Goal: Answer question/provide support: Ask a question

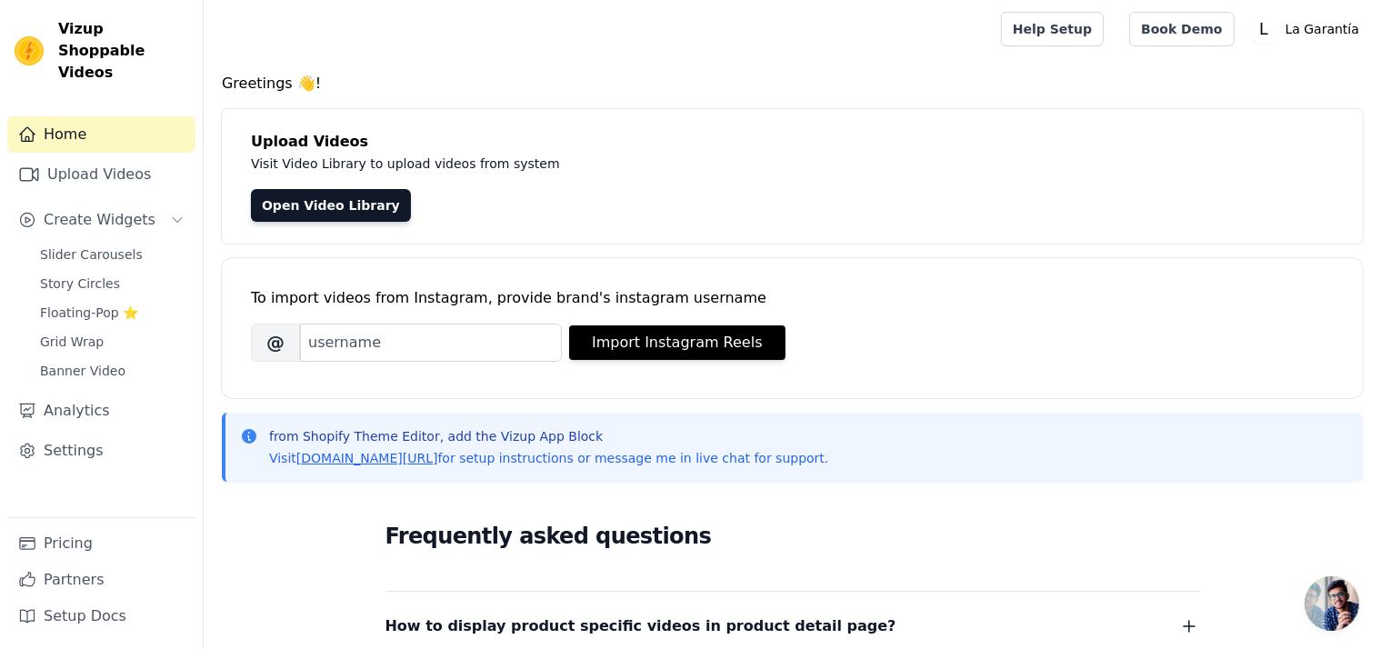
click at [1318, 597] on span "Chat abierto" at bounding box center [1331, 603] width 55 height 55
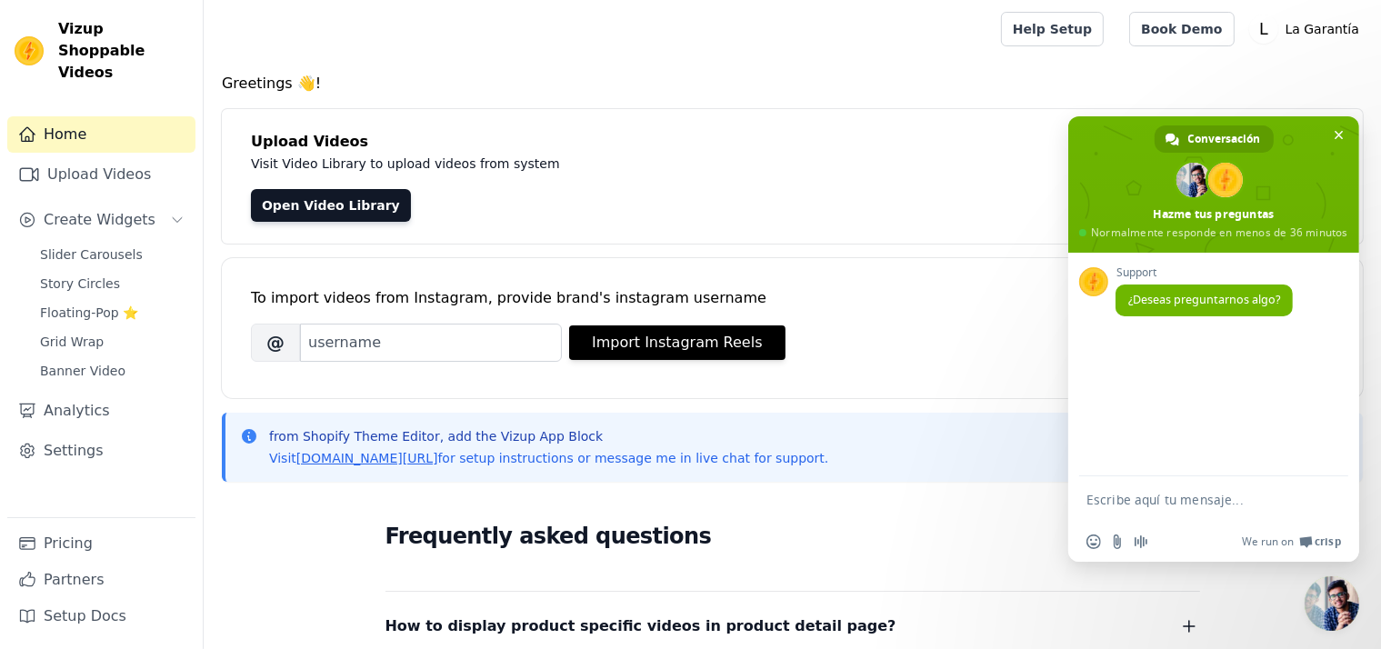
click at [1145, 504] on textarea "Escribe aquí tu mensaje..." at bounding box center [1193, 500] width 214 height 16
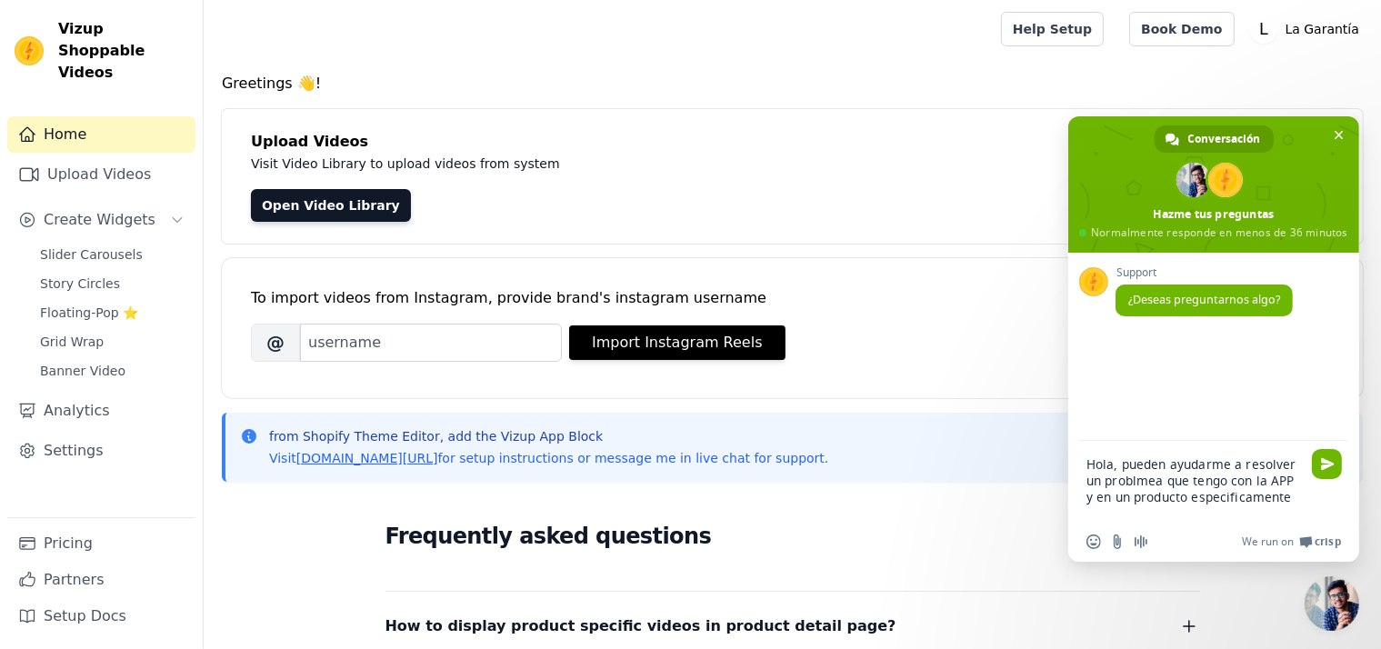
type textarea "Hola, pueden ayudarme a resolver un problmea que tengo con la APP y en un produ…"
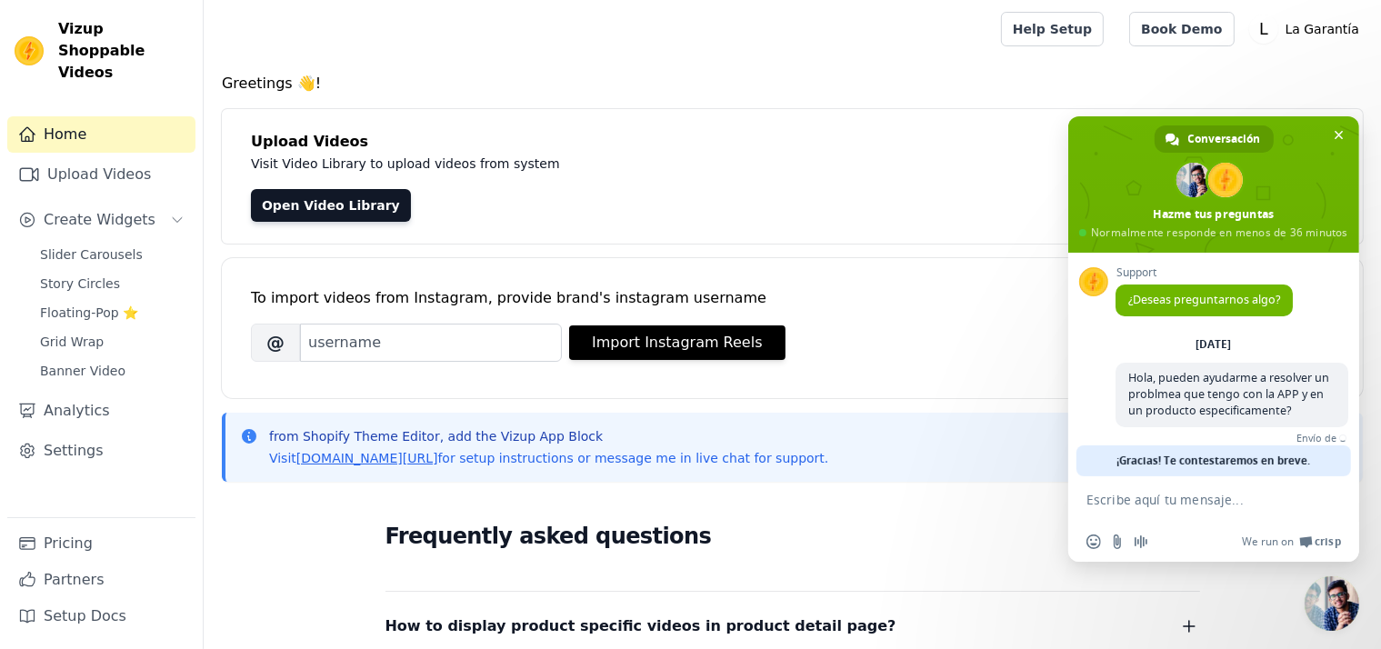
scroll to position [47, 0]
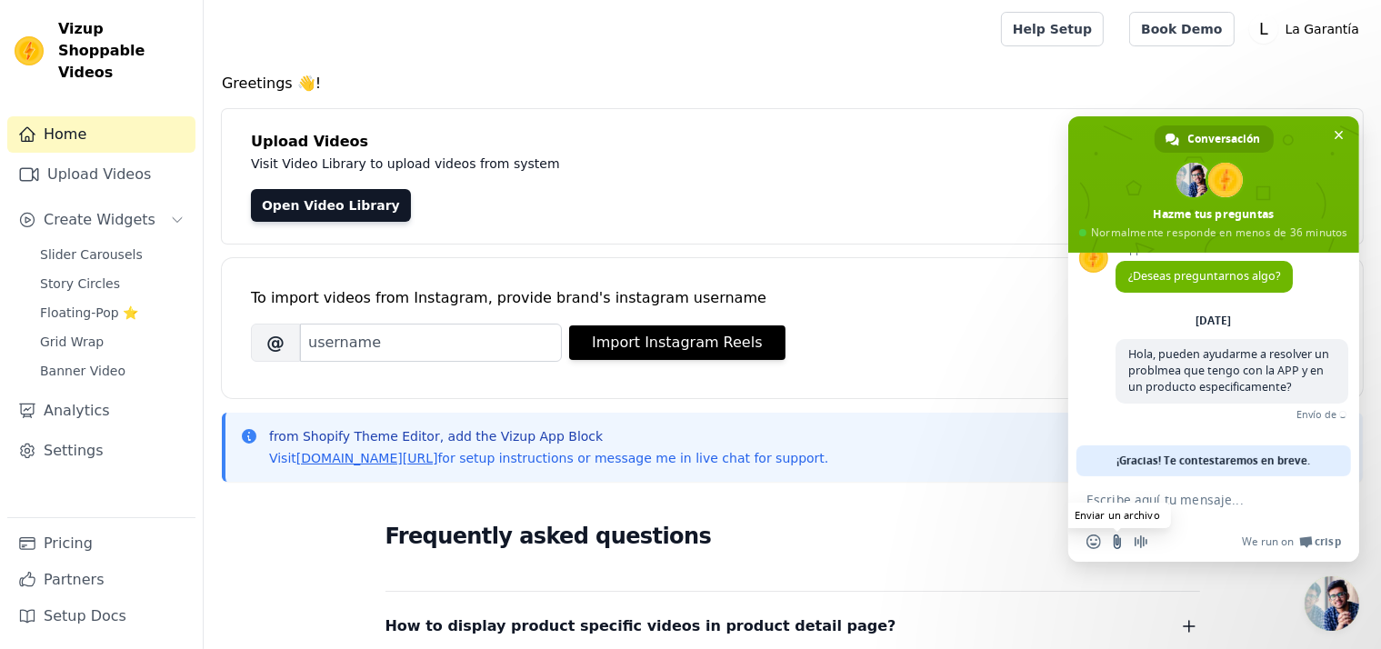
click at [1112, 543] on input "Enviar un archivo" at bounding box center [1117, 541] width 15 height 15
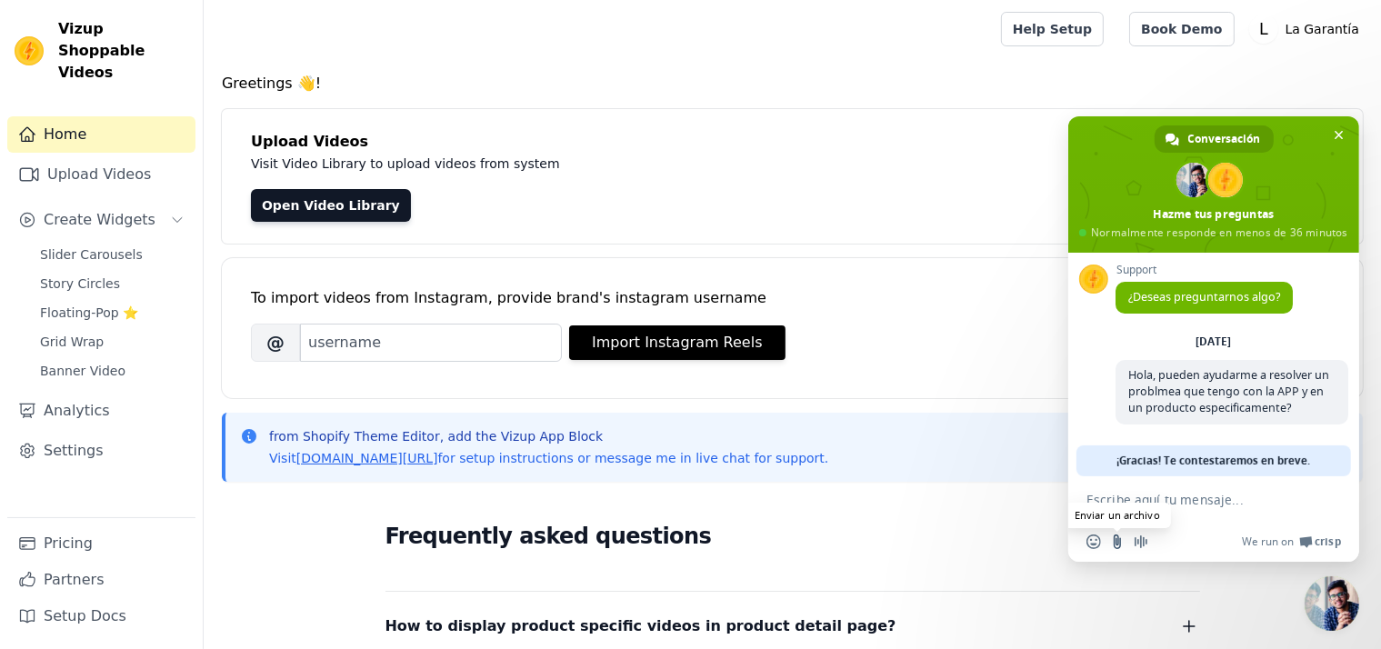
scroll to position [5, 0]
click at [1119, 543] on input "Enviar un archivo" at bounding box center [1117, 541] width 15 height 15
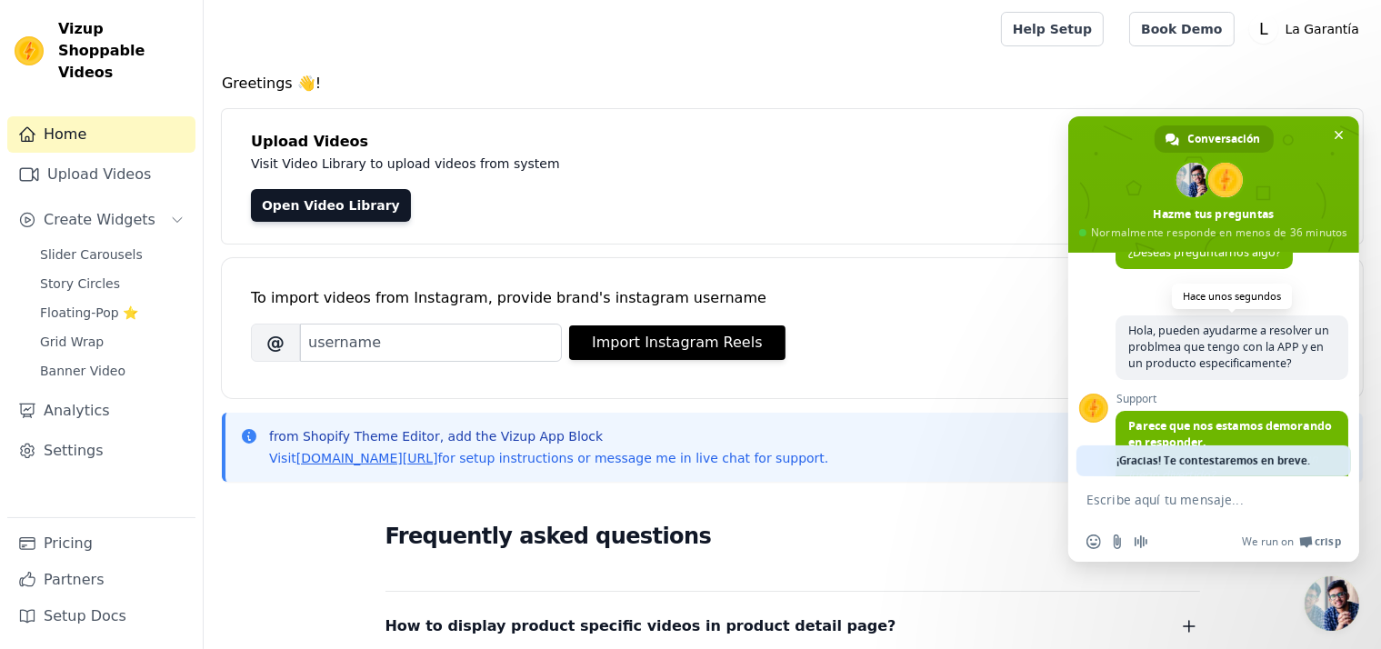
scroll to position [193, 0]
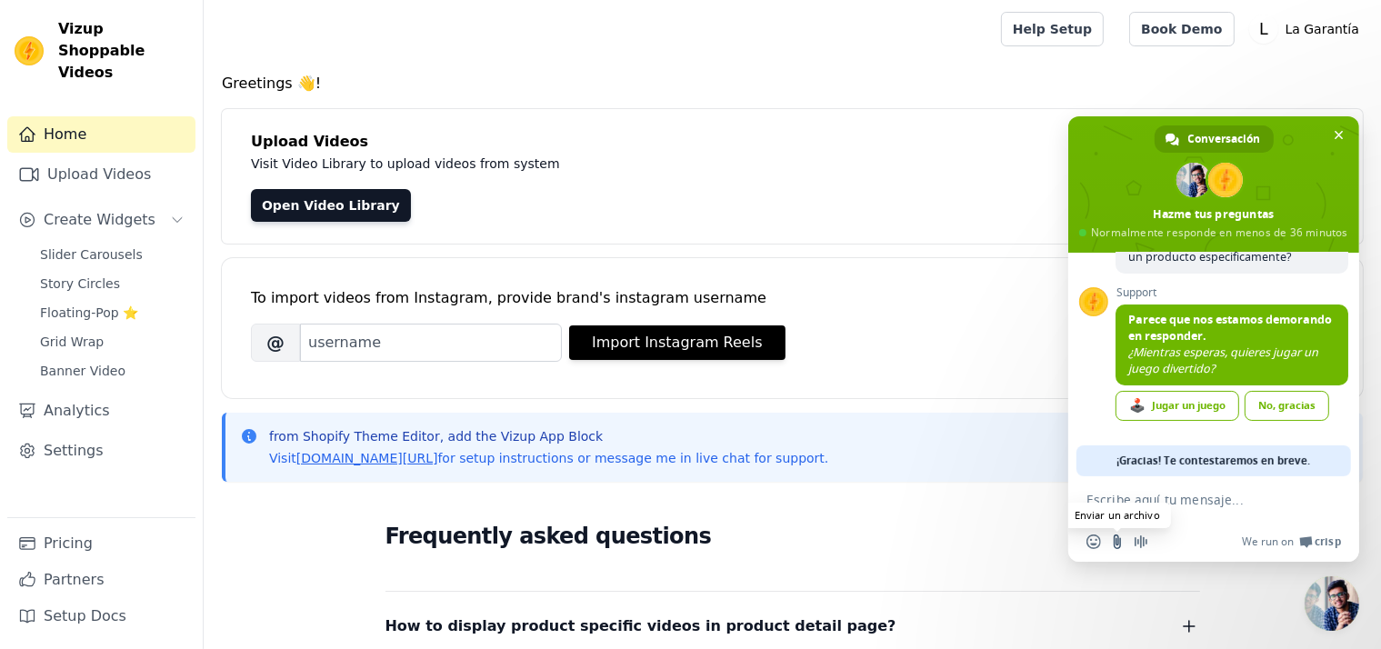
click at [1116, 543] on input "Enviar un archivo" at bounding box center [1117, 541] width 15 height 15
type input "C:\fakepath\WhatsApp Video [DATE] 4.43.42 PM.mp4"
click at [1151, 507] on form at bounding box center [1193, 500] width 214 height 49
click at [1145, 496] on textarea "Escribe aquí tu mensaje..." at bounding box center [1193, 500] width 214 height 16
paste textarea "[URL][DOMAIN_NAME]"
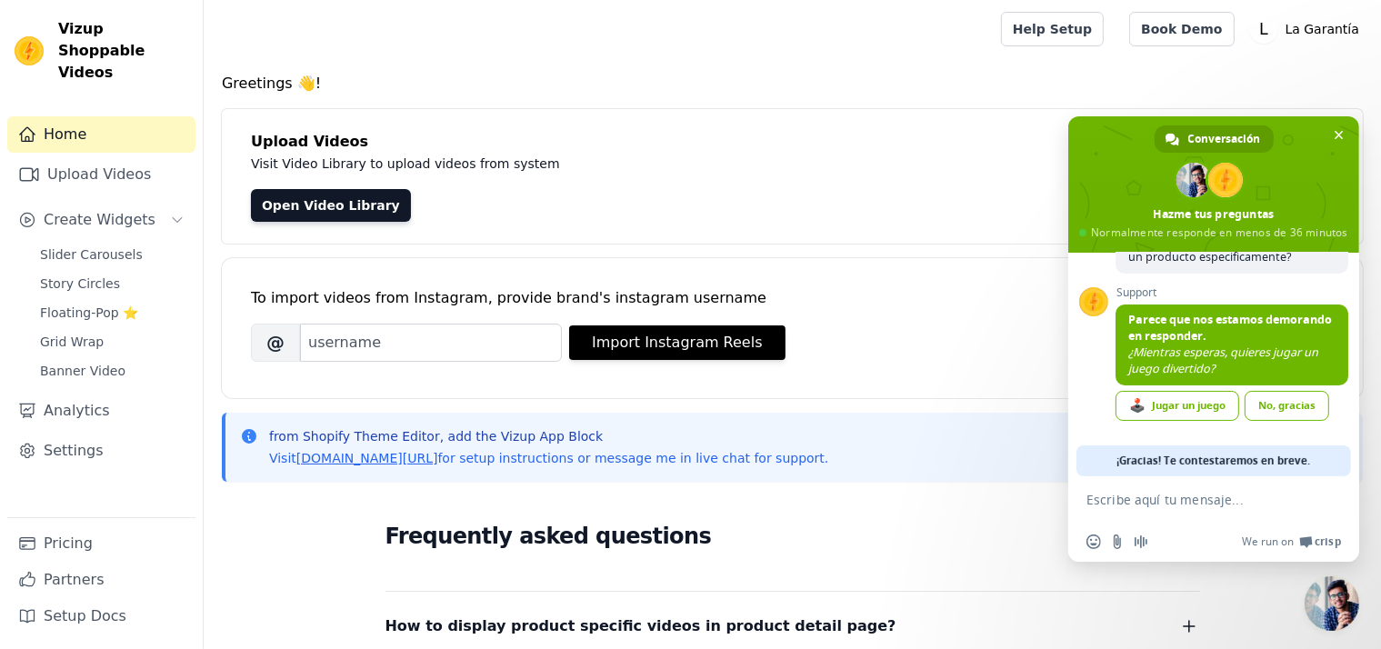
type textarea "[URL][DOMAIN_NAME]"
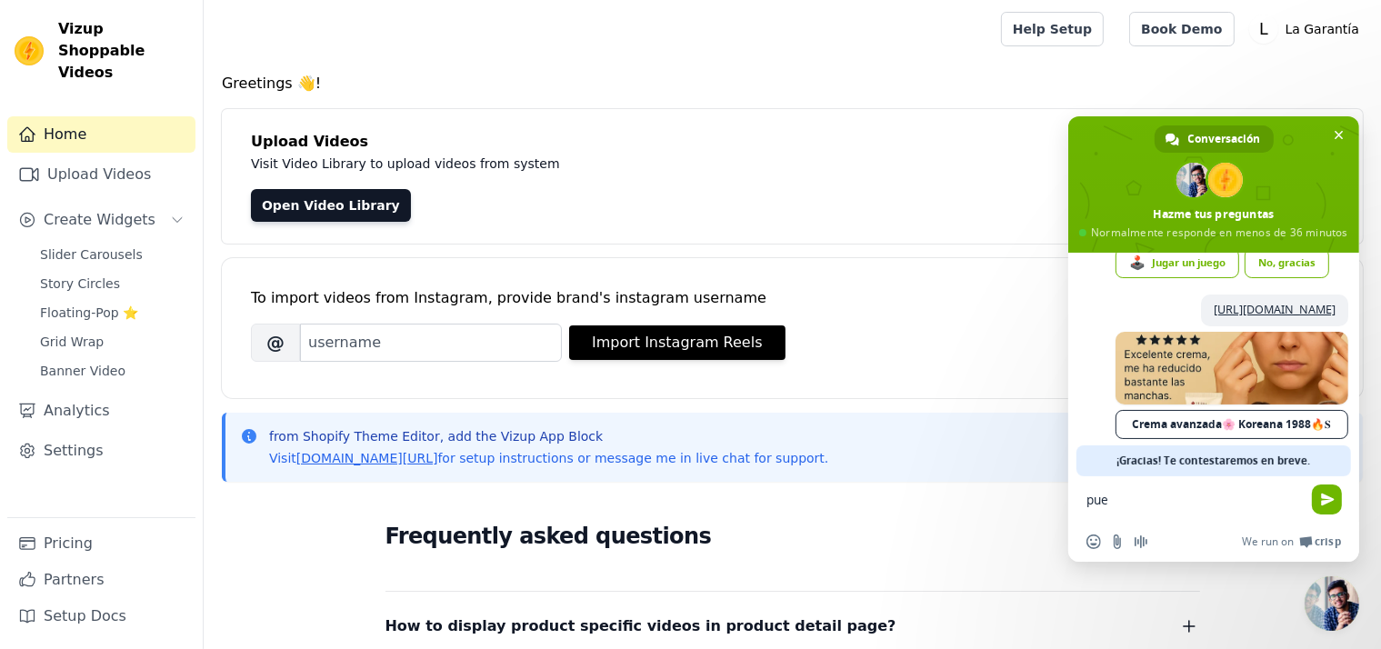
scroll to position [371, 0]
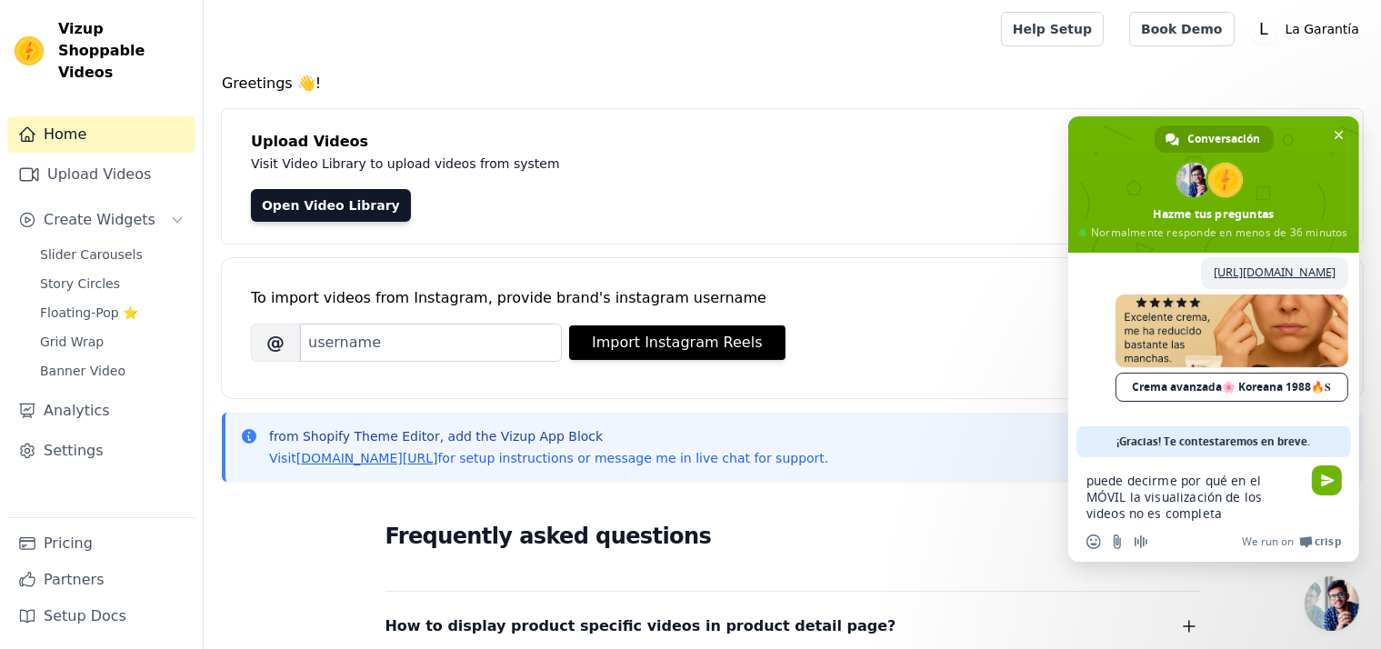
type textarea "puede decirme por qué en el MÓVIL la visualización de los videos no es completa?"
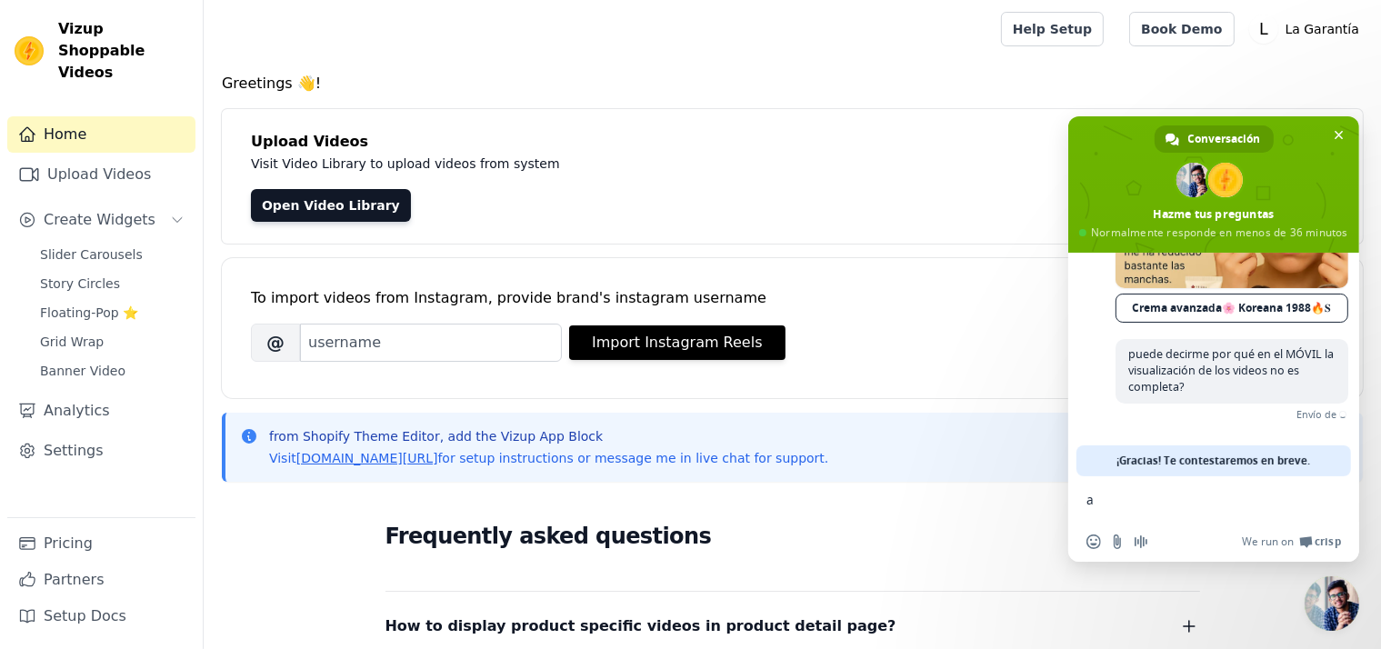
scroll to position [444, 0]
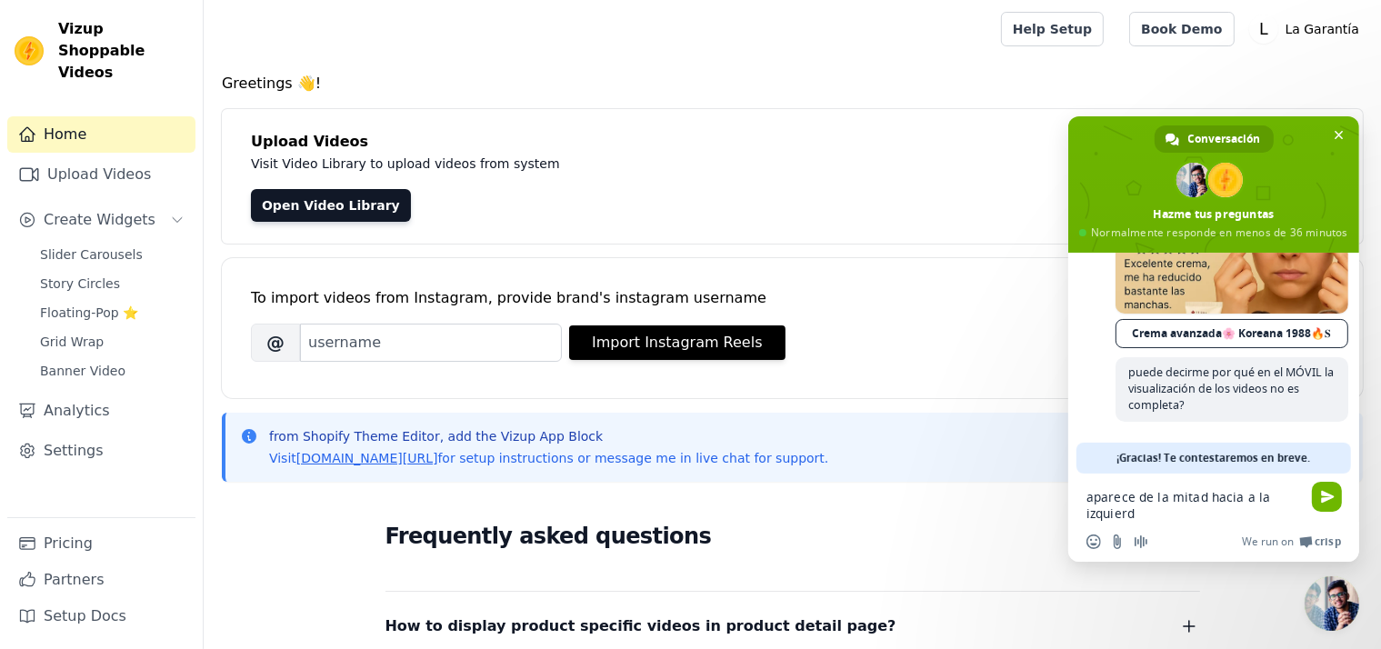
type textarea "aparece de la mitad hacia a la izquierda"
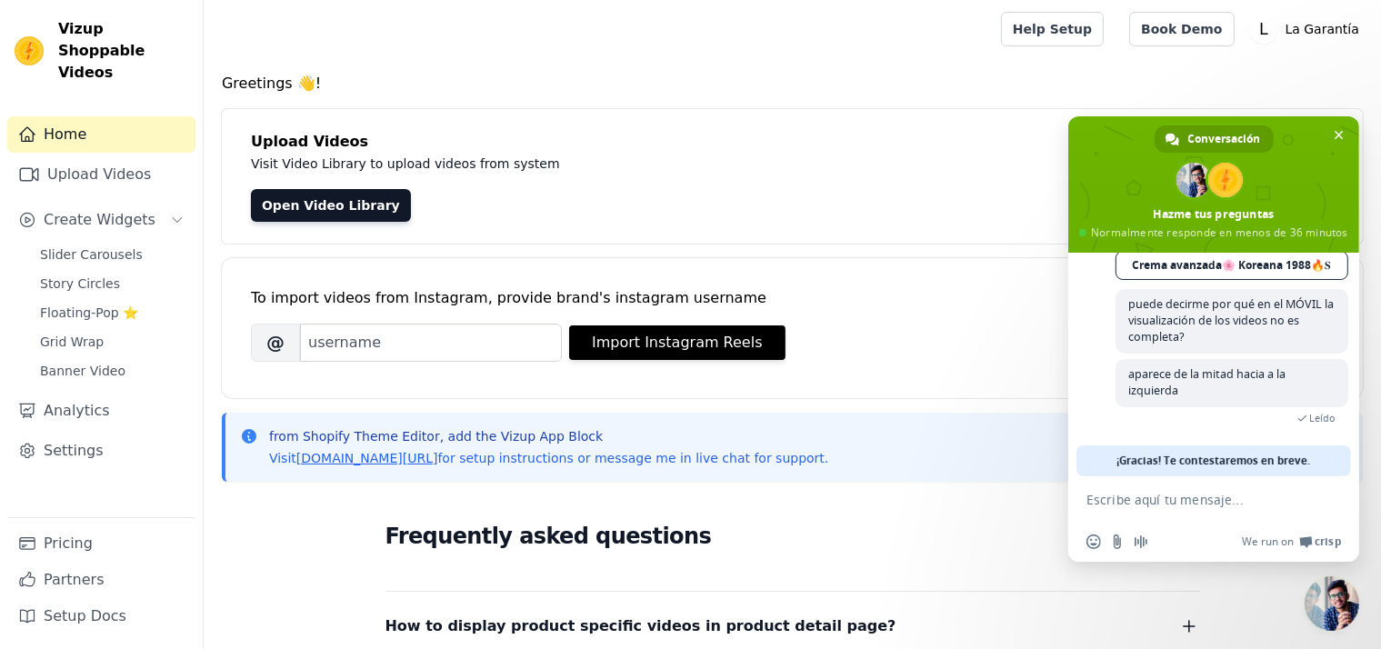
scroll to position [516, 0]
click at [1155, 503] on textarea "Escribe aquí tu mensaje..." at bounding box center [1193, 500] width 214 height 16
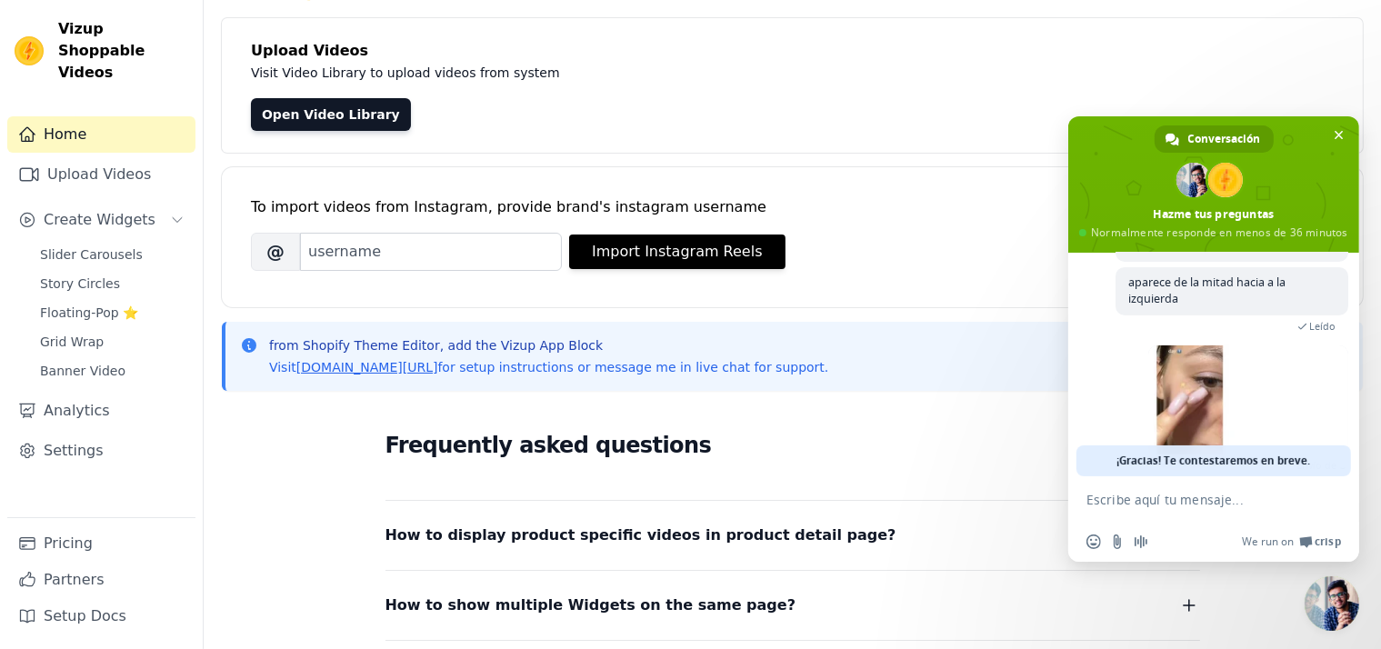
scroll to position [613, 0]
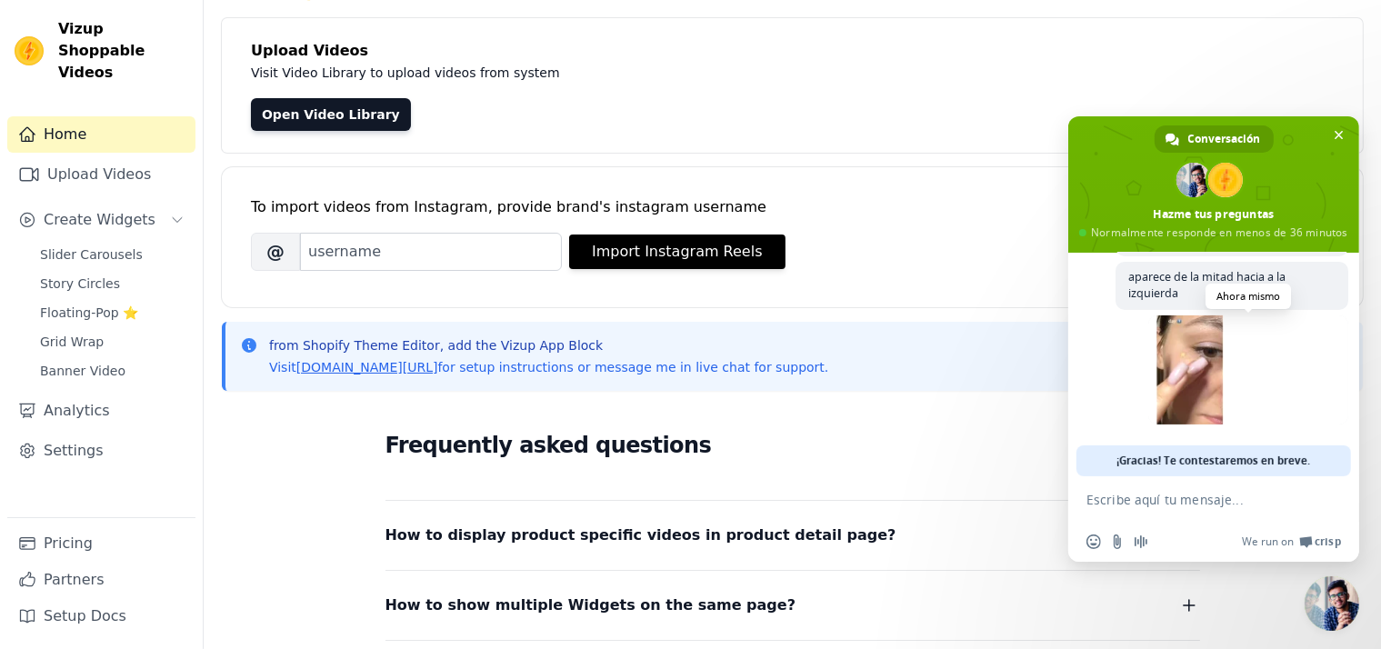
click at [1171, 361] on span at bounding box center [1248, 369] width 200 height 109
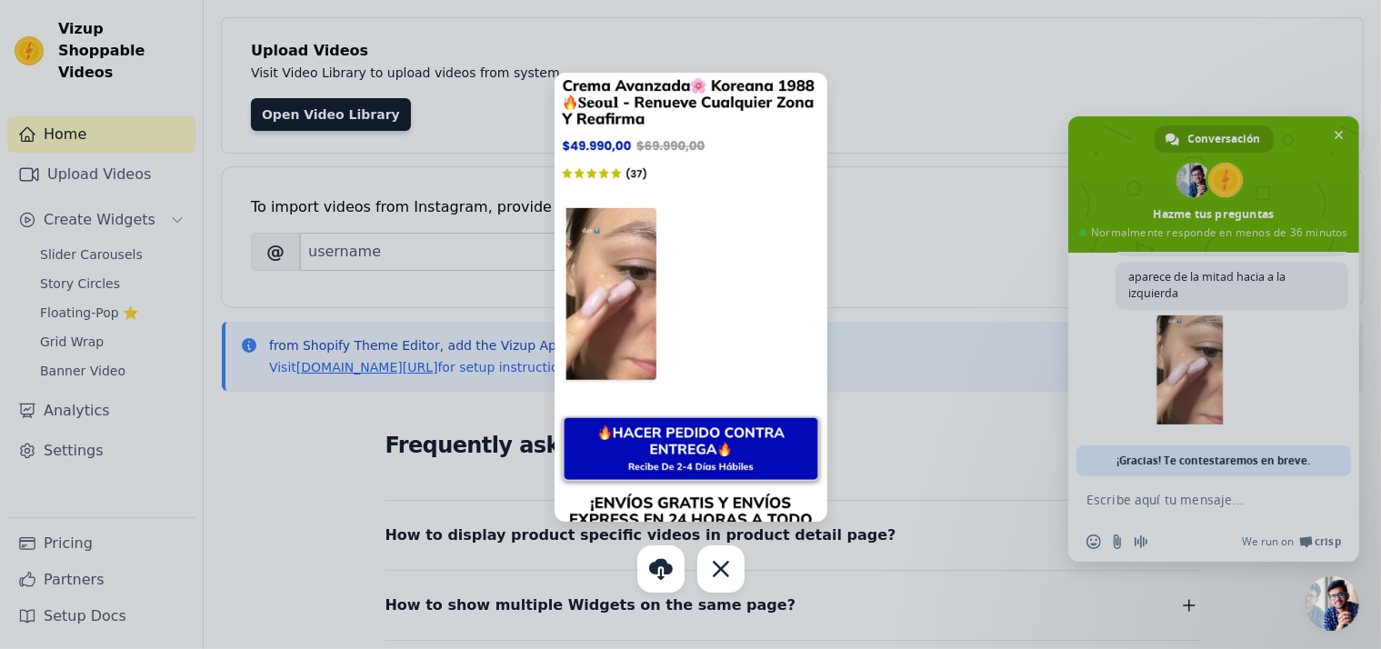
click at [1002, 502] on div at bounding box center [690, 324] width 1381 height 649
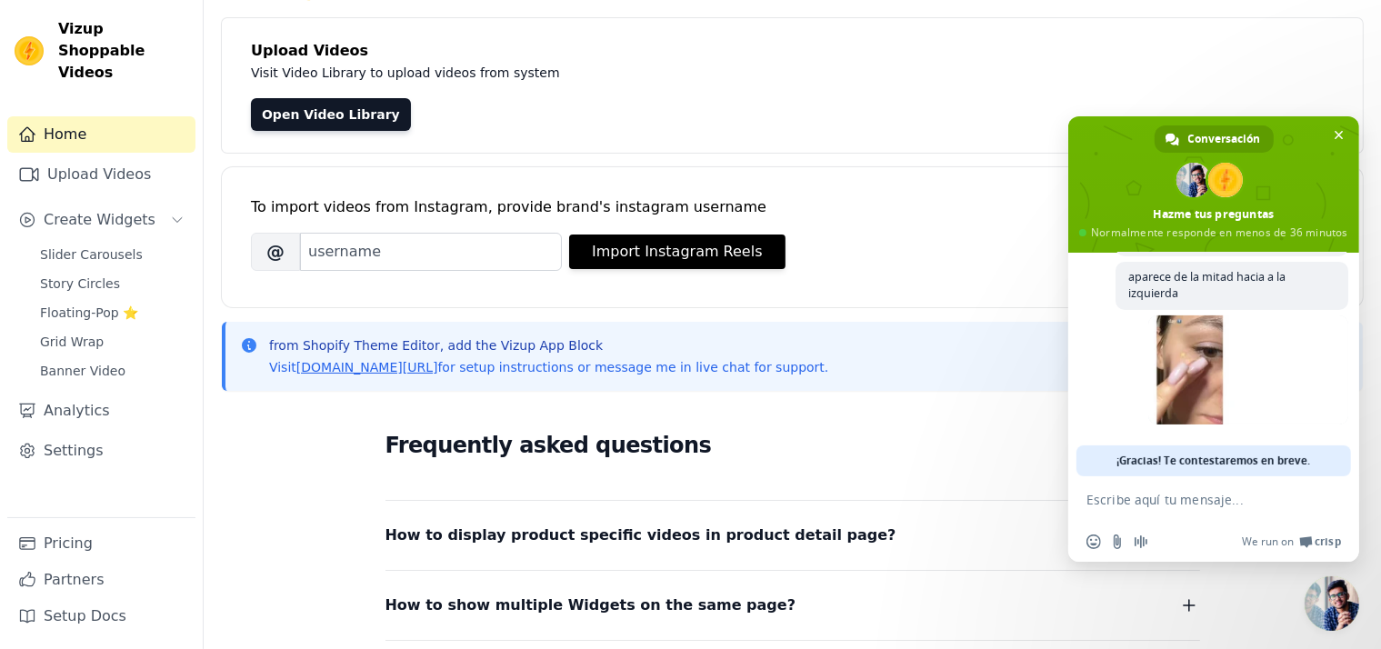
paste textarea "[URL][DOMAIN_NAME]"
type textarea "[URL][DOMAIN_NAME]"
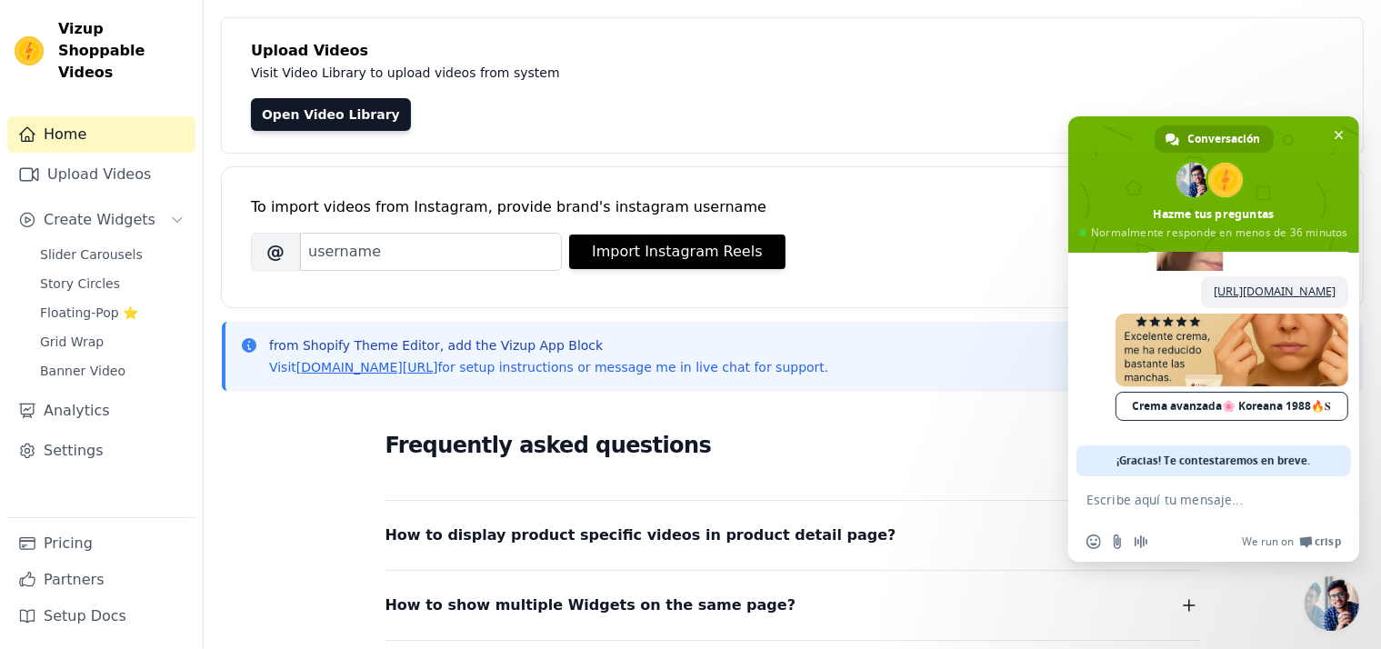
scroll to position [783, 0]
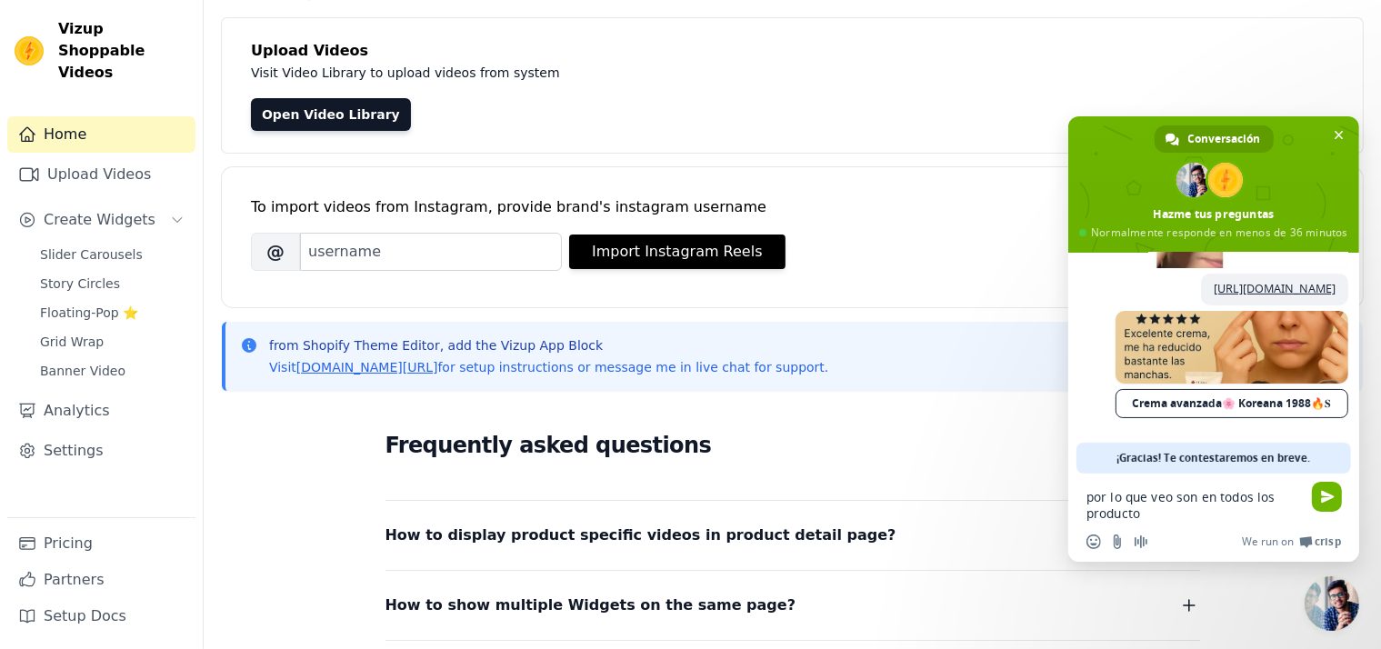
type textarea "por lo que veo son en todos los productos"
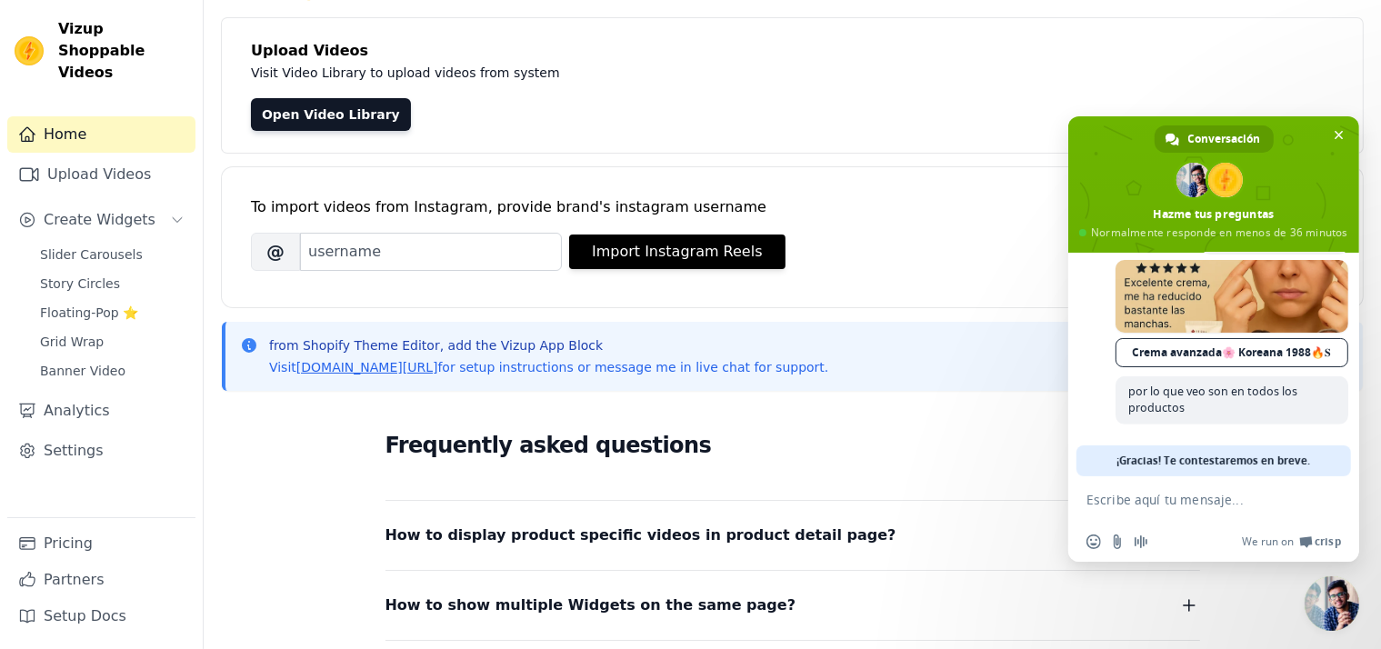
scroll to position [840, 0]
paste textarea "[URL][DOMAIN_NAME]"
type textarea "[URL][DOMAIN_NAME]"
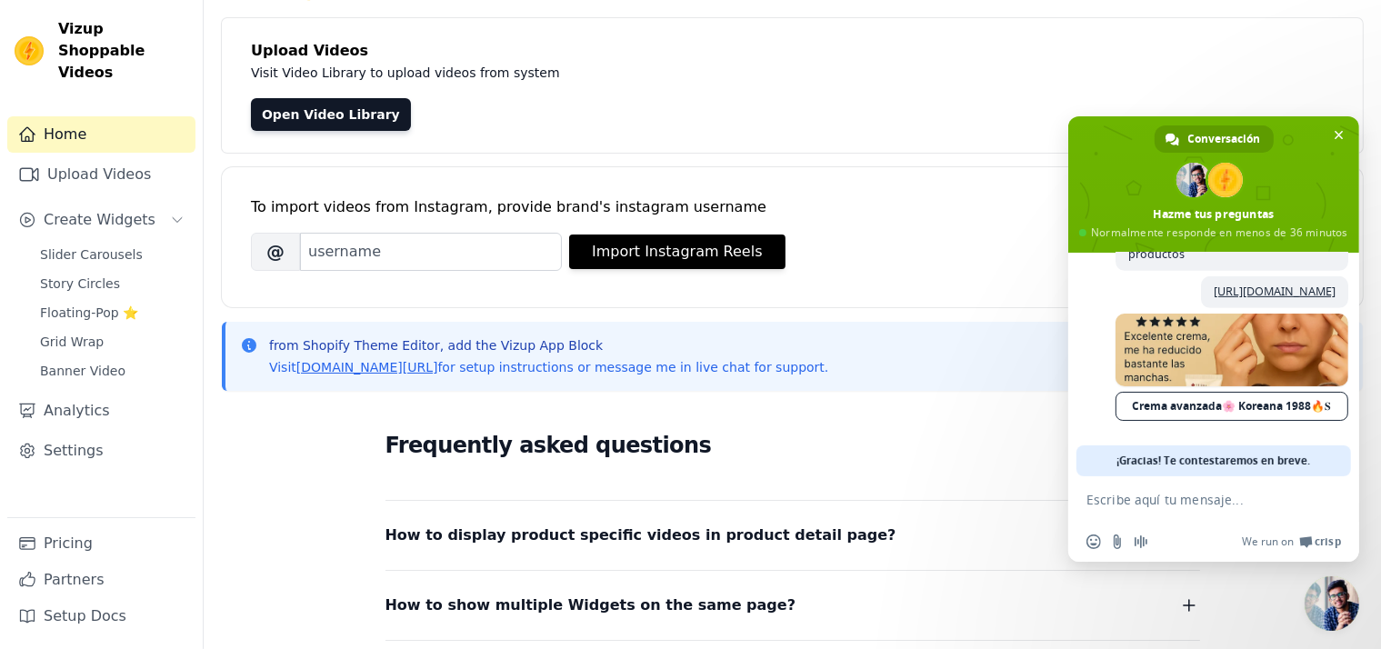
scroll to position [1011, 0]
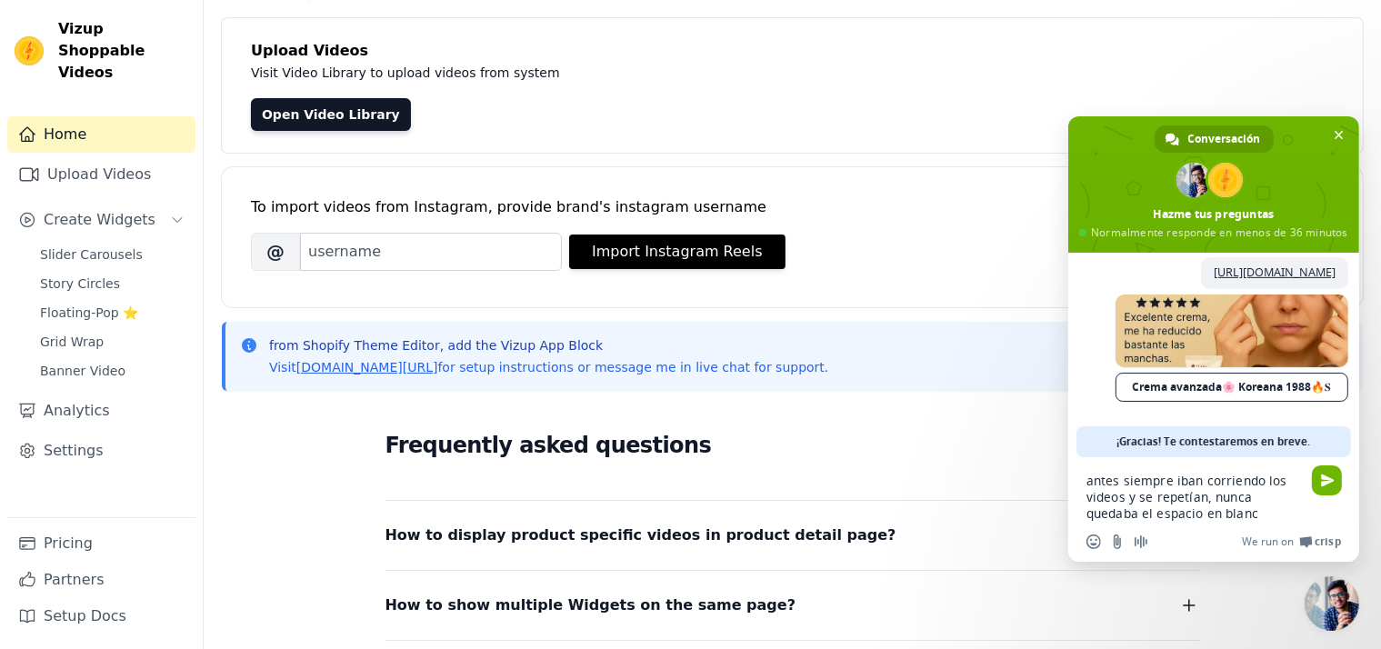
type textarea "antes siempre iban corriendo los videos y se repetían, nunca quedaba el espacio…"
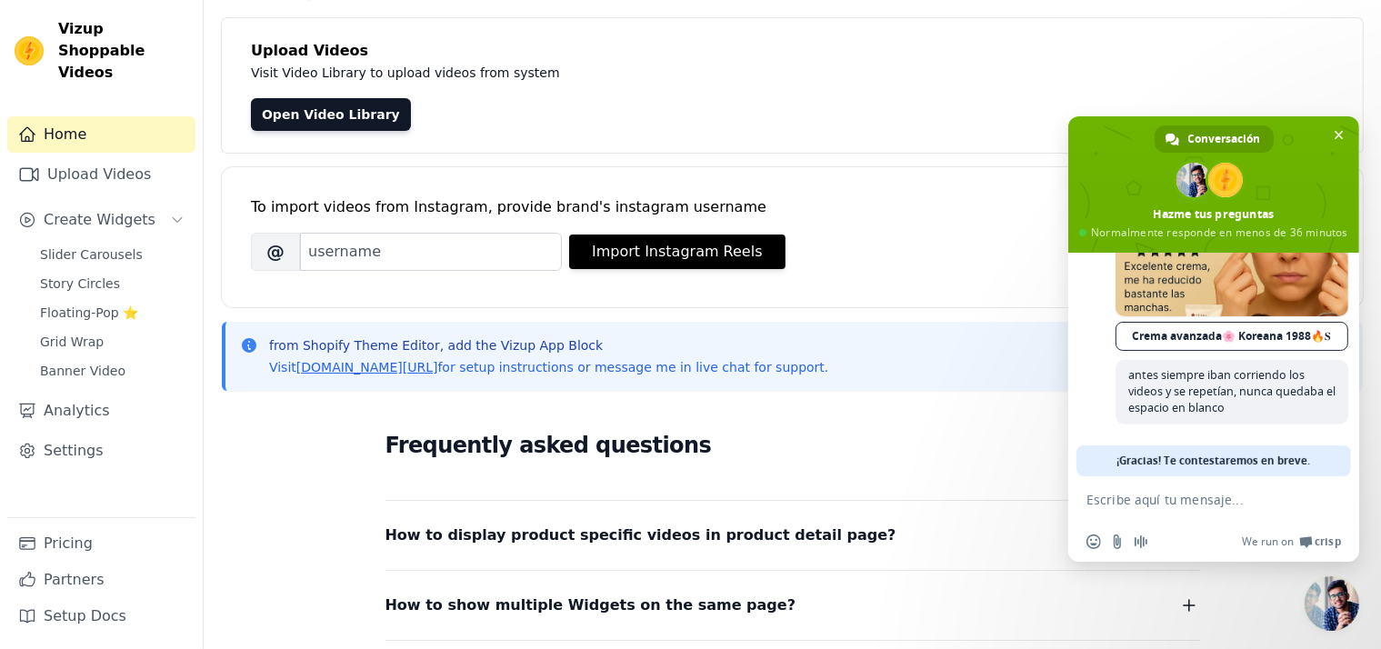
scroll to position [1083, 0]
click at [87, 245] on span "Slider Carousels" at bounding box center [91, 254] width 103 height 18
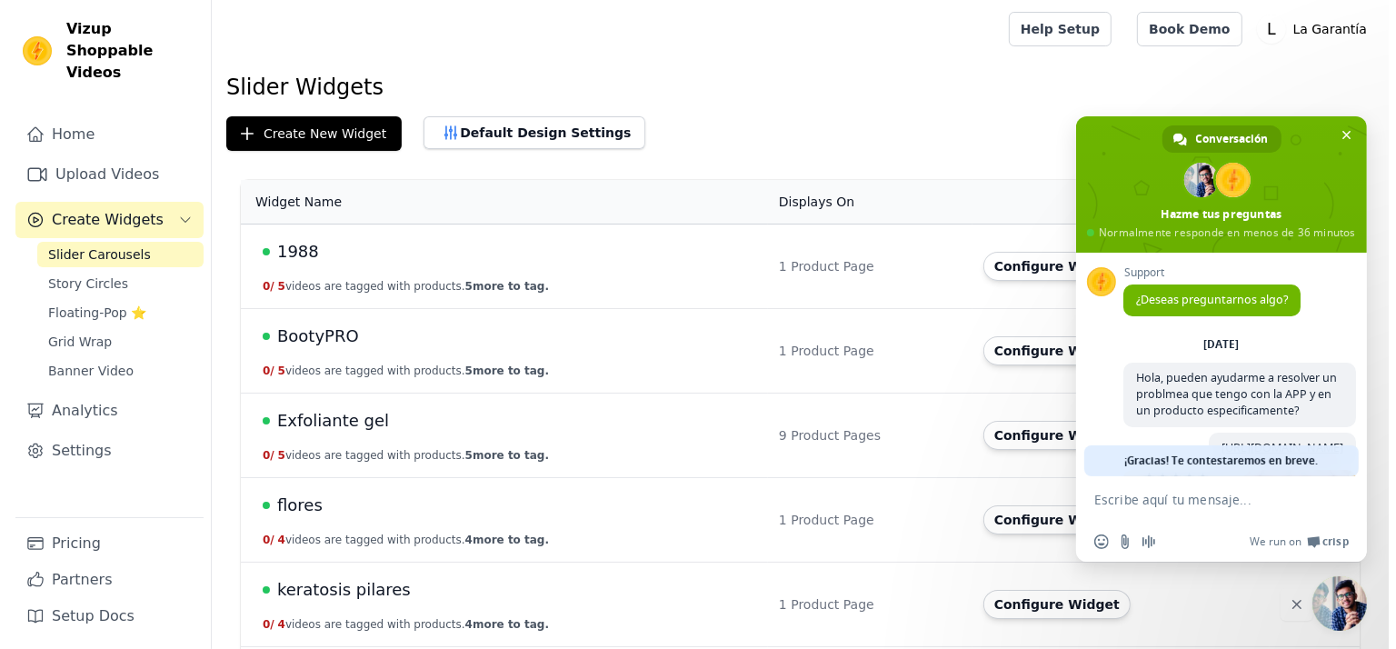
scroll to position [1076, 0]
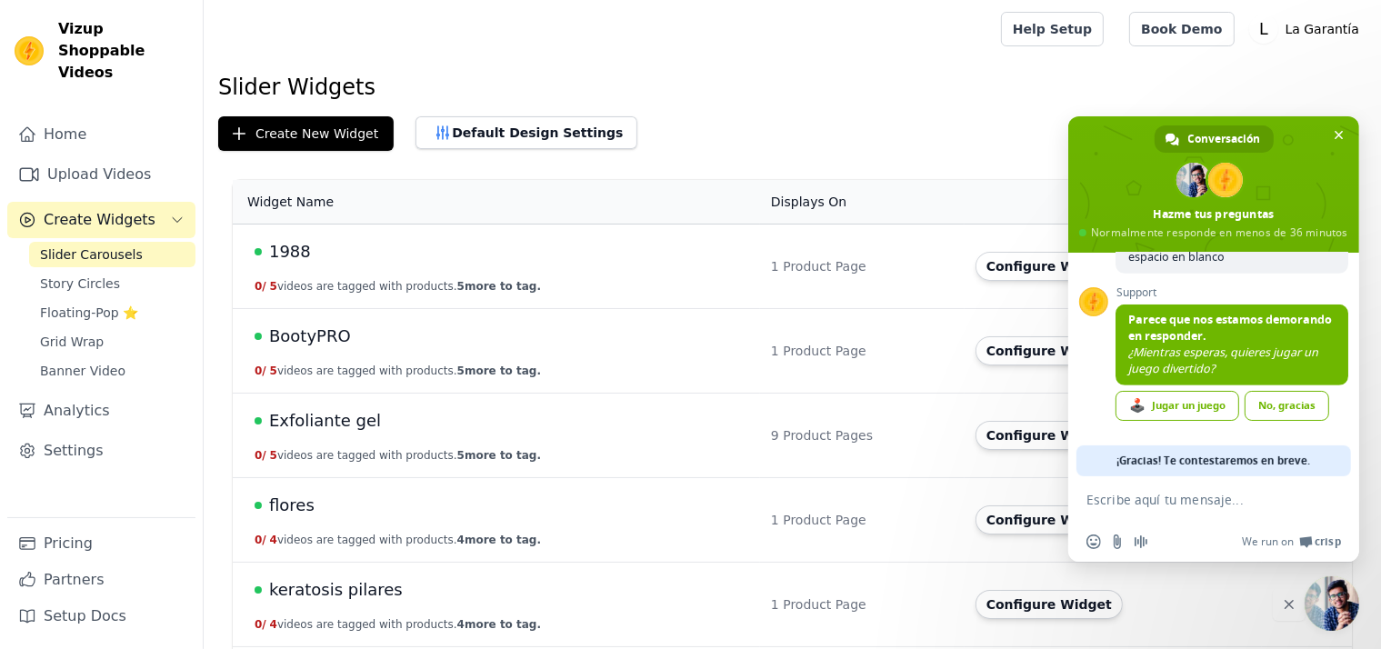
click at [1343, 603] on span "Cerrar el chat" at bounding box center [1331, 603] width 55 height 55
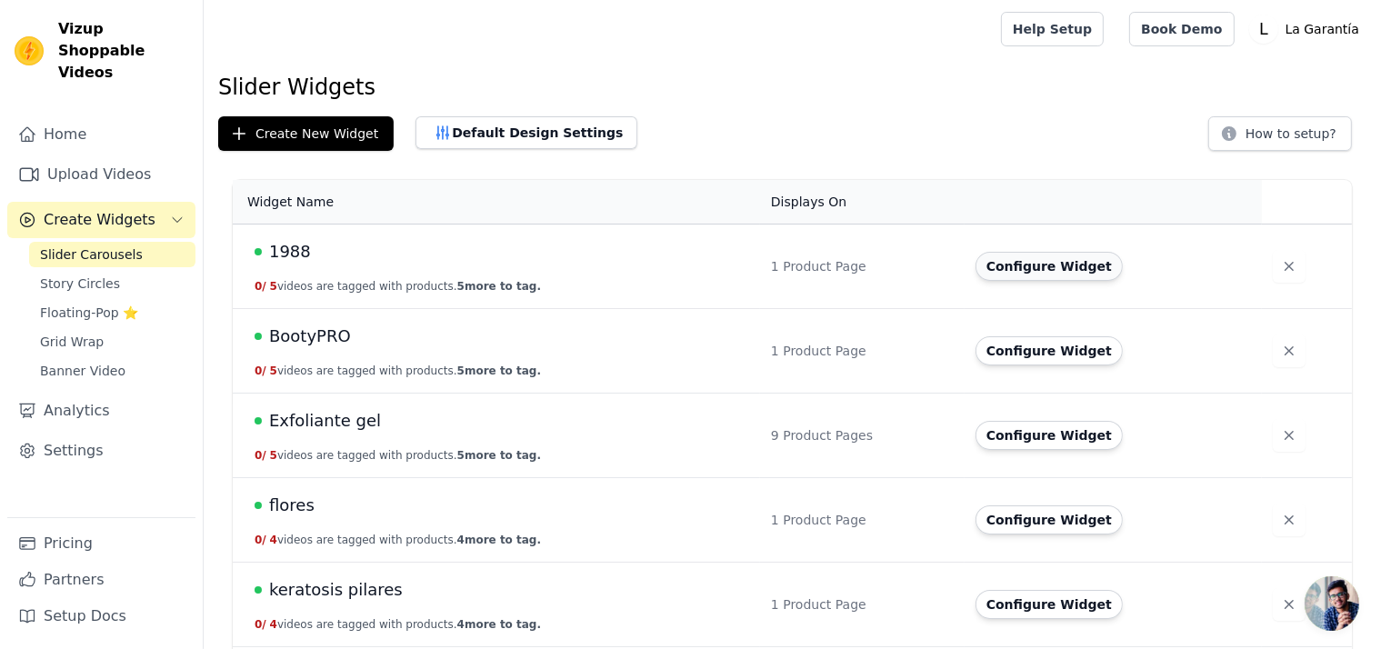
click at [1022, 262] on button "Configure Widget" at bounding box center [1048, 266] width 147 height 29
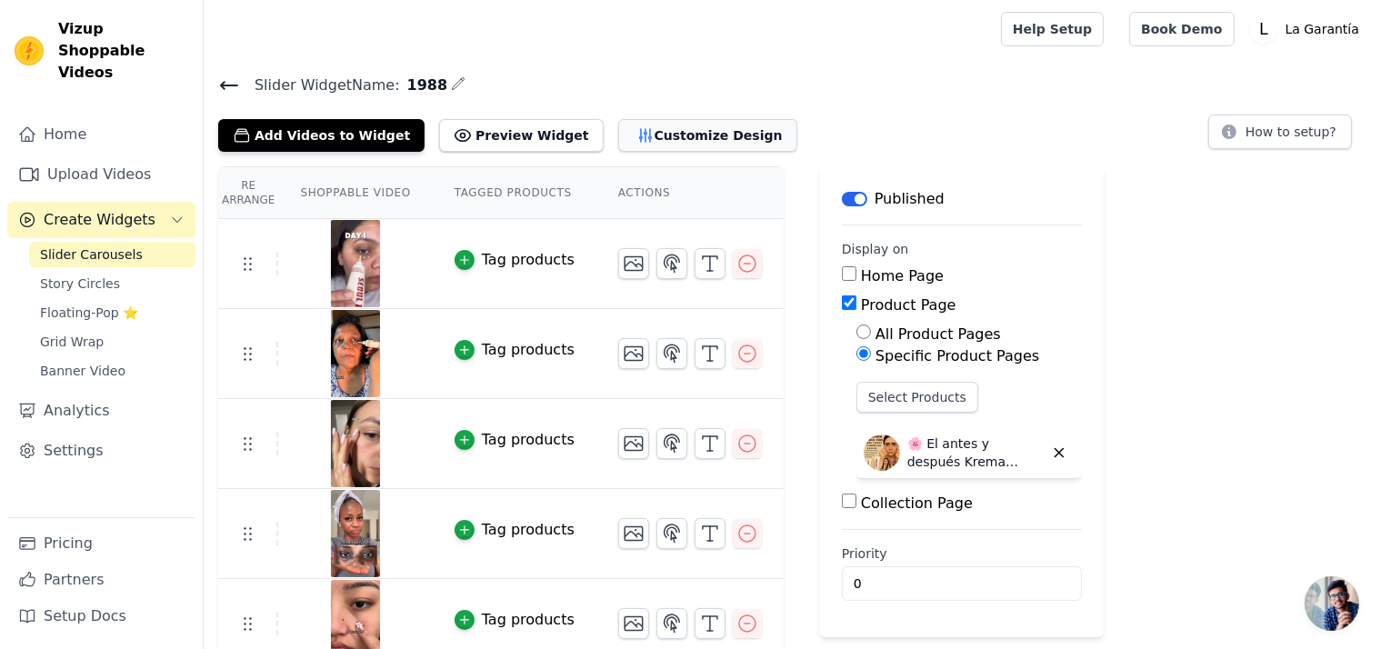
click at [631, 136] on button "Customize Design" at bounding box center [707, 135] width 179 height 33
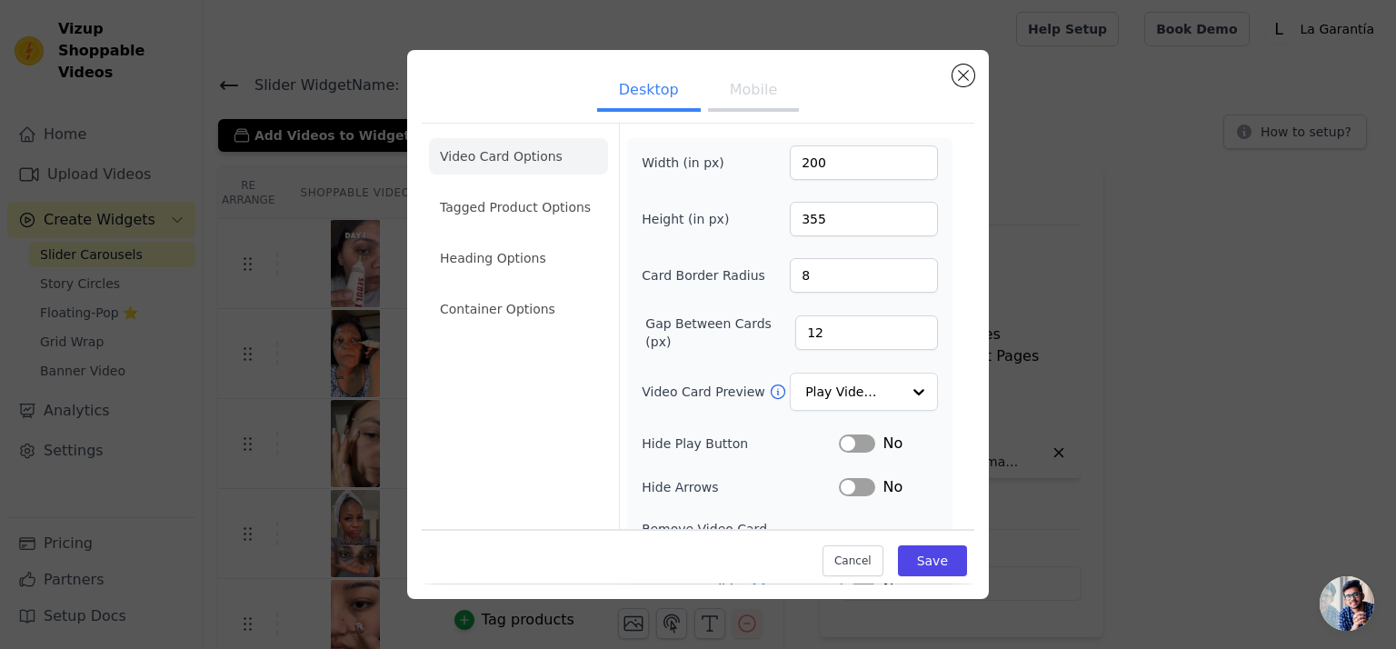
click at [731, 94] on button "Mobile" at bounding box center [753, 92] width 91 height 40
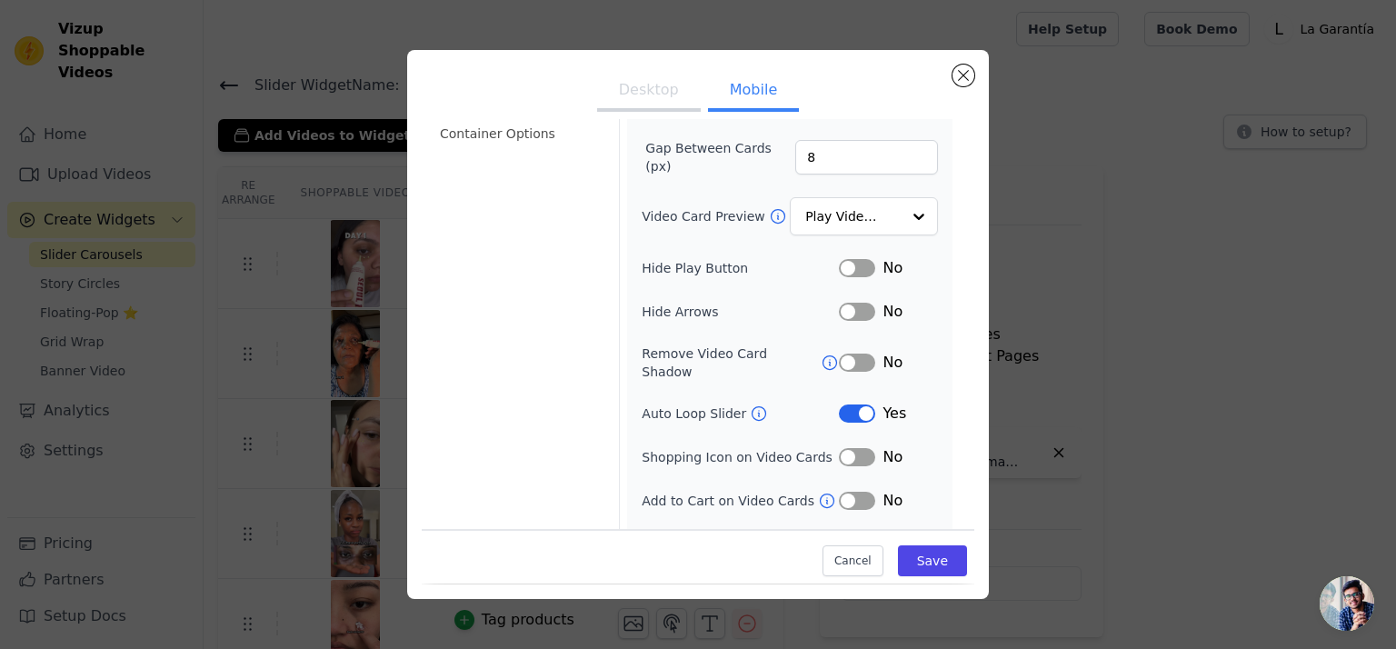
scroll to position [200, 0]
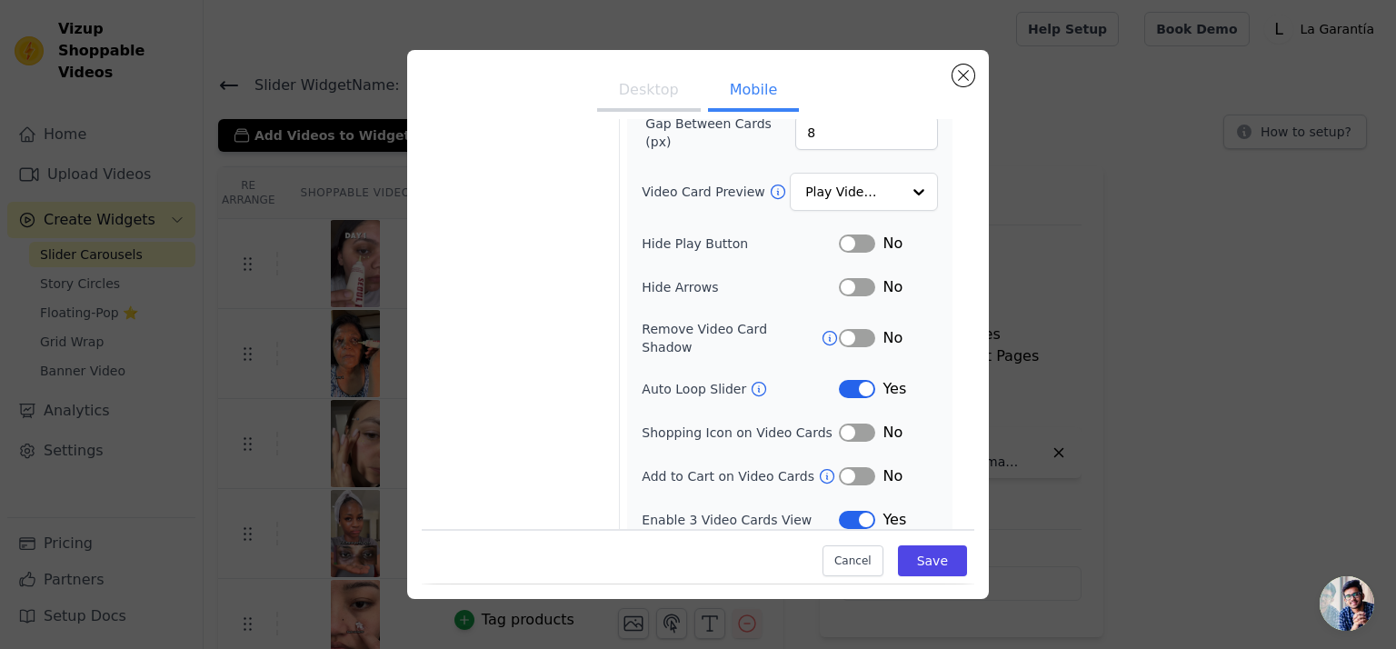
click at [843, 511] on button "Label" at bounding box center [857, 520] width 36 height 18
click at [926, 561] on button "Save" at bounding box center [932, 561] width 69 height 31
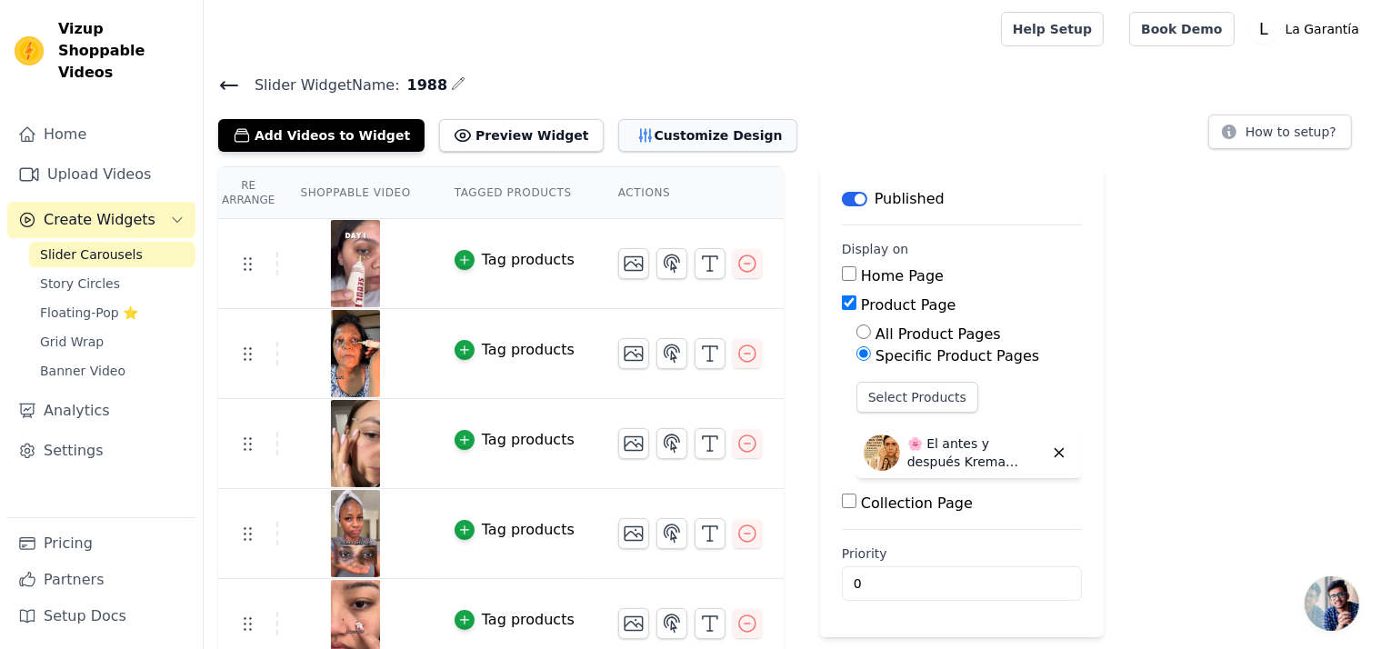
click at [657, 143] on button "Customize Design" at bounding box center [707, 135] width 179 height 33
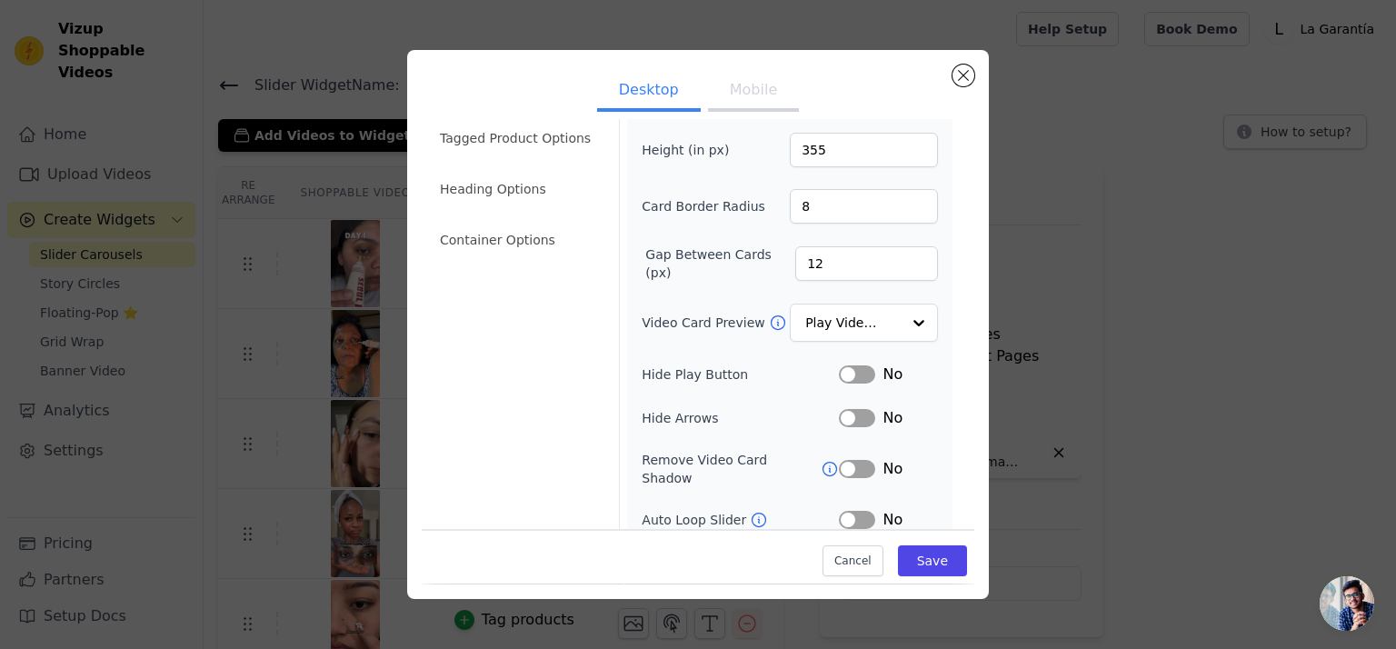
scroll to position [156, 0]
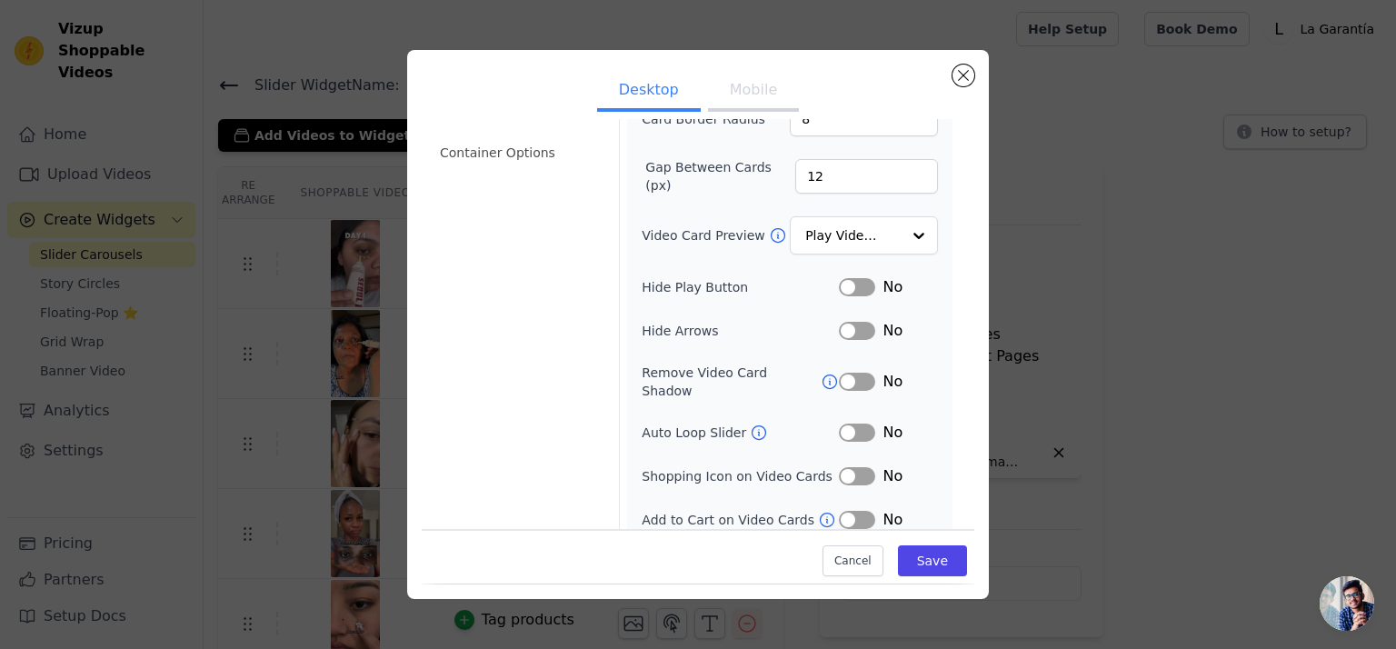
click at [723, 87] on button "Mobile" at bounding box center [753, 92] width 91 height 40
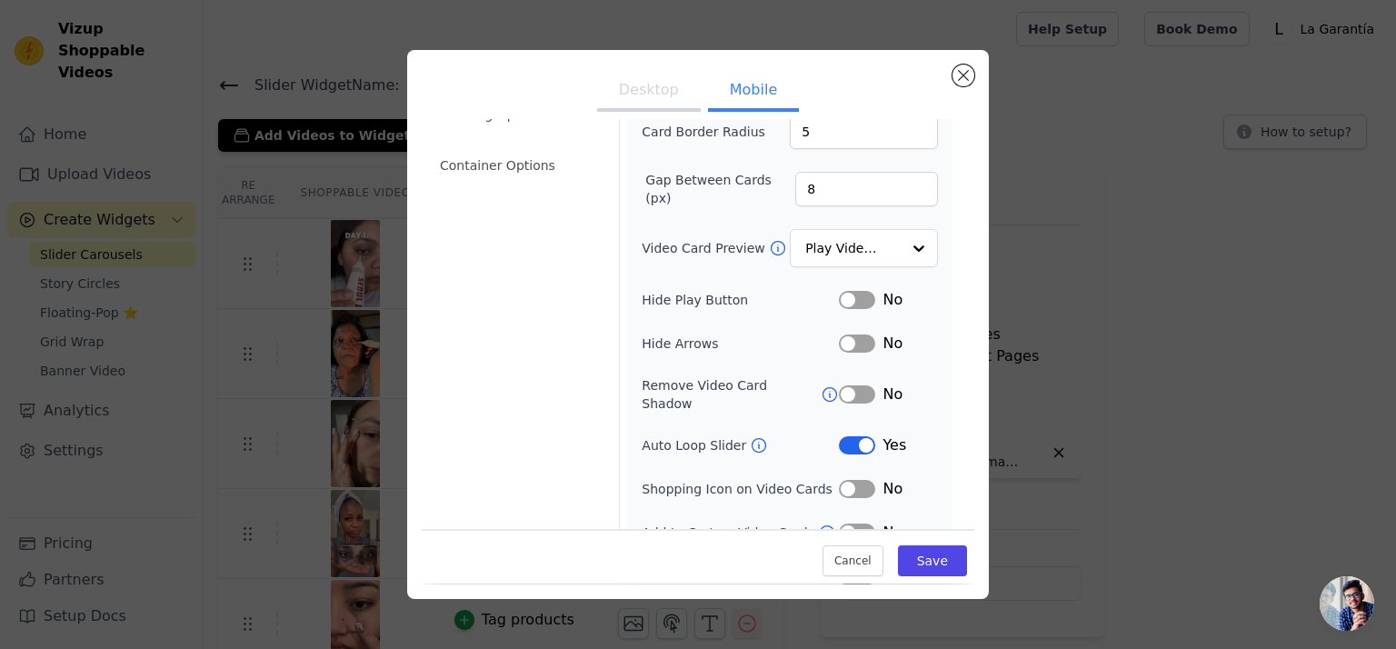
scroll to position [0, 0]
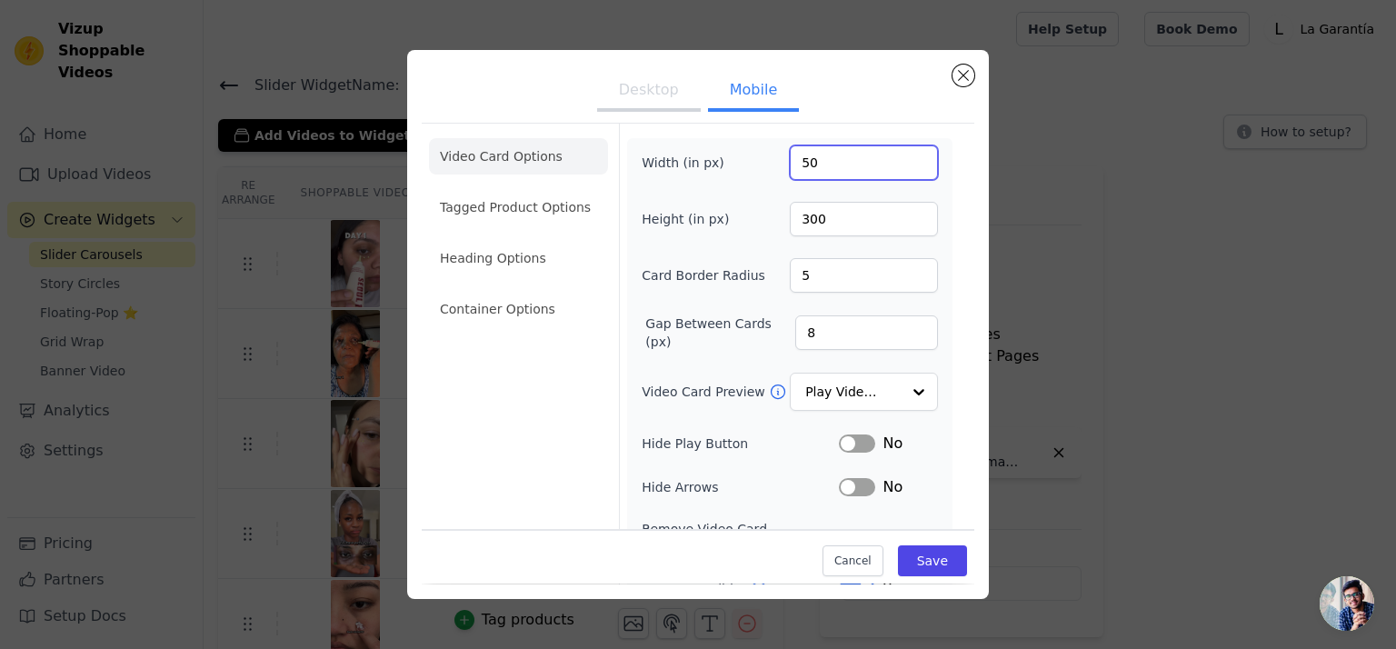
click at [797, 163] on input "50" at bounding box center [864, 162] width 148 height 35
type input "200"
click at [923, 552] on button "Save" at bounding box center [932, 561] width 69 height 31
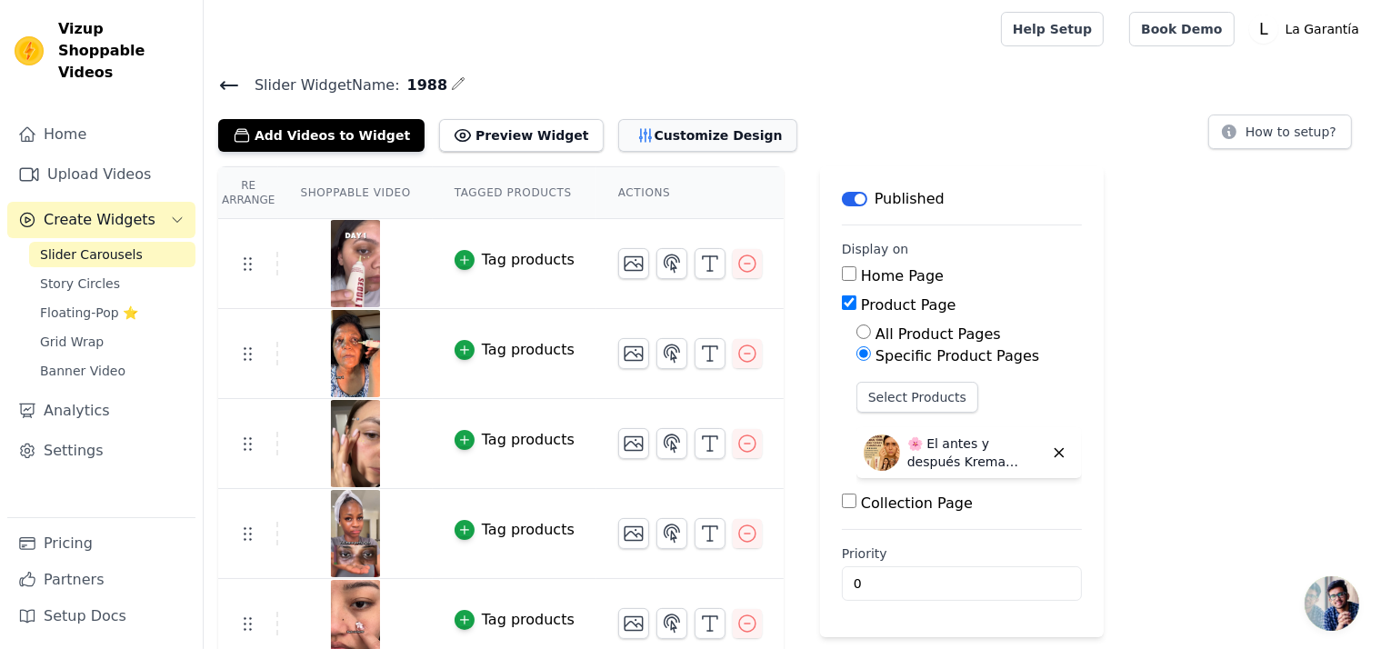
click at [684, 135] on button "Customize Design" at bounding box center [707, 135] width 179 height 33
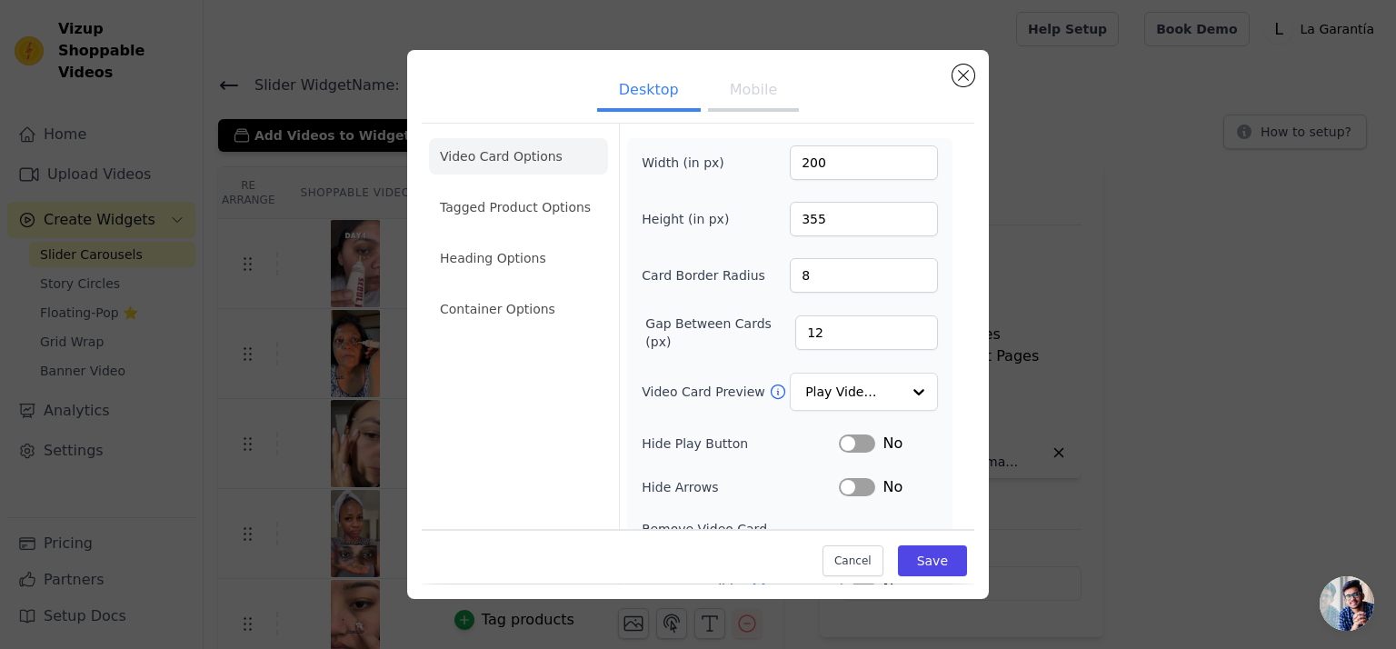
click at [730, 105] on button "Mobile" at bounding box center [753, 92] width 91 height 40
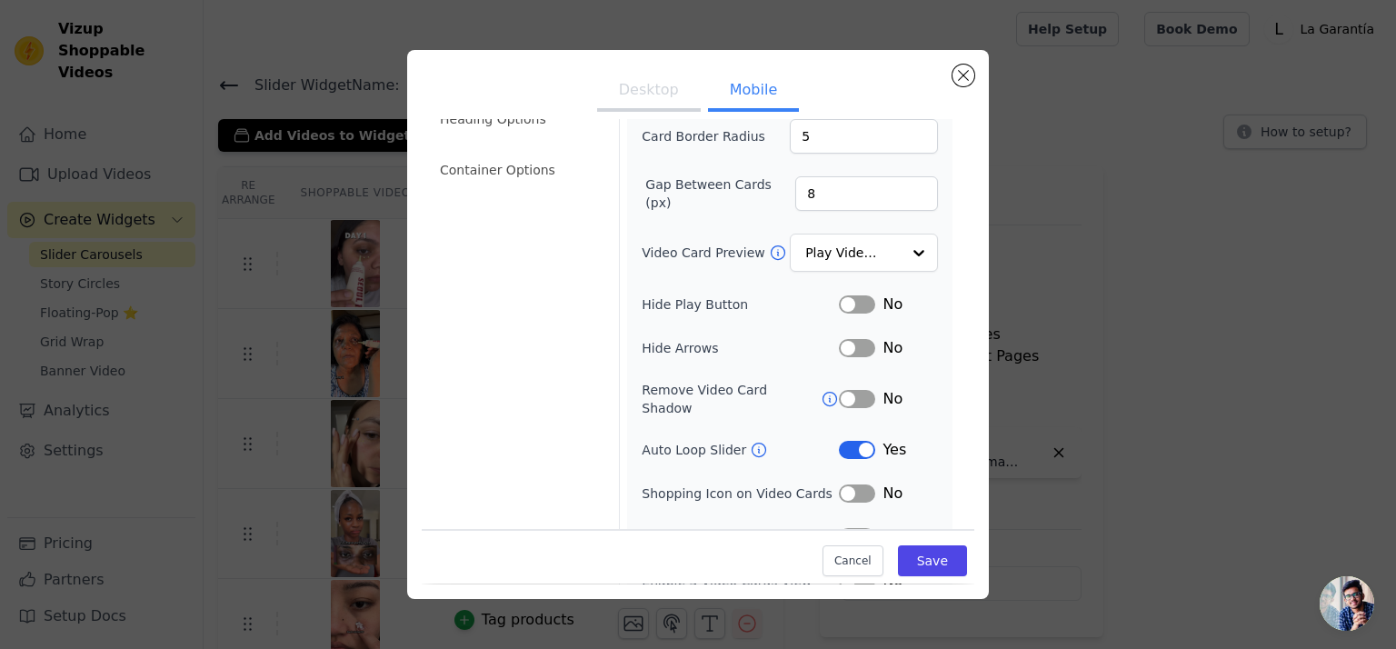
scroll to position [109, 0]
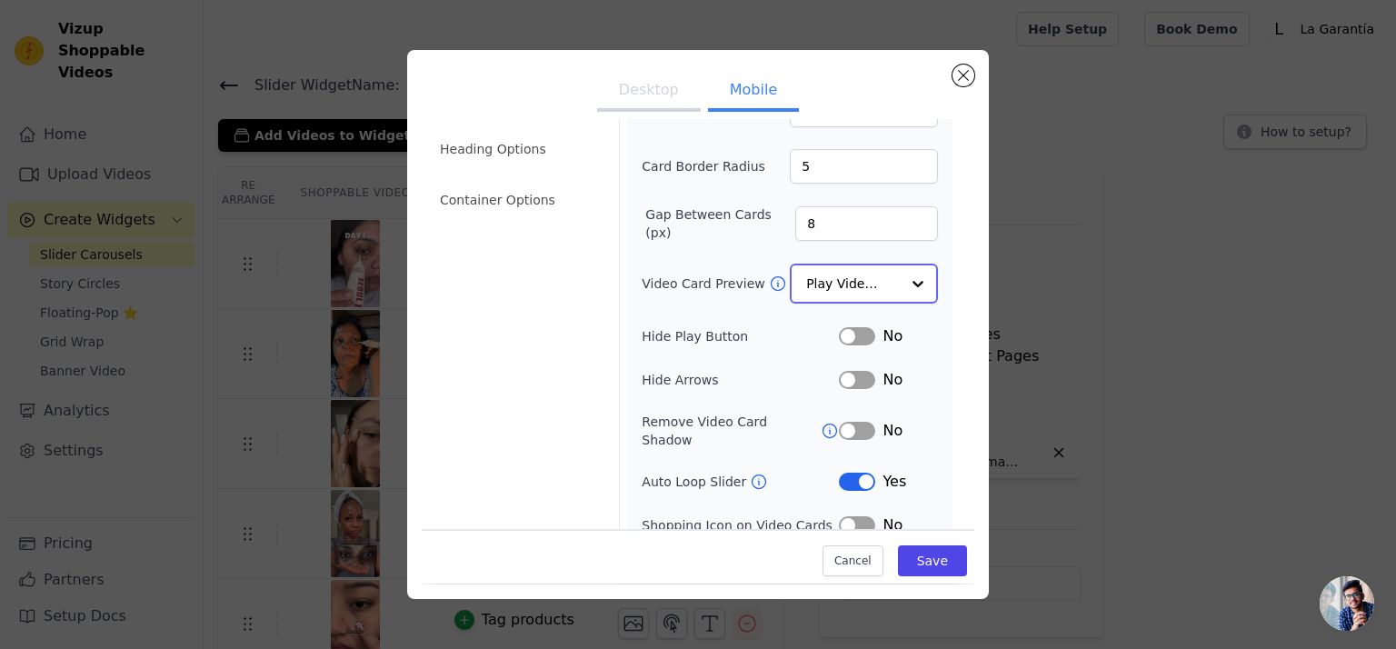
click at [861, 290] on input "Video Card Preview" at bounding box center [853, 283] width 94 height 36
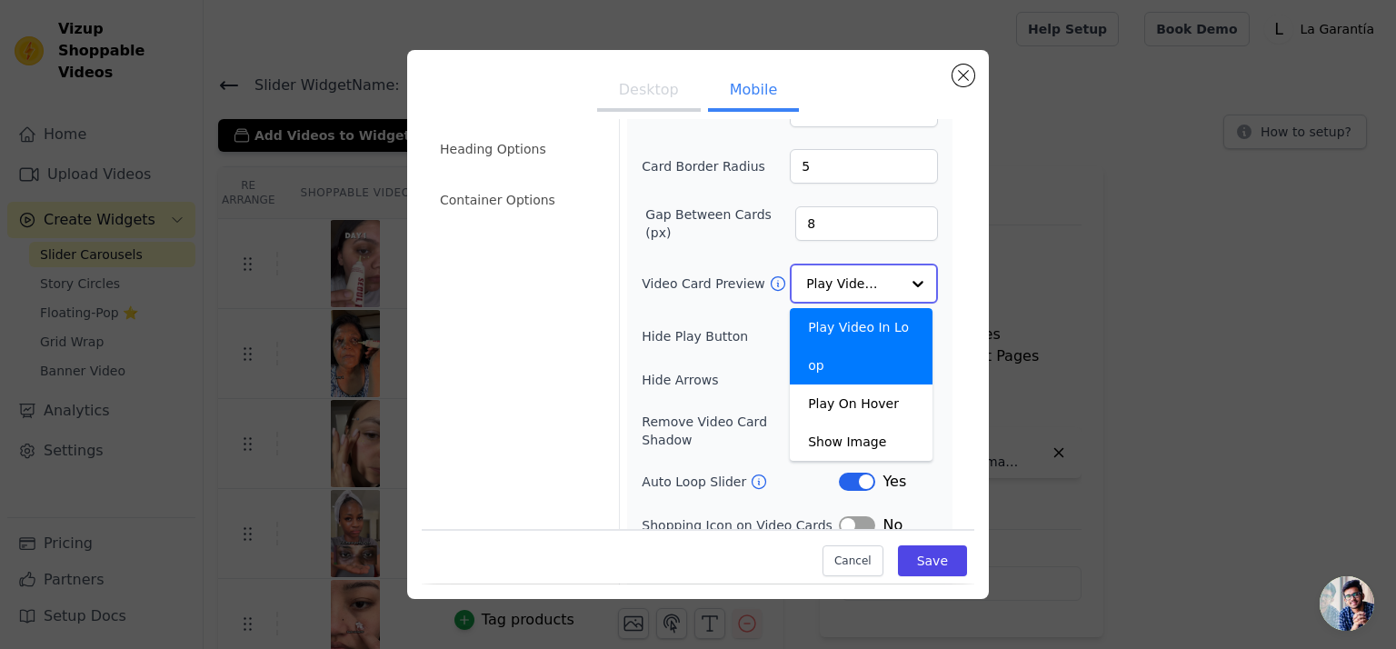
click at [858, 285] on input "Video Card Preview" at bounding box center [853, 283] width 94 height 36
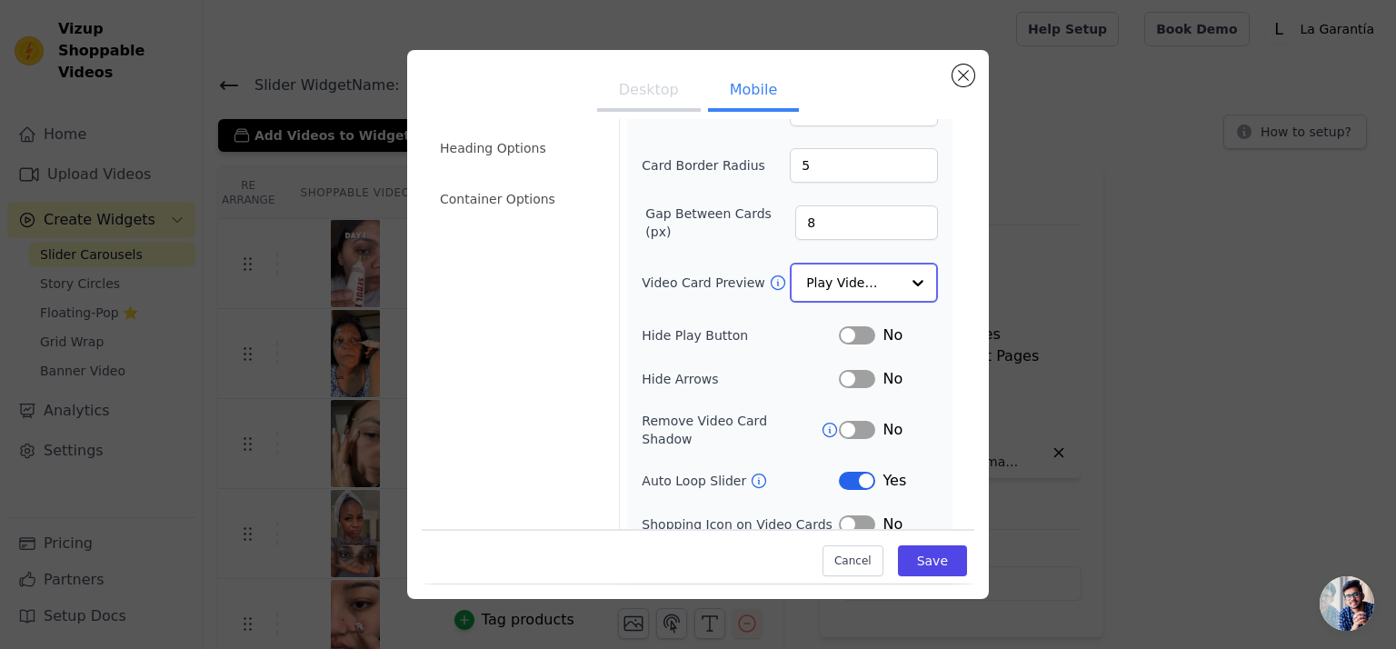
scroll to position [201, 0]
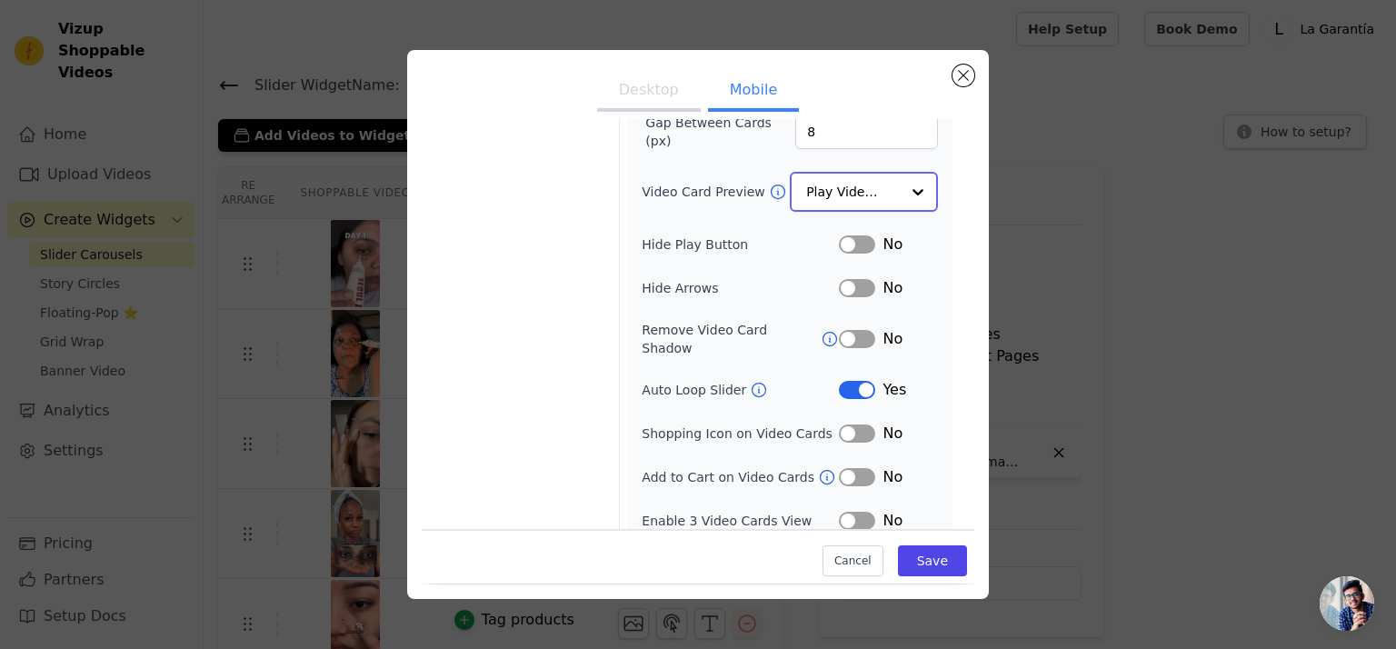
click at [842, 194] on input "Video Card Preview" at bounding box center [853, 192] width 94 height 36
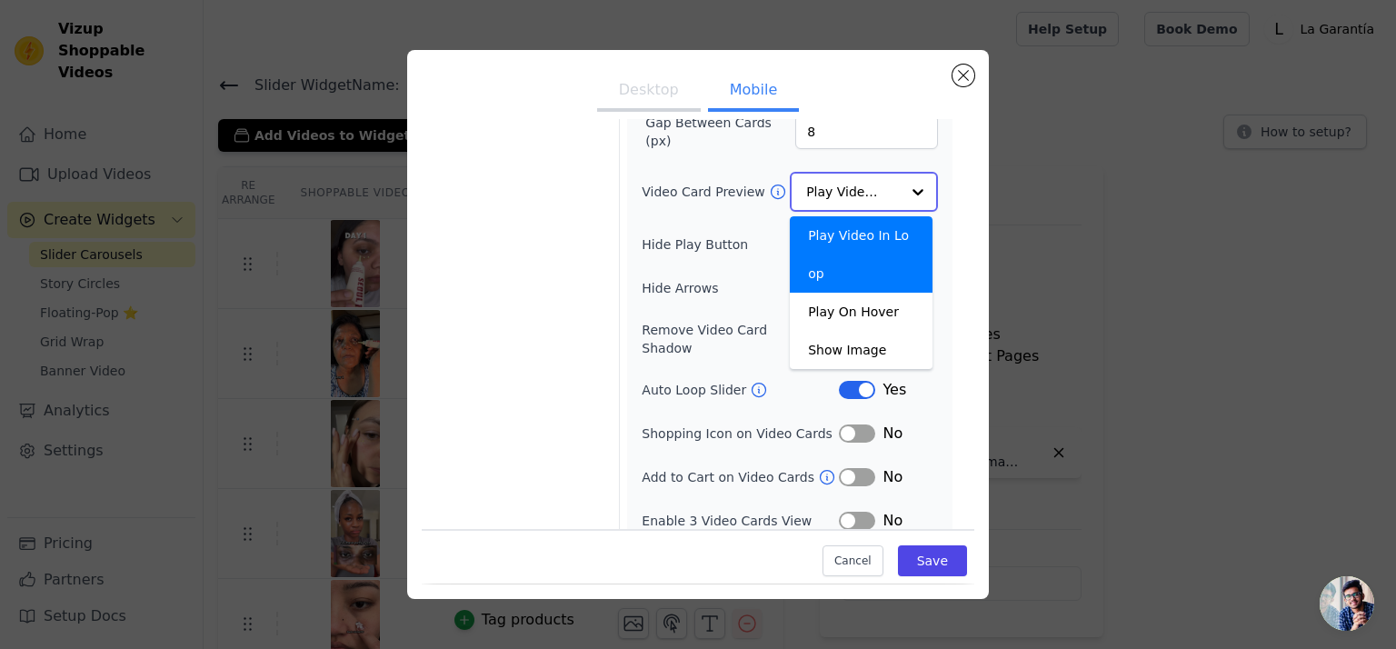
click at [842, 194] on input "Video Card Preview" at bounding box center [853, 192] width 94 height 36
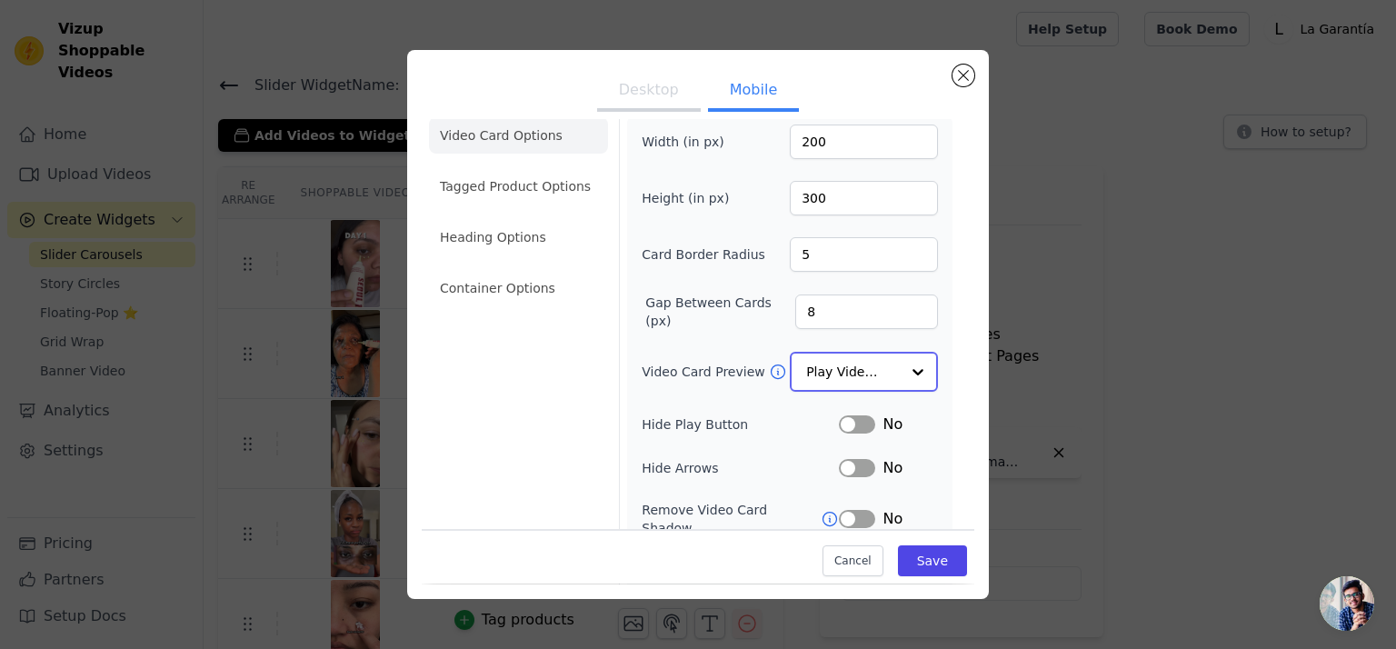
scroll to position [19, 0]
click at [1346, 613] on span "Chat abierto" at bounding box center [1347, 603] width 55 height 55
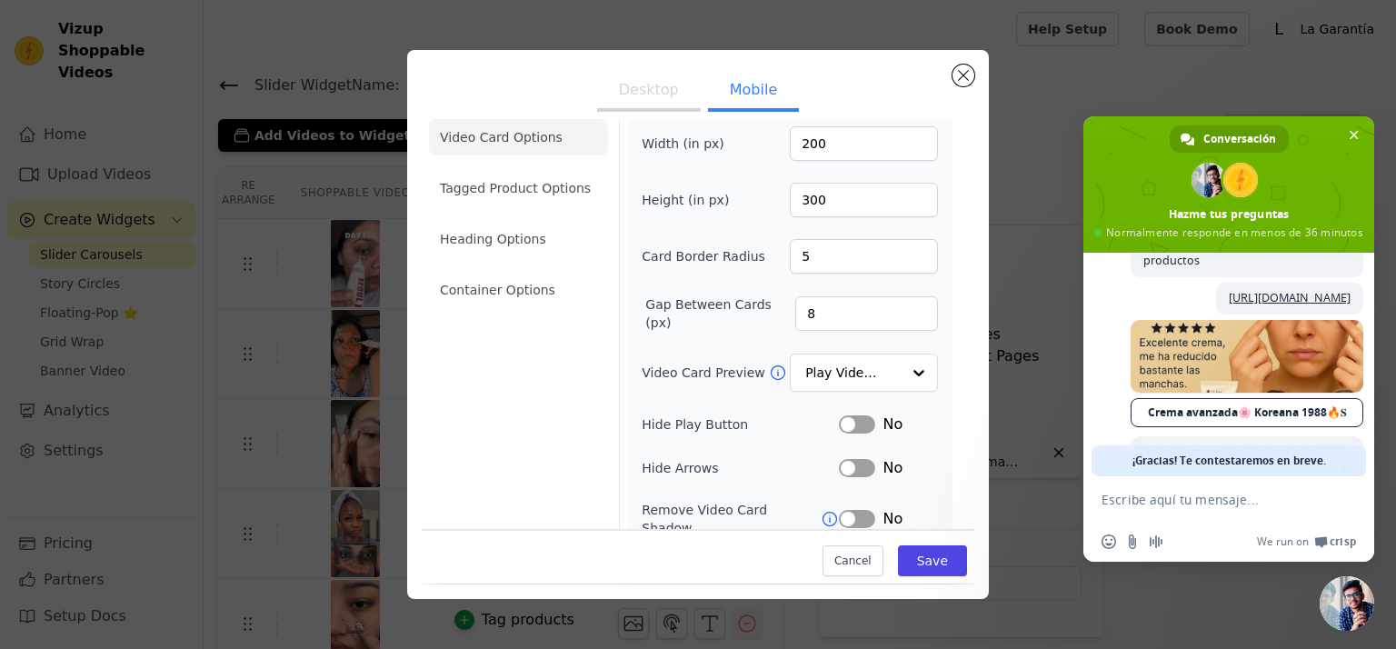
scroll to position [1093, 0]
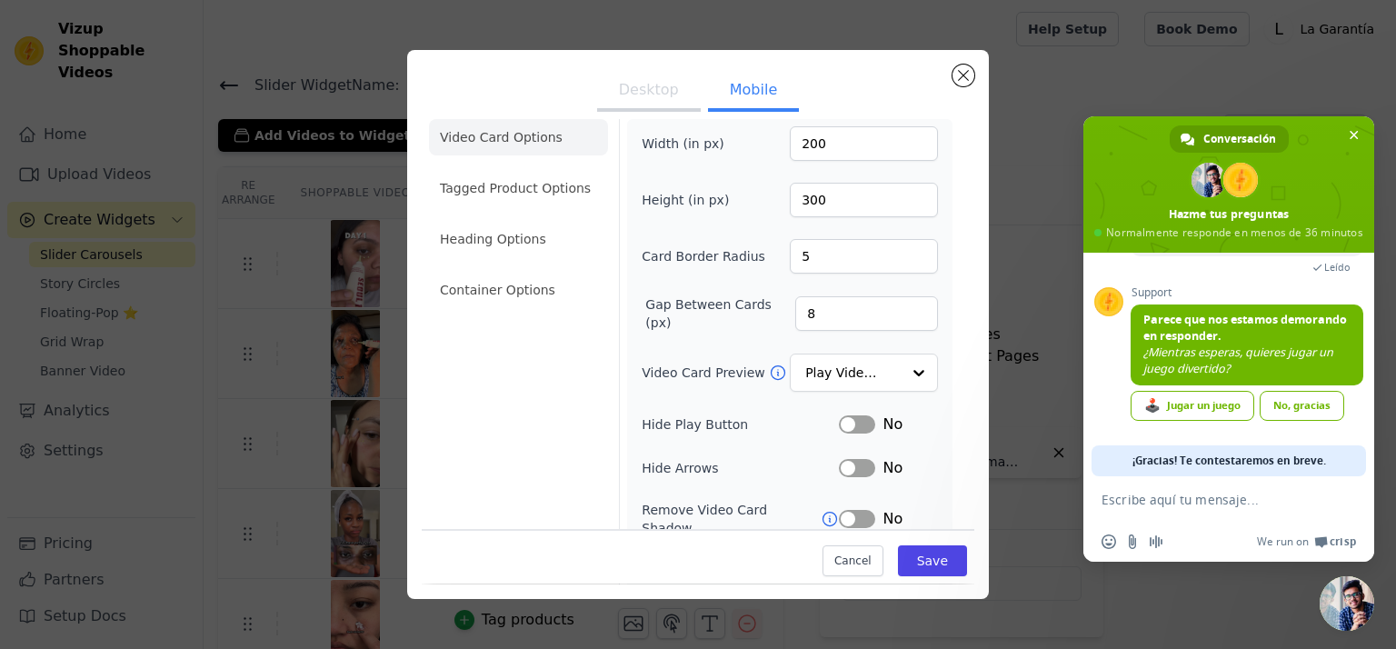
click at [1182, 500] on textarea "Escribe aquí tu mensaje..." at bounding box center [1209, 500] width 214 height 16
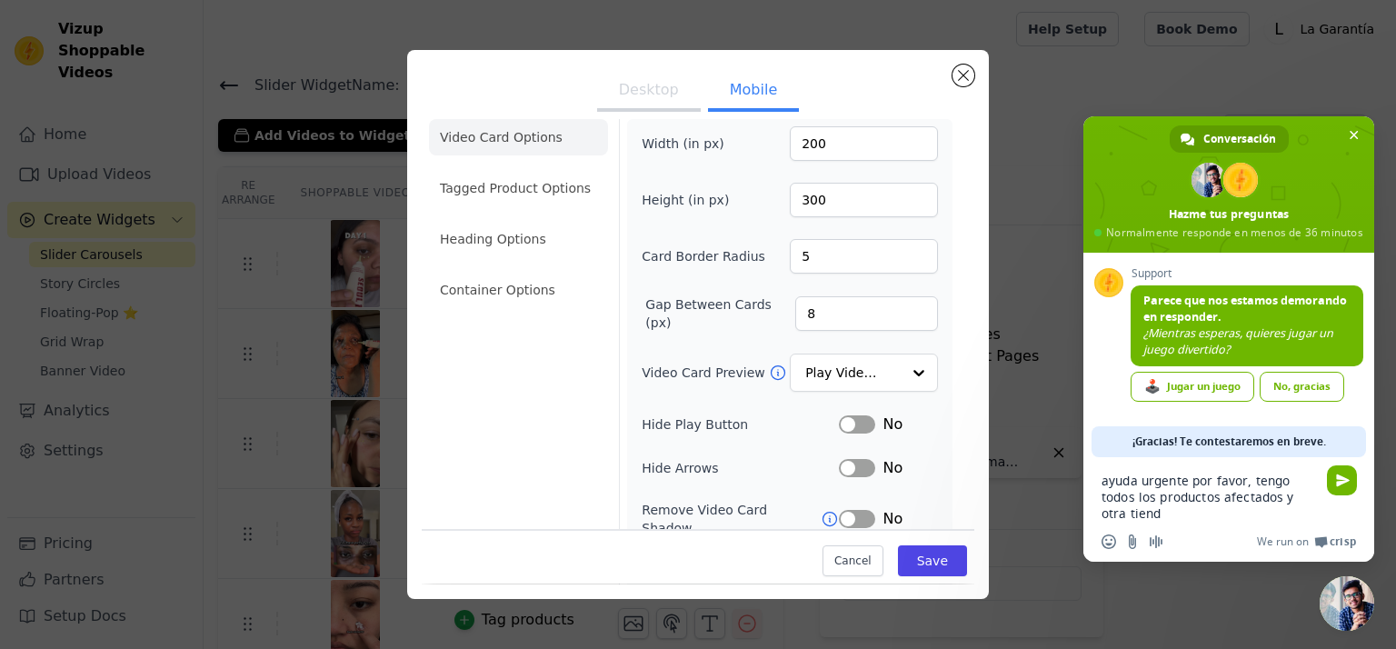
type textarea "ayuda urgente por favor, tengo todos los productos afectados y otra tienda"
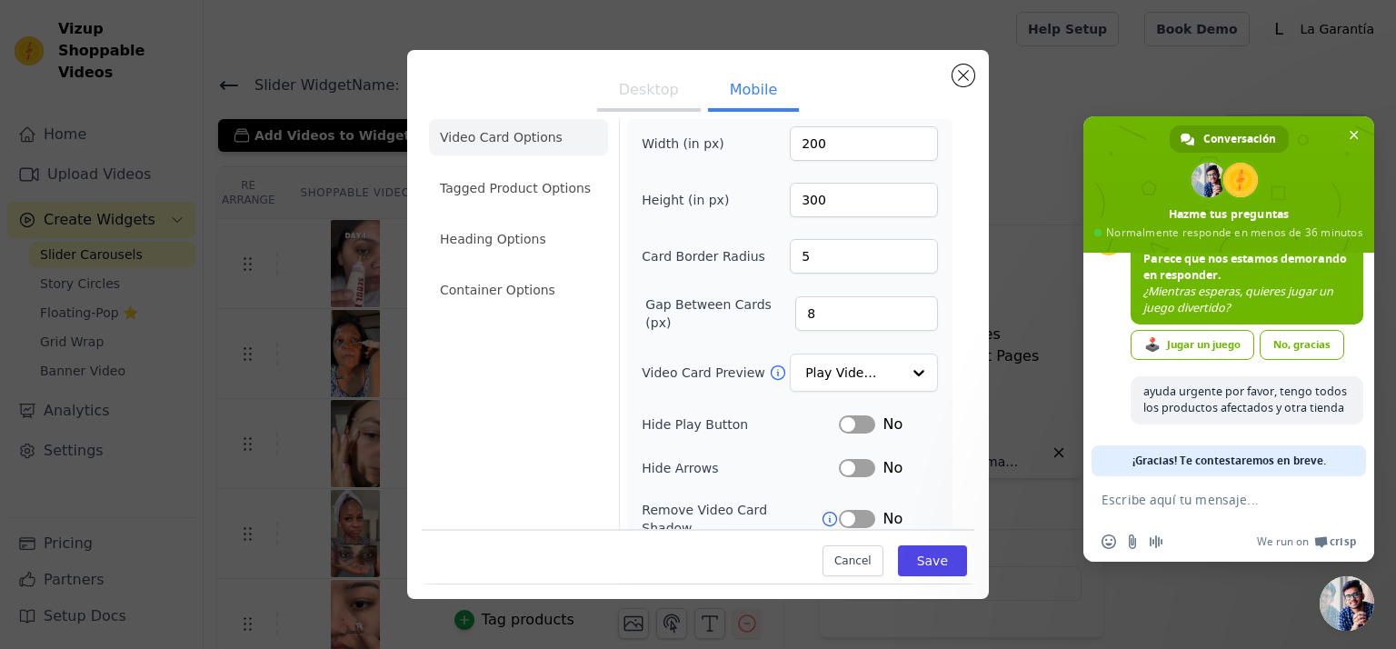
scroll to position [1172, 0]
click at [1222, 104] on div "Desktop Mobile Video Card Options Tagged Product Options Heading Options Contai…" at bounding box center [698, 324] width 1338 height 606
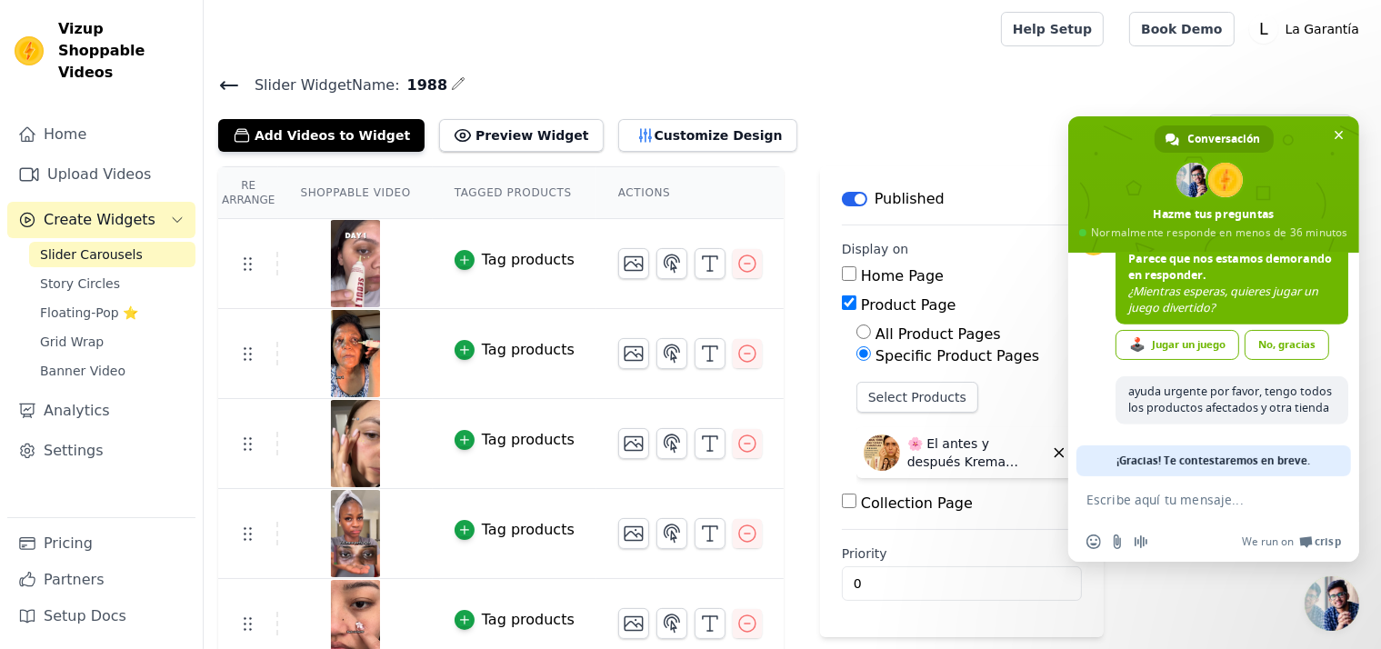
click at [1336, 600] on span "Cerrar el chat" at bounding box center [1331, 603] width 55 height 55
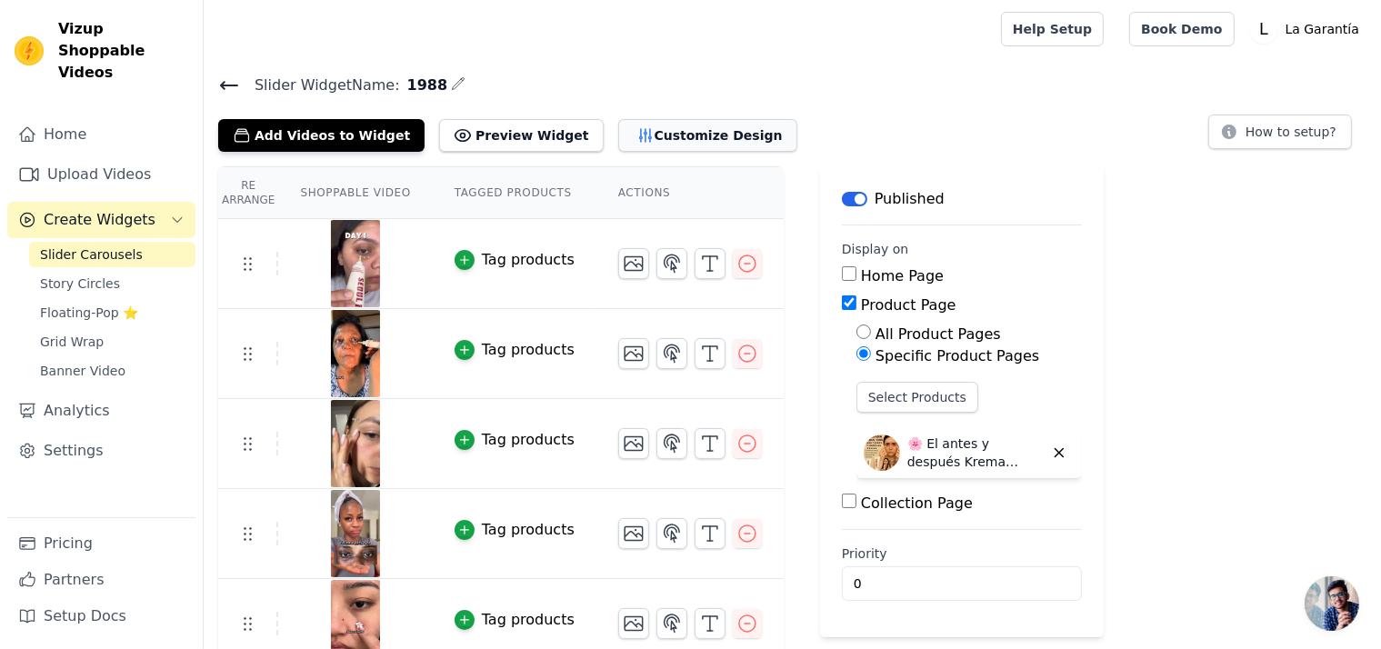
click at [624, 135] on button "Customize Design" at bounding box center [707, 135] width 179 height 33
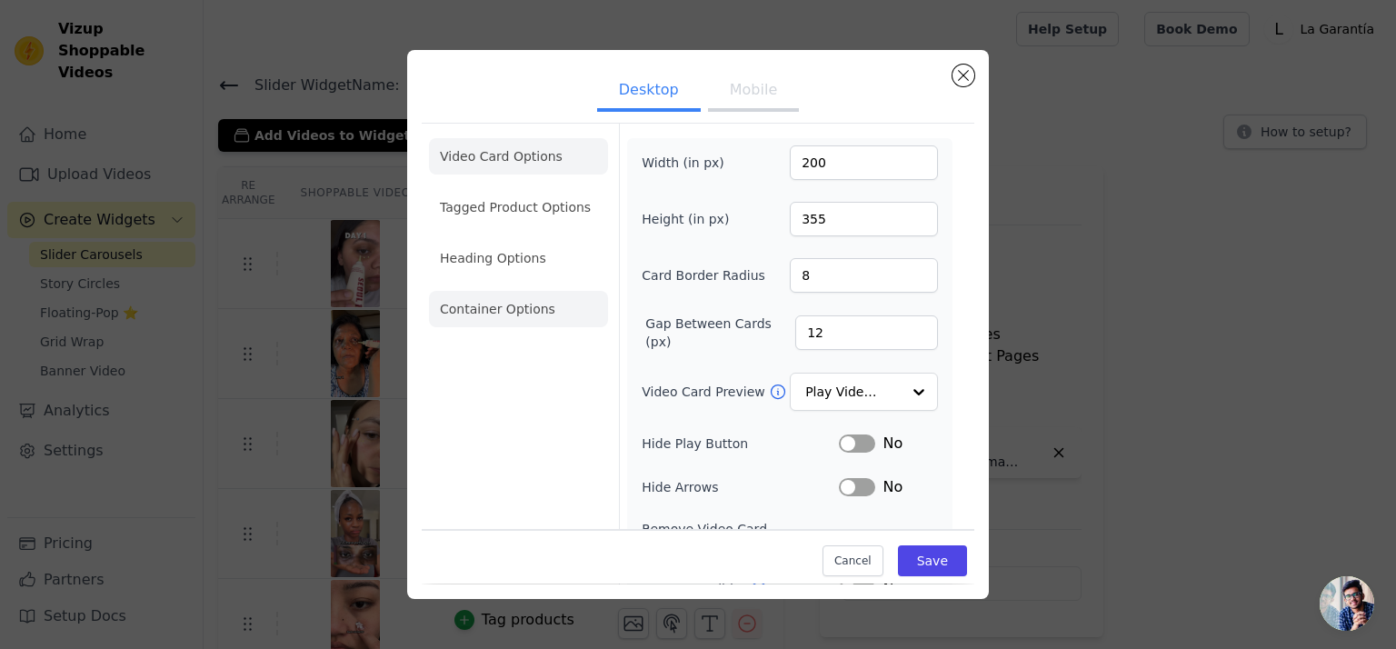
click at [499, 298] on li "Container Options" at bounding box center [518, 309] width 179 height 36
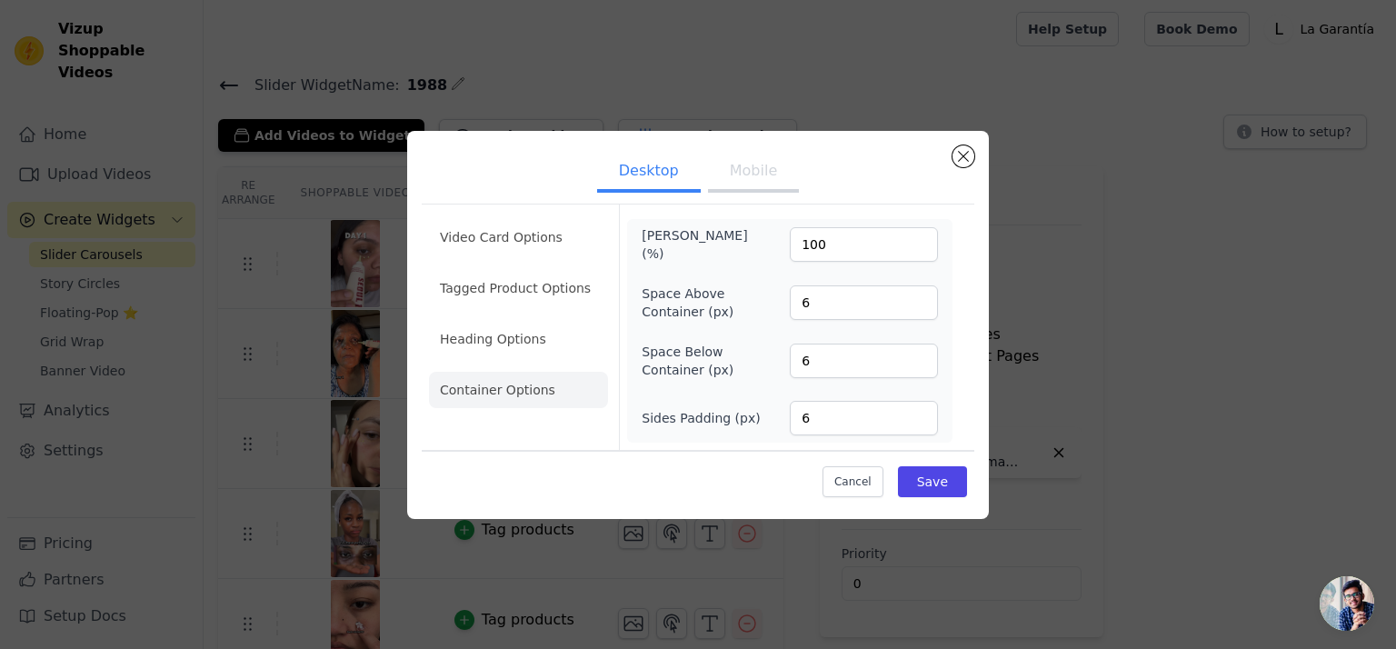
click at [733, 166] on button "Mobile" at bounding box center [753, 173] width 91 height 40
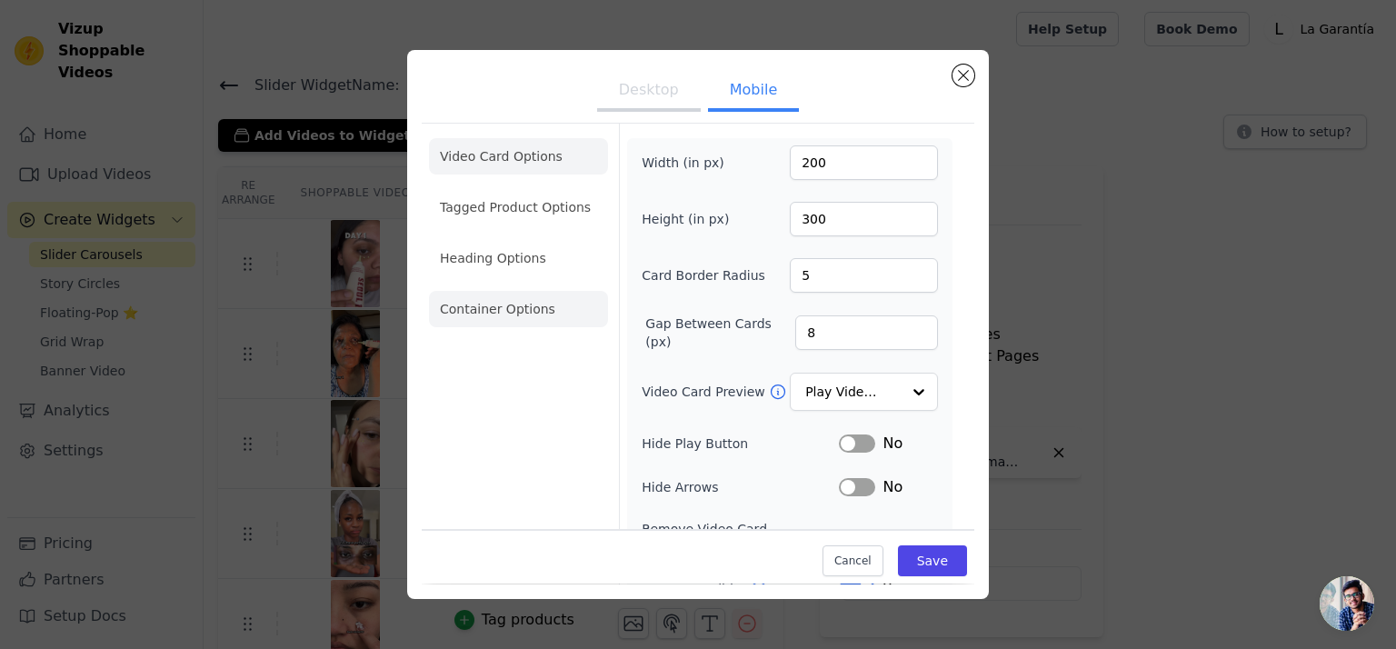
click at [506, 299] on li "Container Options" at bounding box center [518, 309] width 179 height 36
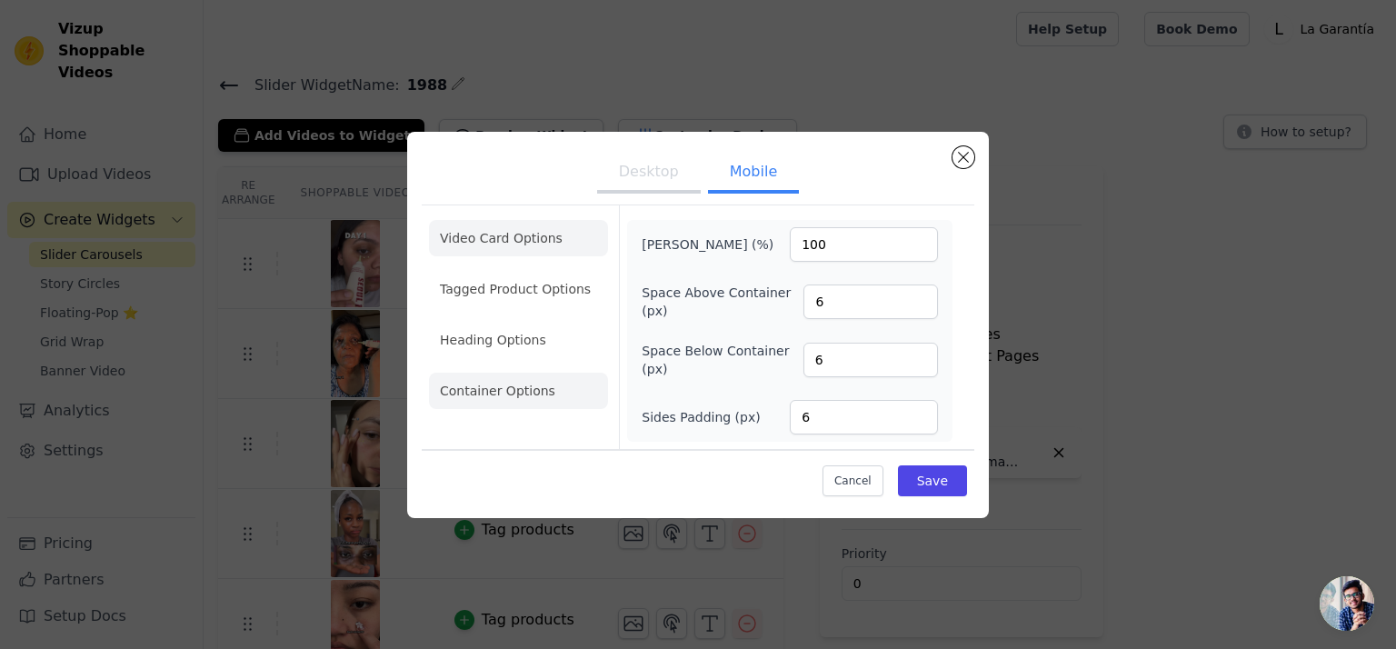
click at [527, 239] on li "Video Card Options" at bounding box center [518, 238] width 179 height 36
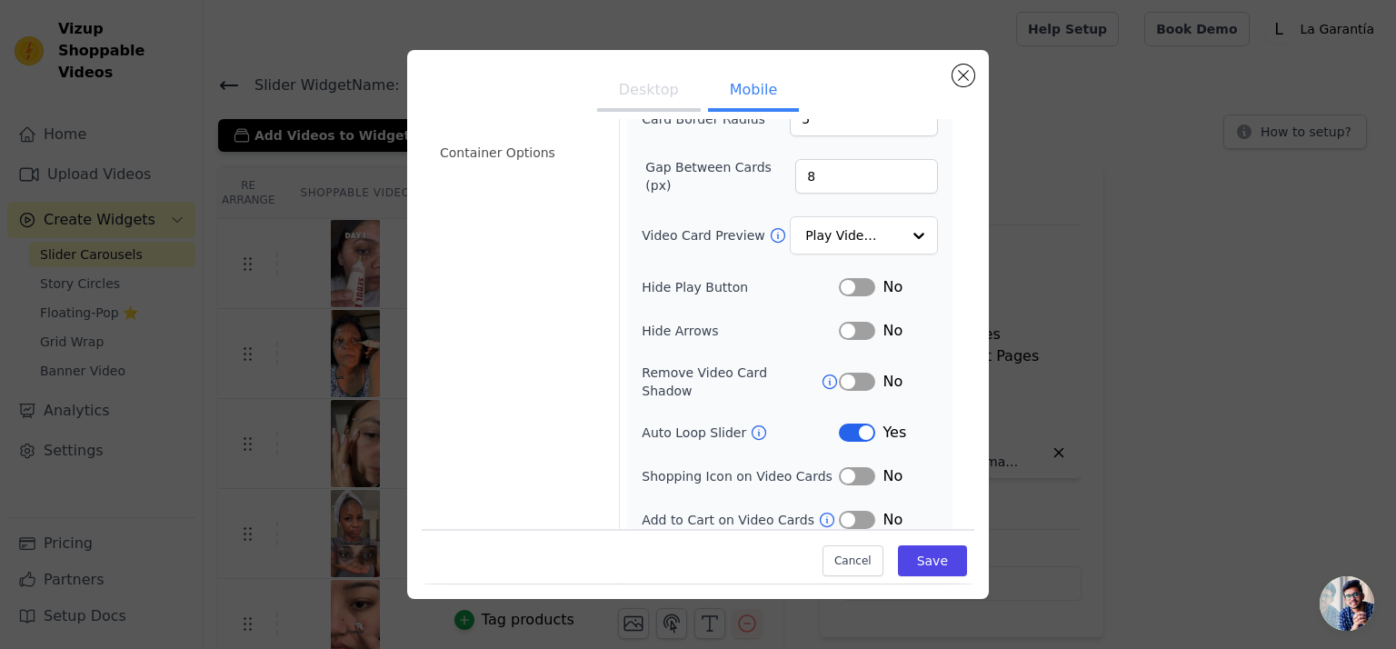
scroll to position [200, 0]
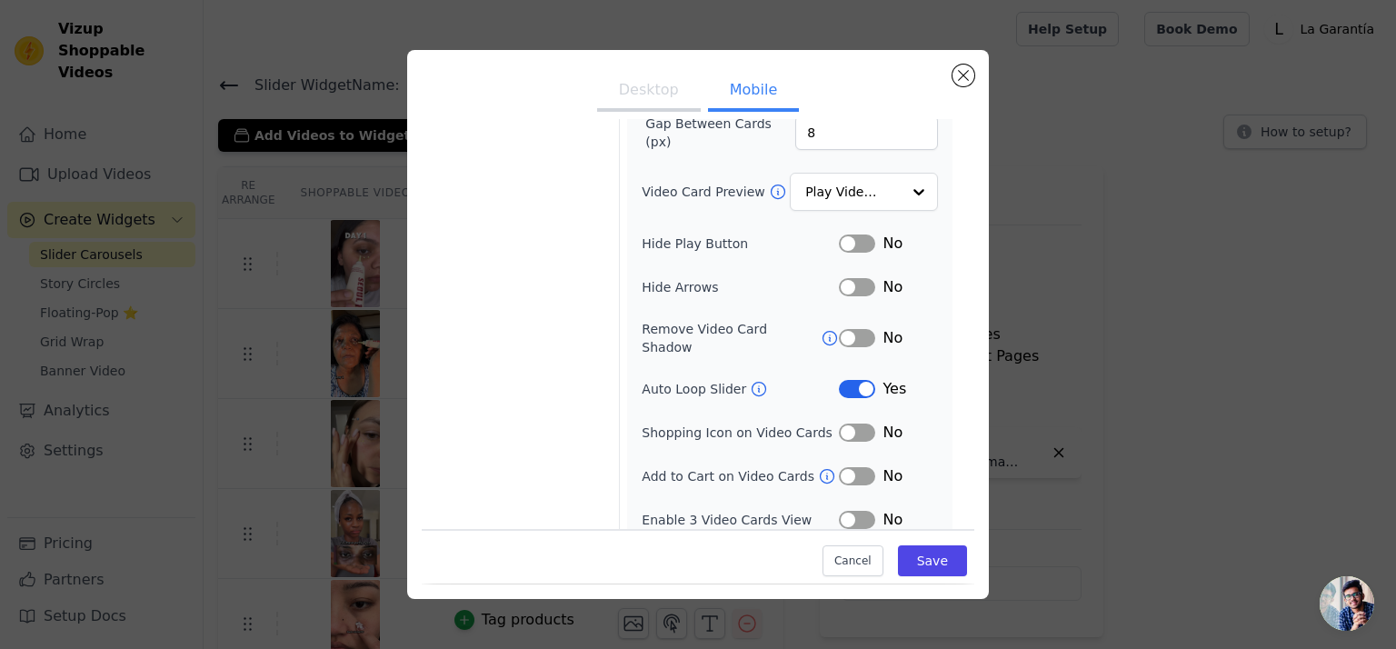
click at [843, 380] on button "Label" at bounding box center [857, 389] width 36 height 18
click at [923, 562] on button "Save" at bounding box center [932, 561] width 69 height 31
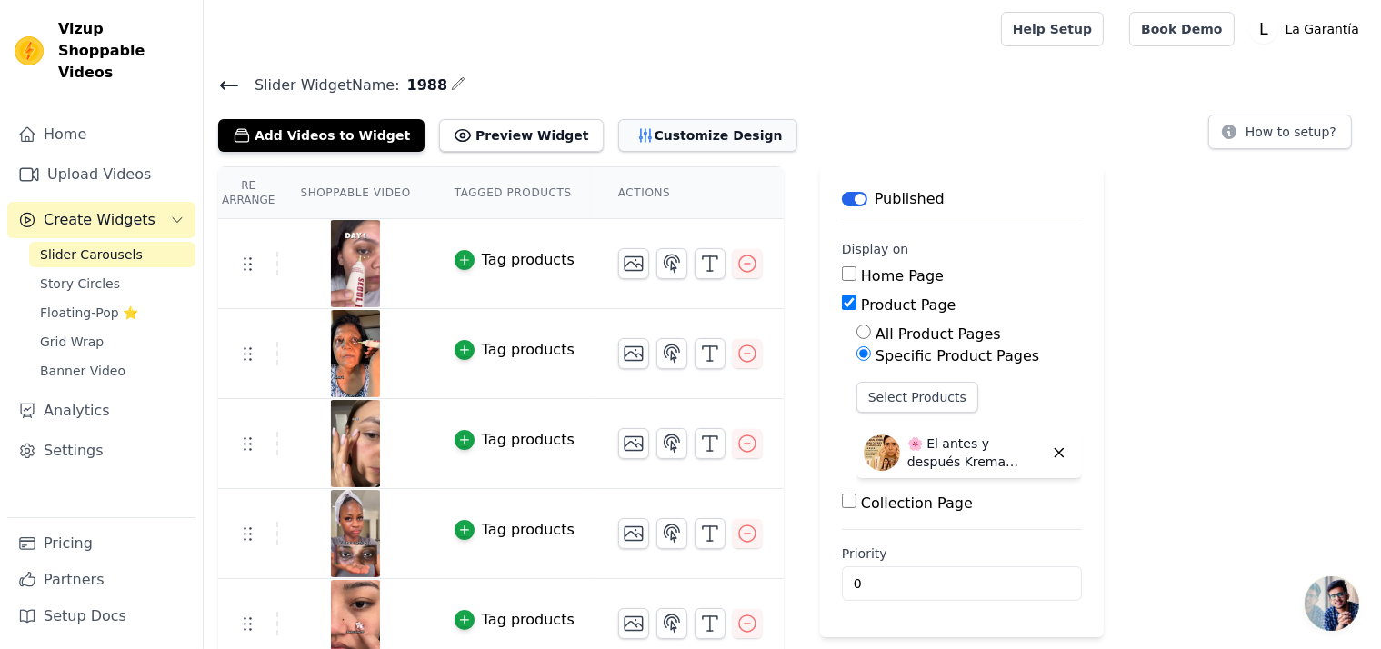
click at [670, 131] on button "Customize Design" at bounding box center [707, 135] width 179 height 33
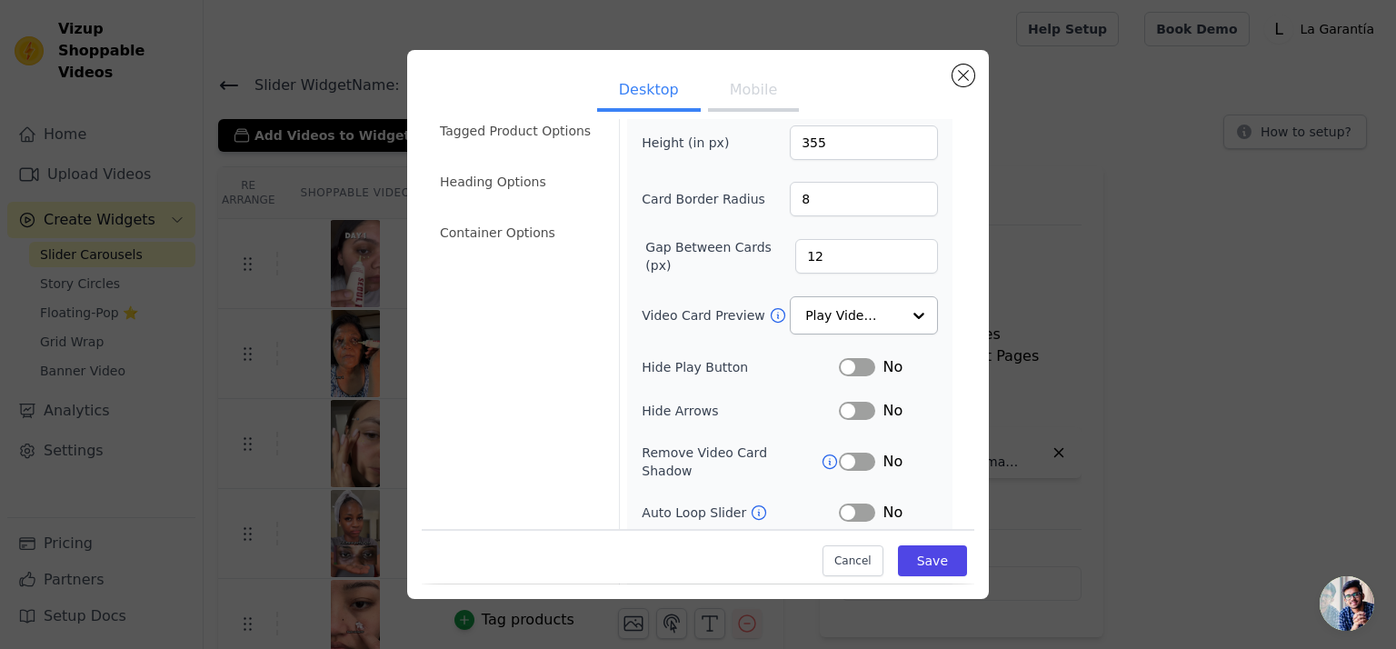
scroll to position [156, 0]
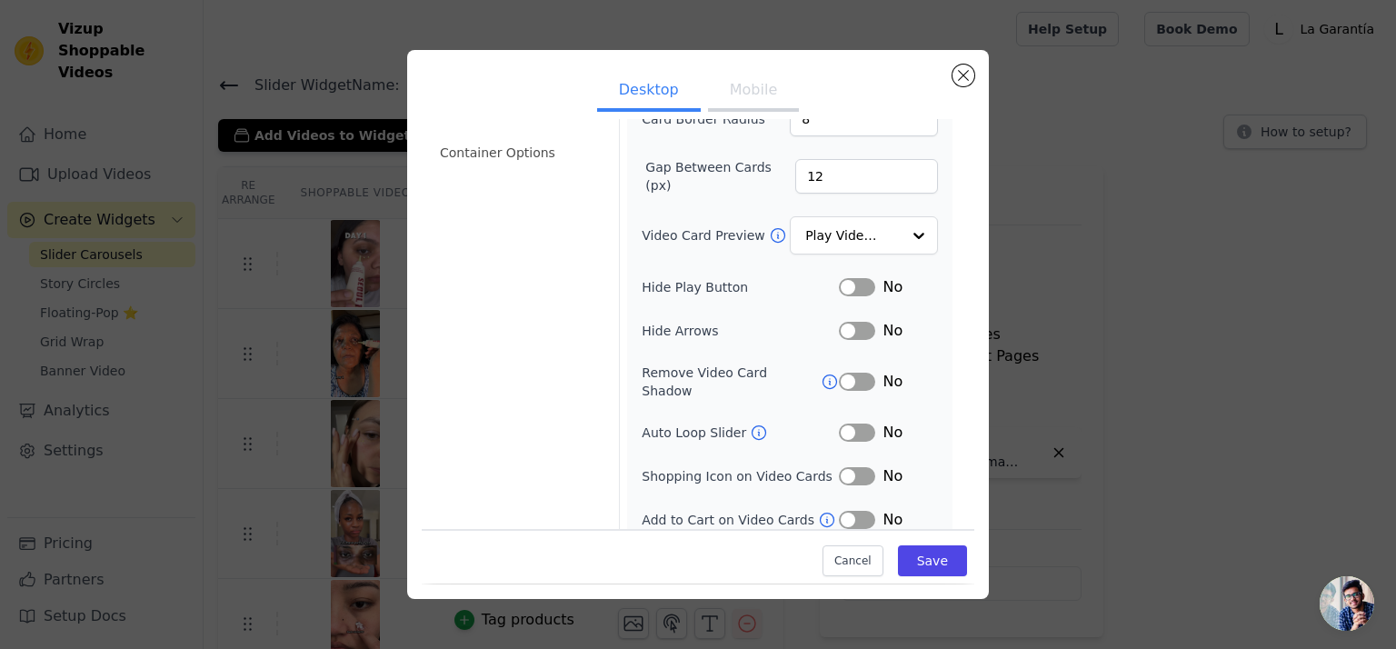
click at [853, 424] on button "Label" at bounding box center [857, 433] width 36 height 18
click at [823, 235] on input "Video Card Preview" at bounding box center [853, 236] width 94 height 36
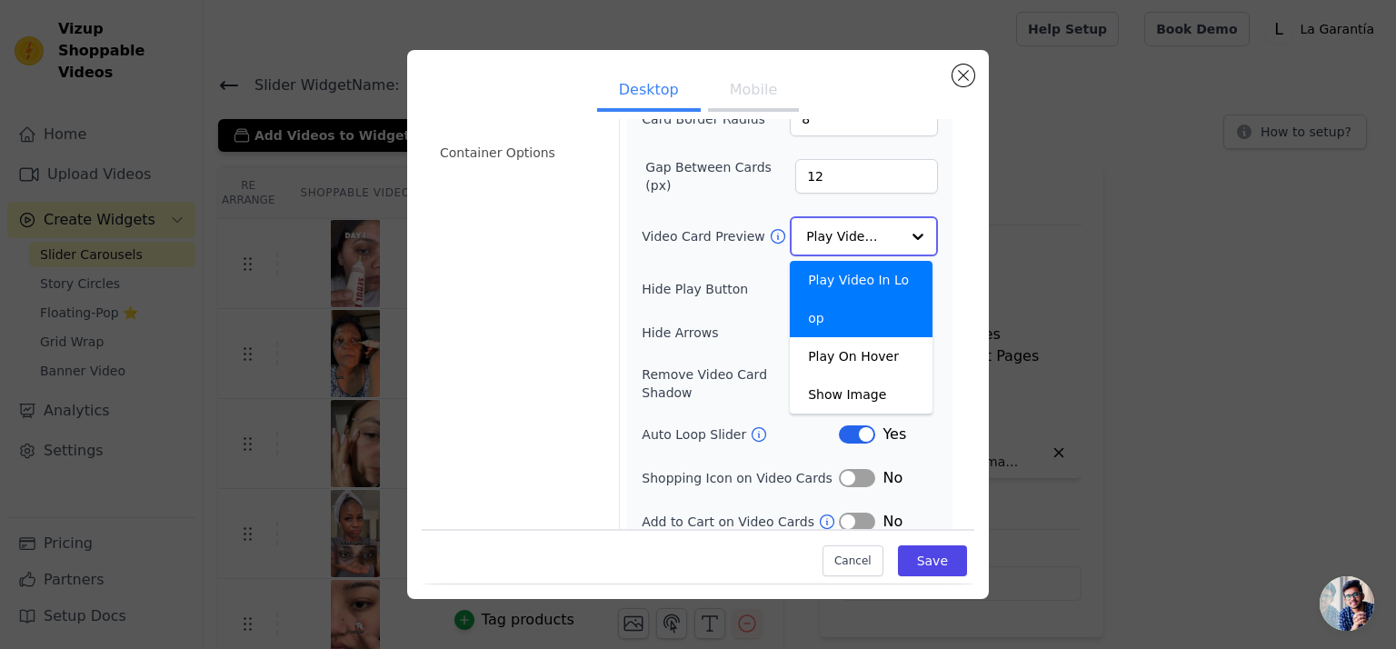
click at [823, 235] on input "Video Card Preview" at bounding box center [853, 236] width 94 height 36
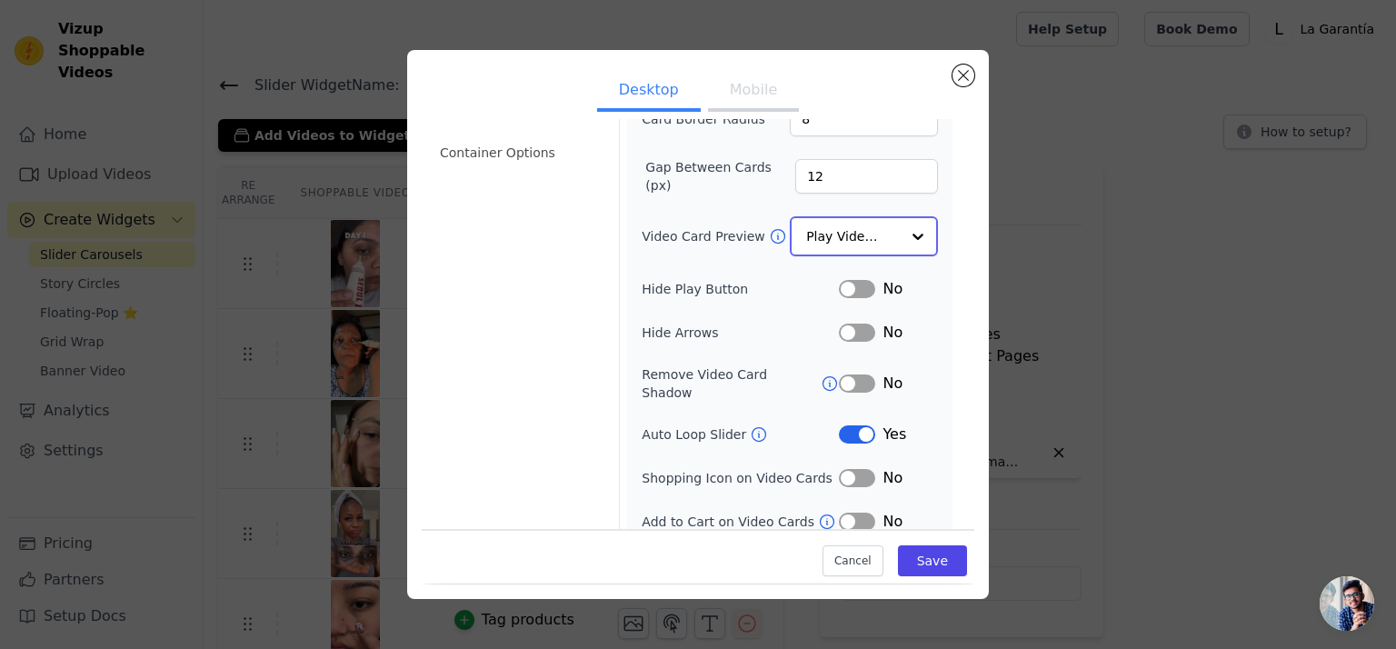
scroll to position [157, 0]
click at [821, 374] on icon at bounding box center [830, 381] width 18 height 18
drag, startPoint x: 578, startPoint y: 319, endPoint x: 550, endPoint y: 365, distance: 54.2
click at [550, 365] on div "Video Card Options Tagged Product Options Heading Options Container Options" at bounding box center [518, 256] width 179 height 578
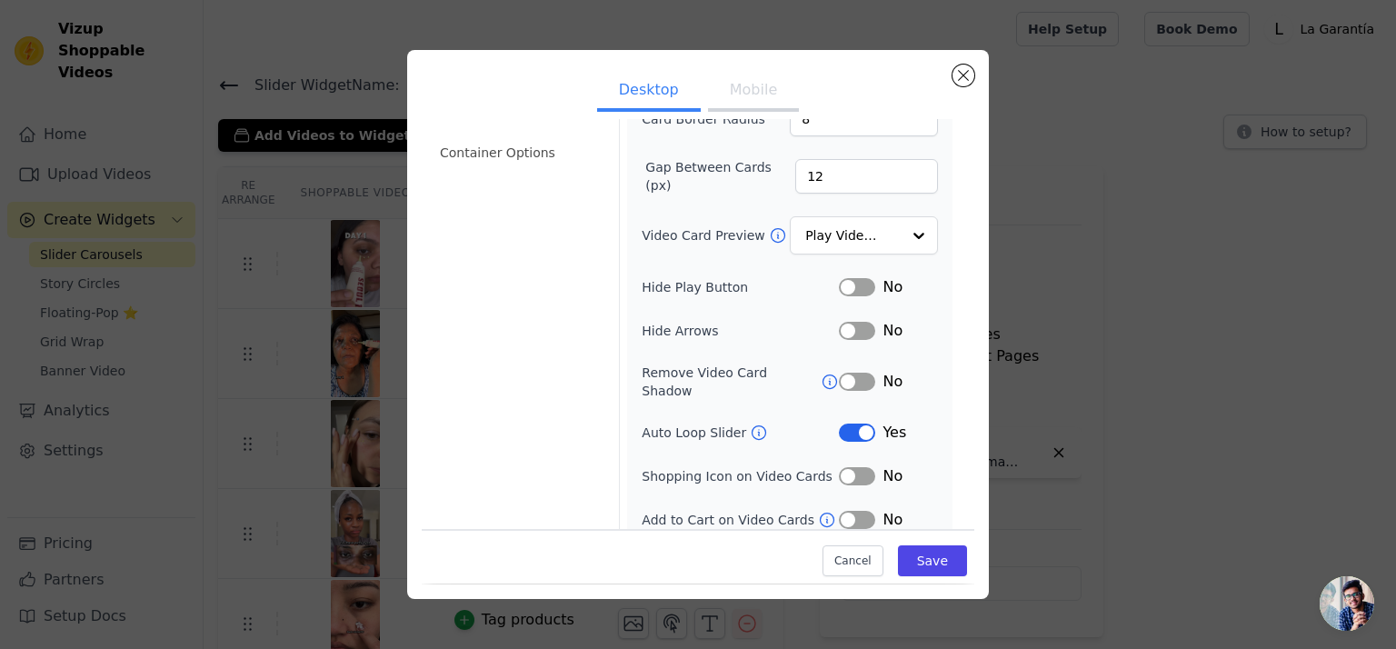
click at [855, 334] on button "Label" at bounding box center [857, 331] width 36 height 18
click at [923, 557] on button "Save" at bounding box center [932, 561] width 69 height 31
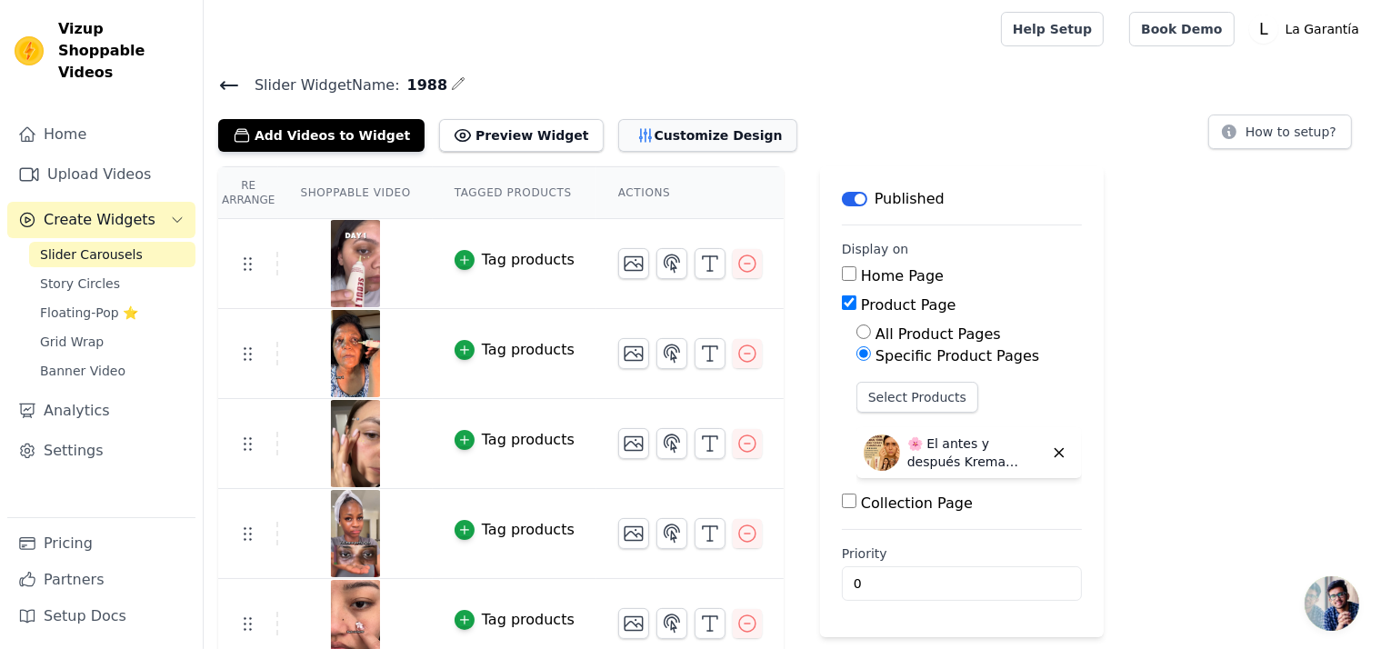
click at [622, 139] on button "Customize Design" at bounding box center [707, 135] width 179 height 33
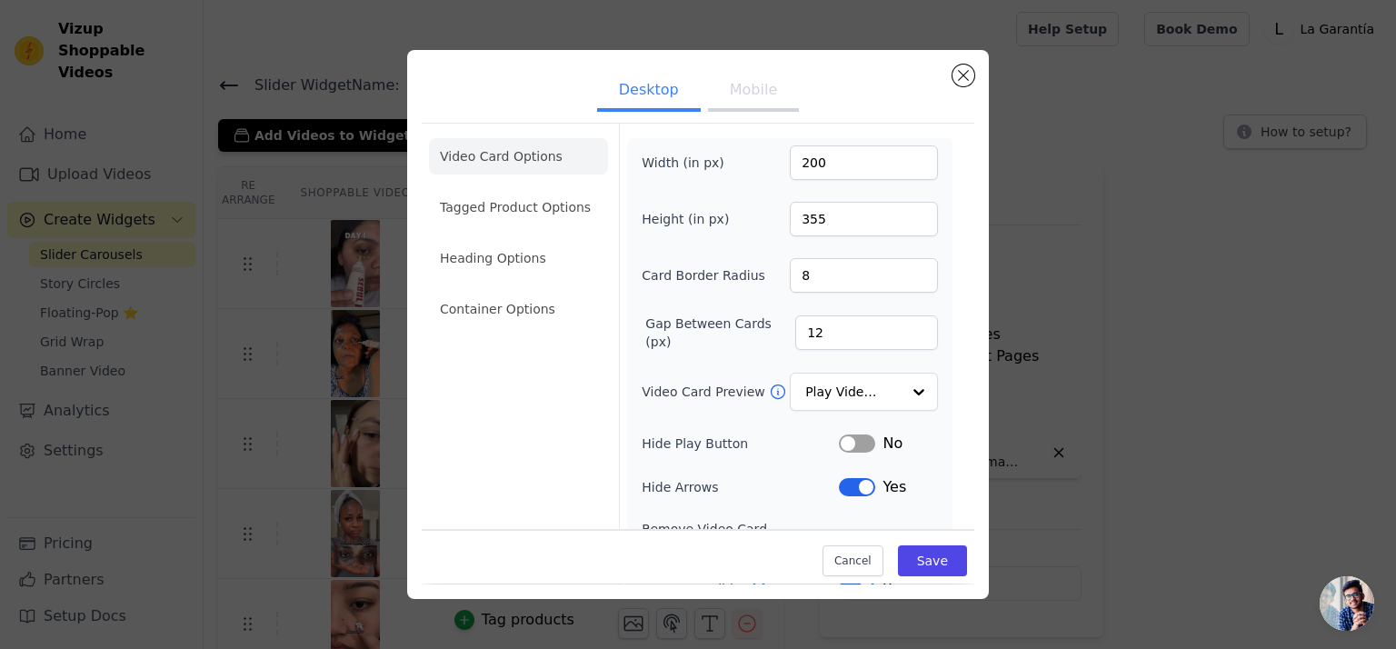
click at [753, 98] on button "Mobile" at bounding box center [753, 92] width 91 height 40
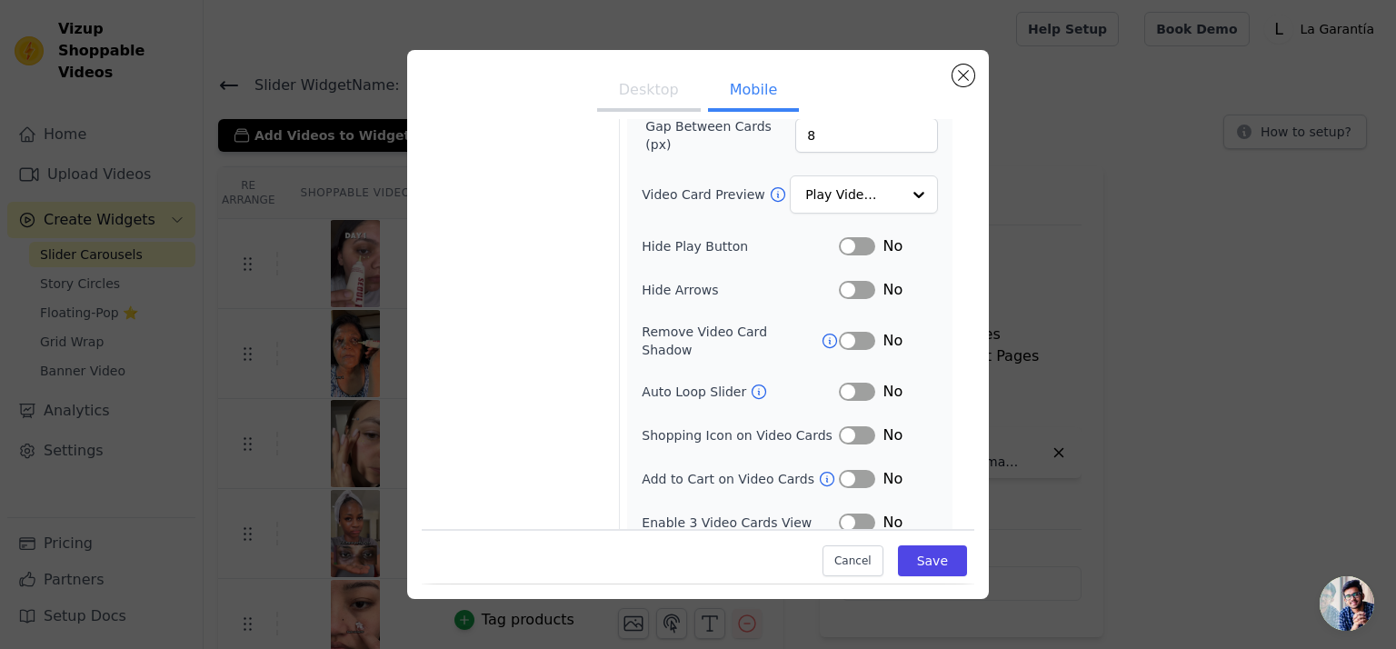
scroll to position [200, 0]
click at [660, 81] on button "Desktop" at bounding box center [649, 92] width 104 height 40
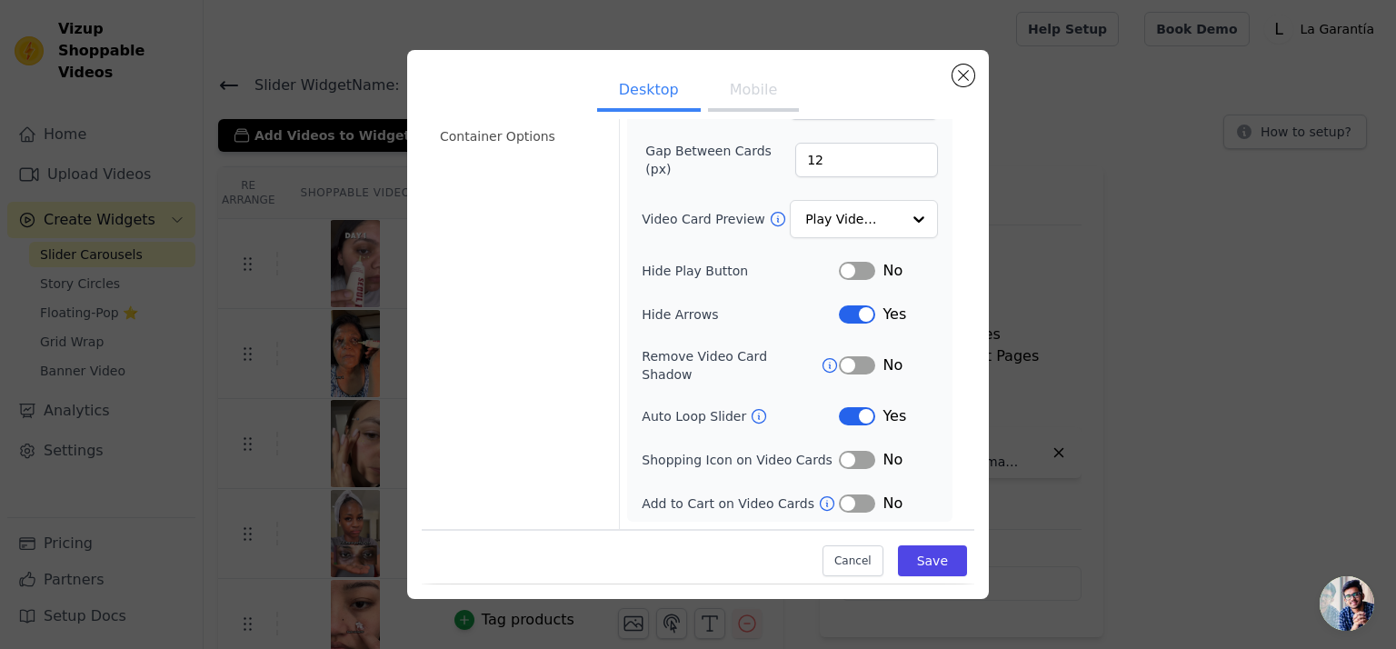
scroll to position [156, 0]
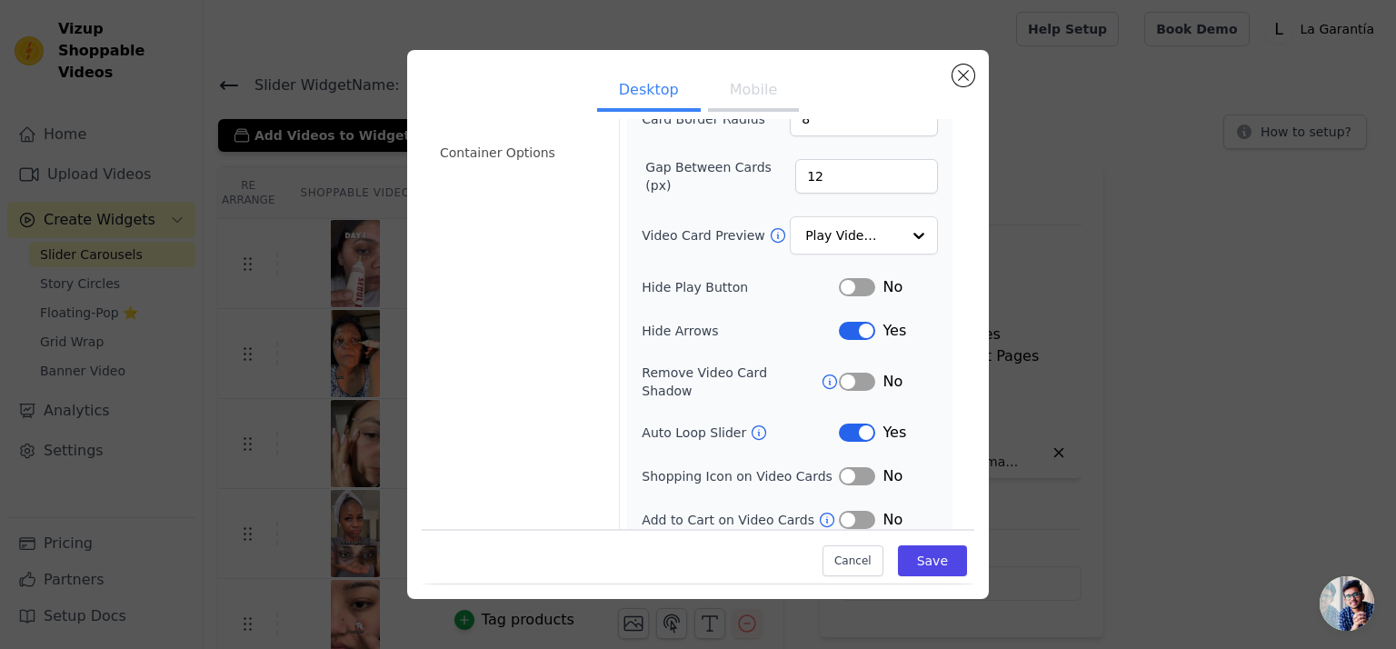
click at [842, 424] on button "Label" at bounding box center [857, 433] width 36 height 18
click at [846, 334] on button "Label" at bounding box center [857, 331] width 36 height 18
click at [739, 97] on button "Mobile" at bounding box center [753, 92] width 91 height 40
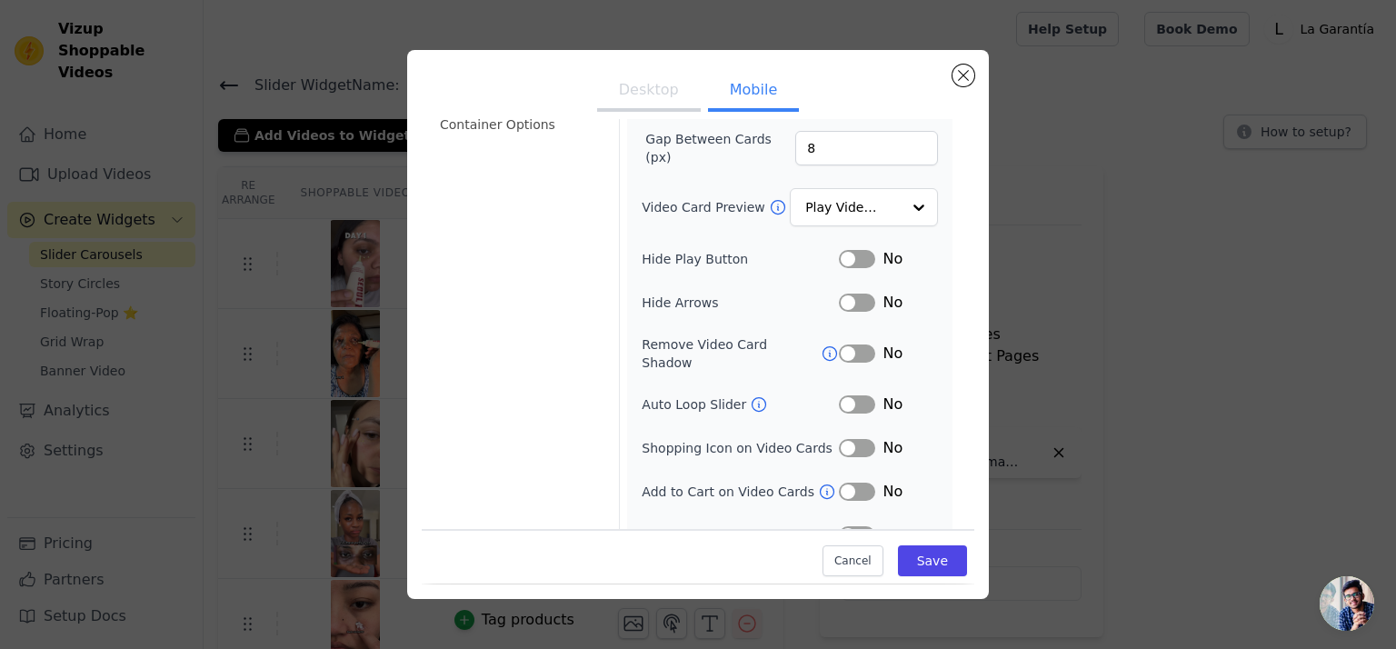
scroll to position [200, 0]
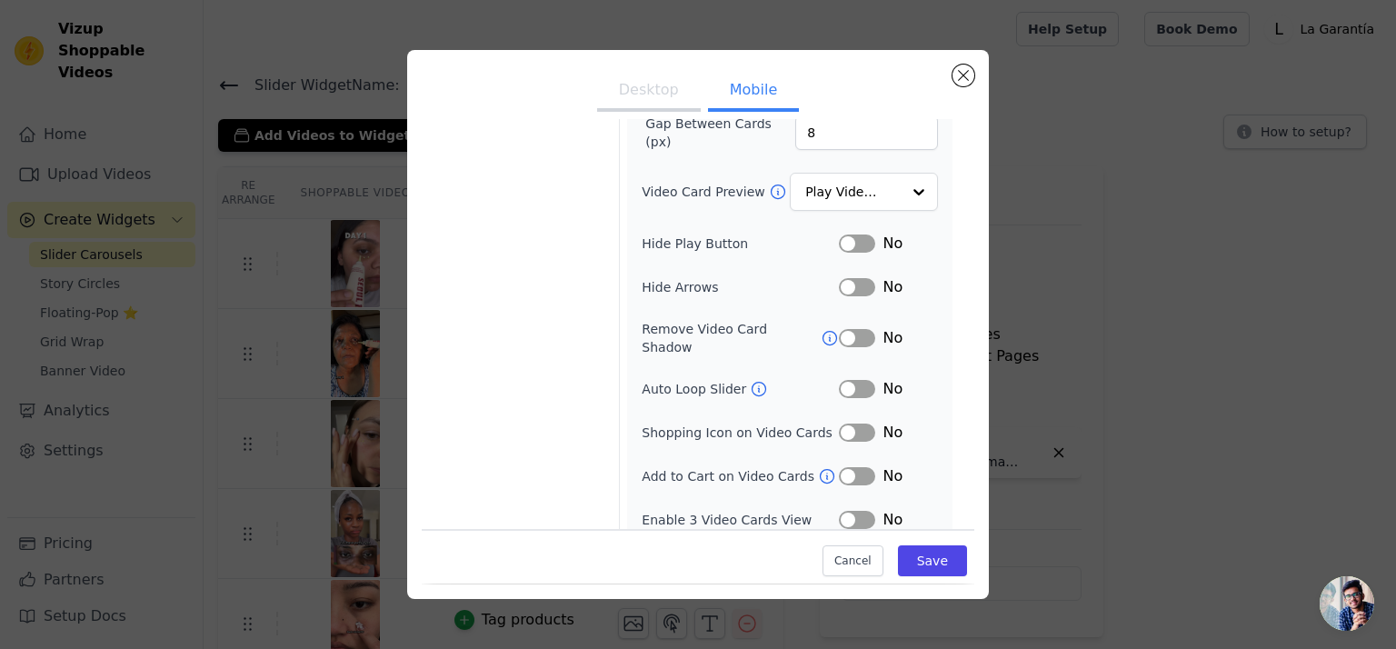
click at [849, 286] on button "Label" at bounding box center [857, 287] width 36 height 18
click at [851, 380] on button "Label" at bounding box center [857, 389] width 36 height 18
click at [833, 199] on input "Video Card Preview" at bounding box center [853, 193] width 94 height 36
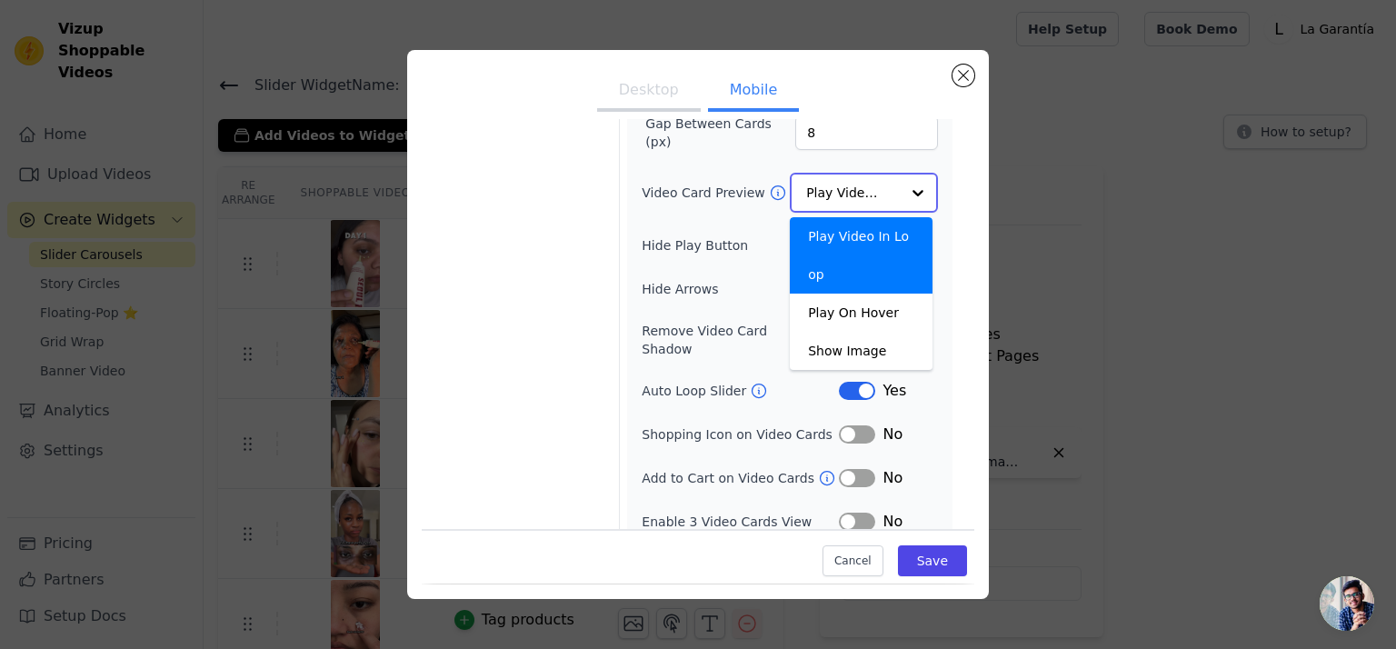
click at [833, 199] on input "Video Card Preview" at bounding box center [853, 193] width 94 height 36
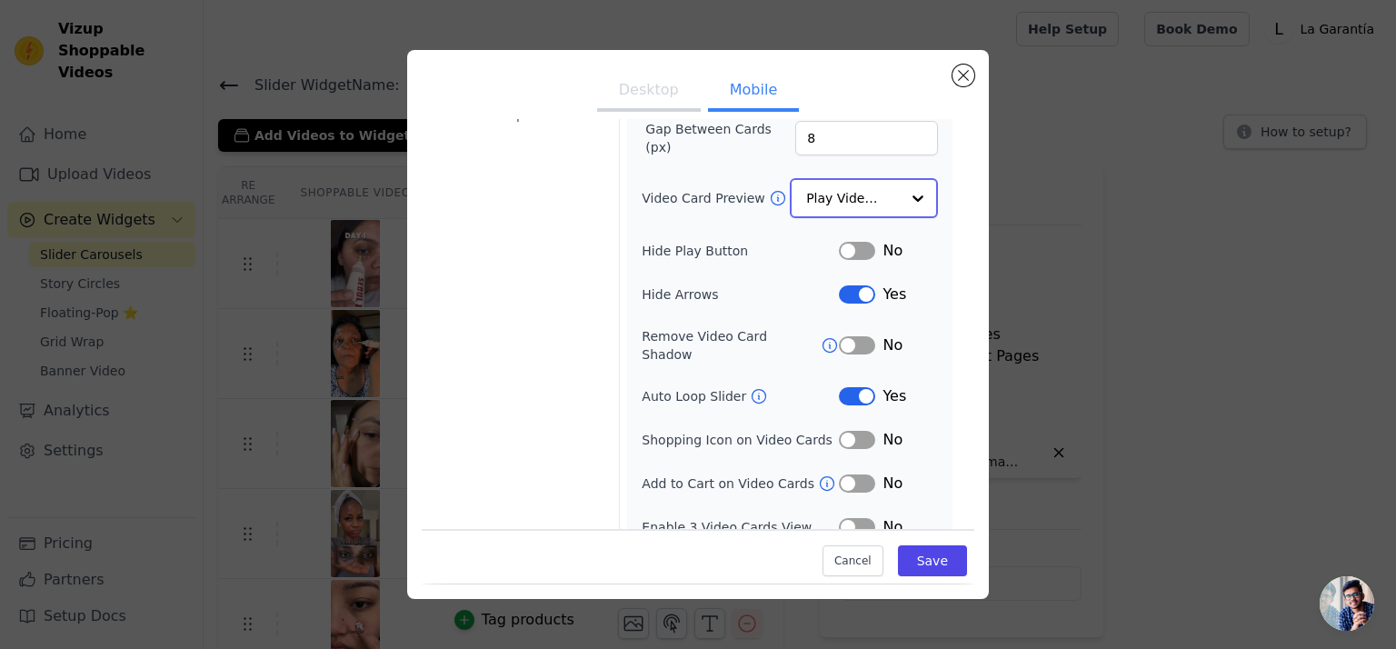
scroll to position [201, 0]
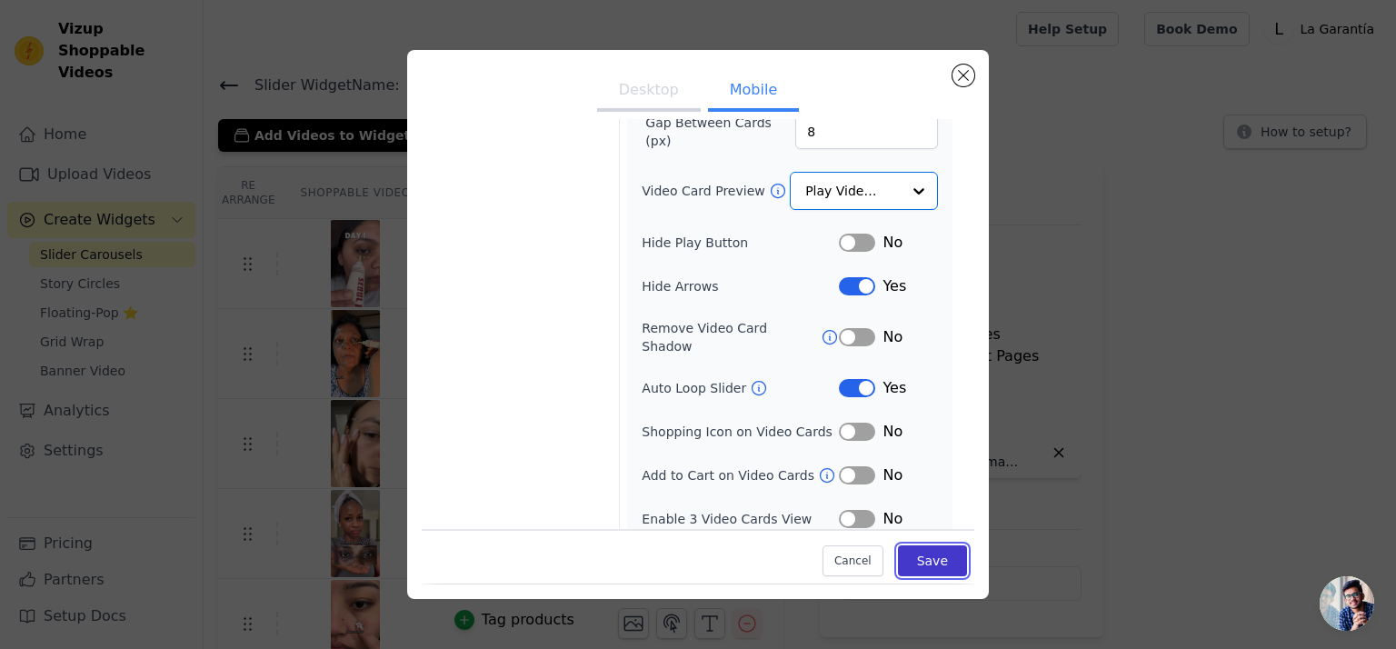
click at [922, 563] on button "Save" at bounding box center [932, 561] width 69 height 31
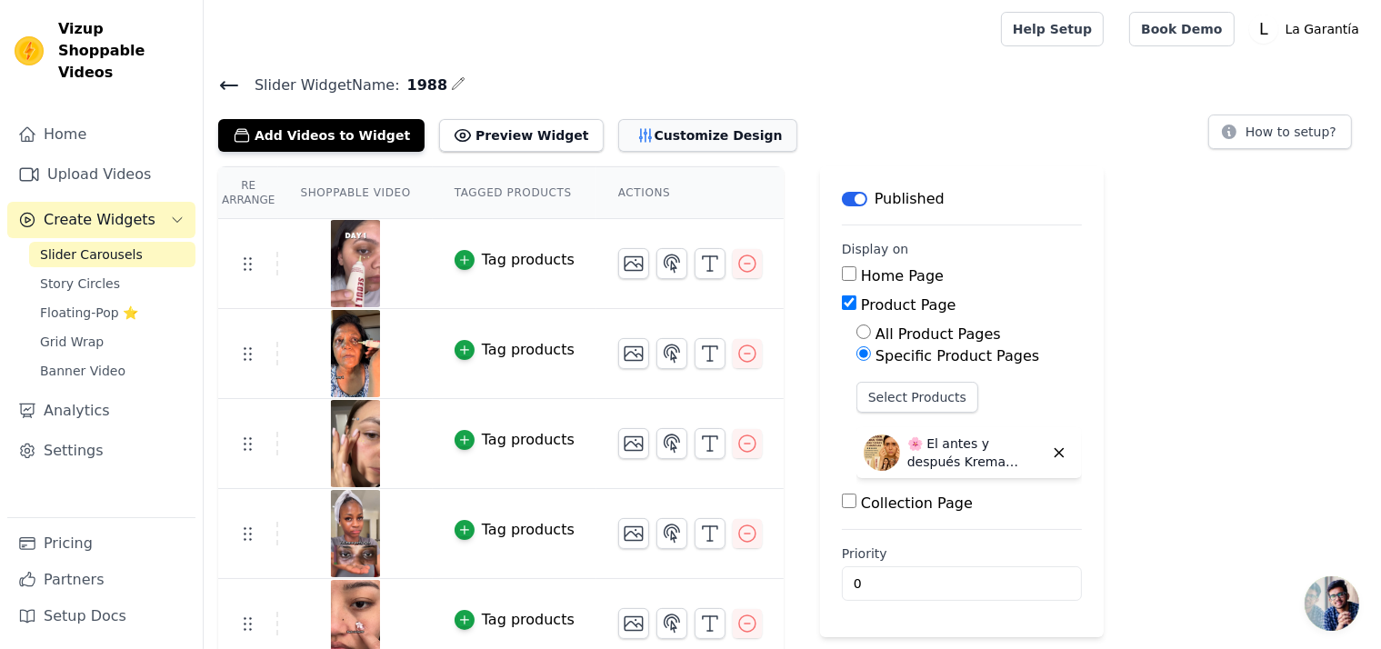
click at [665, 130] on button "Customize Design" at bounding box center [707, 135] width 179 height 33
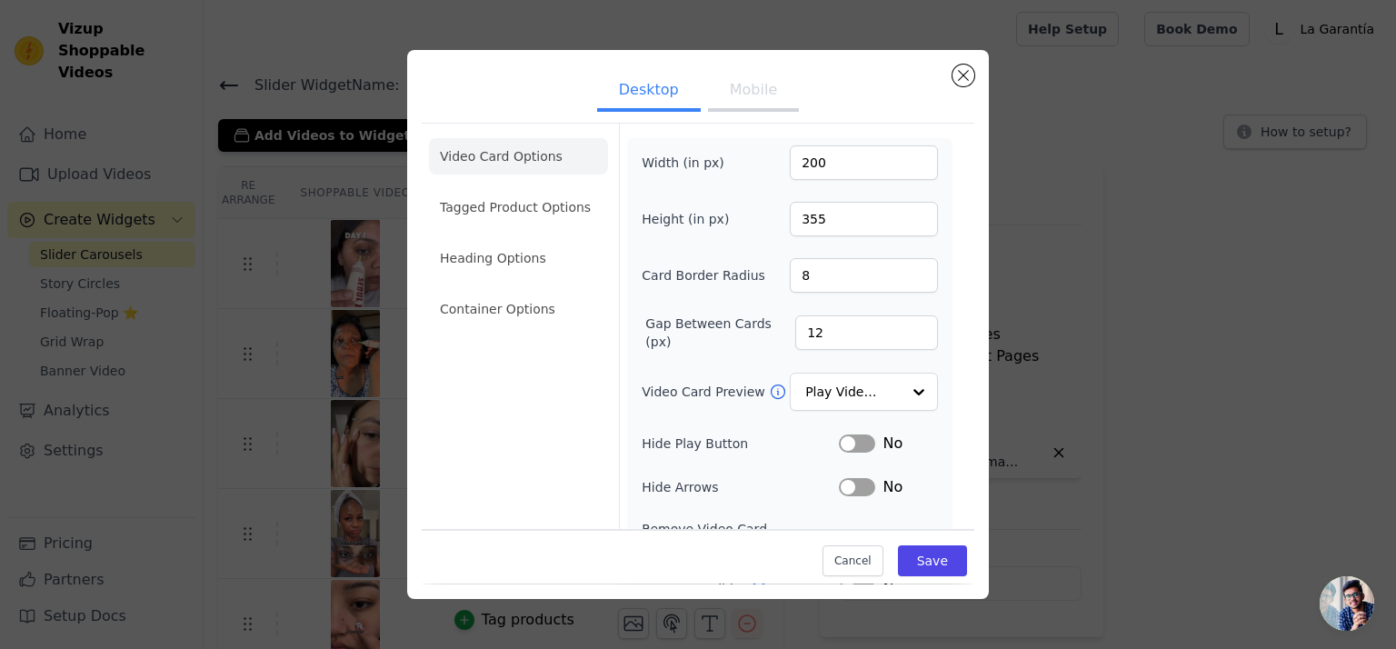
click at [738, 95] on button "Mobile" at bounding box center [753, 92] width 91 height 40
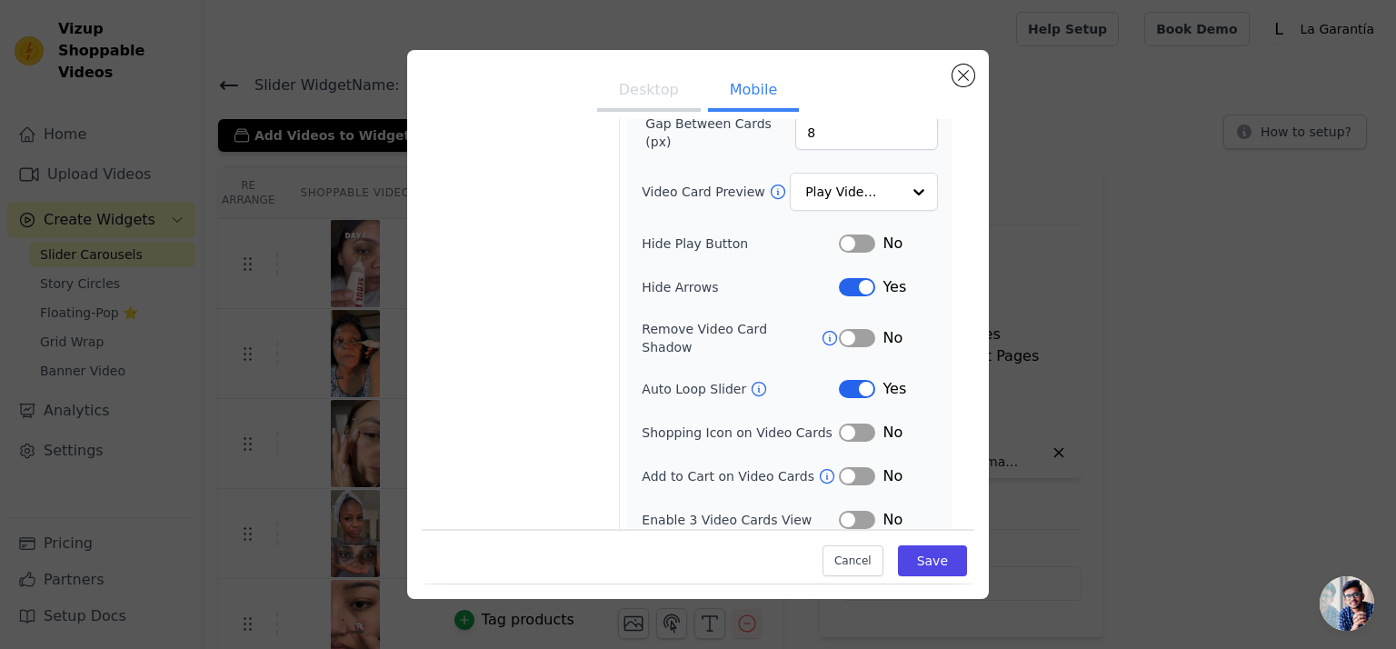
click at [852, 511] on button "Label" at bounding box center [857, 520] width 36 height 18
click at [921, 553] on button "Save" at bounding box center [932, 561] width 69 height 31
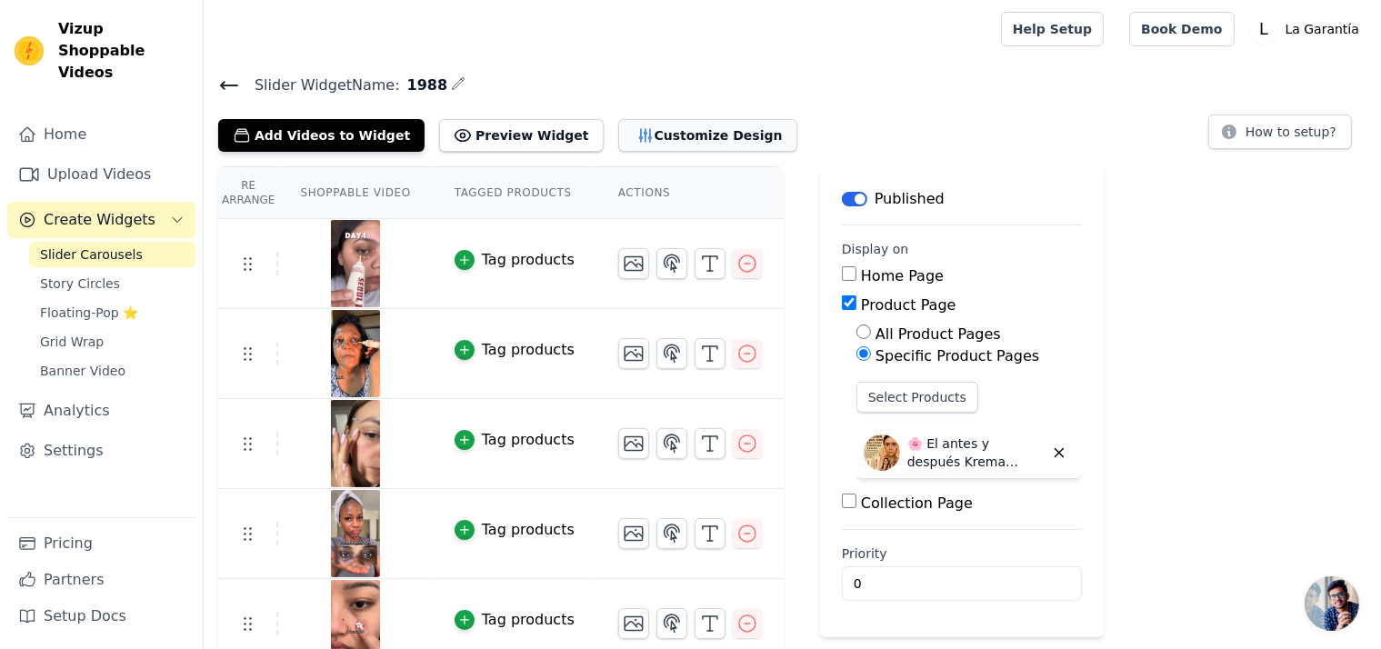
click at [654, 132] on button "Customize Design" at bounding box center [707, 135] width 179 height 33
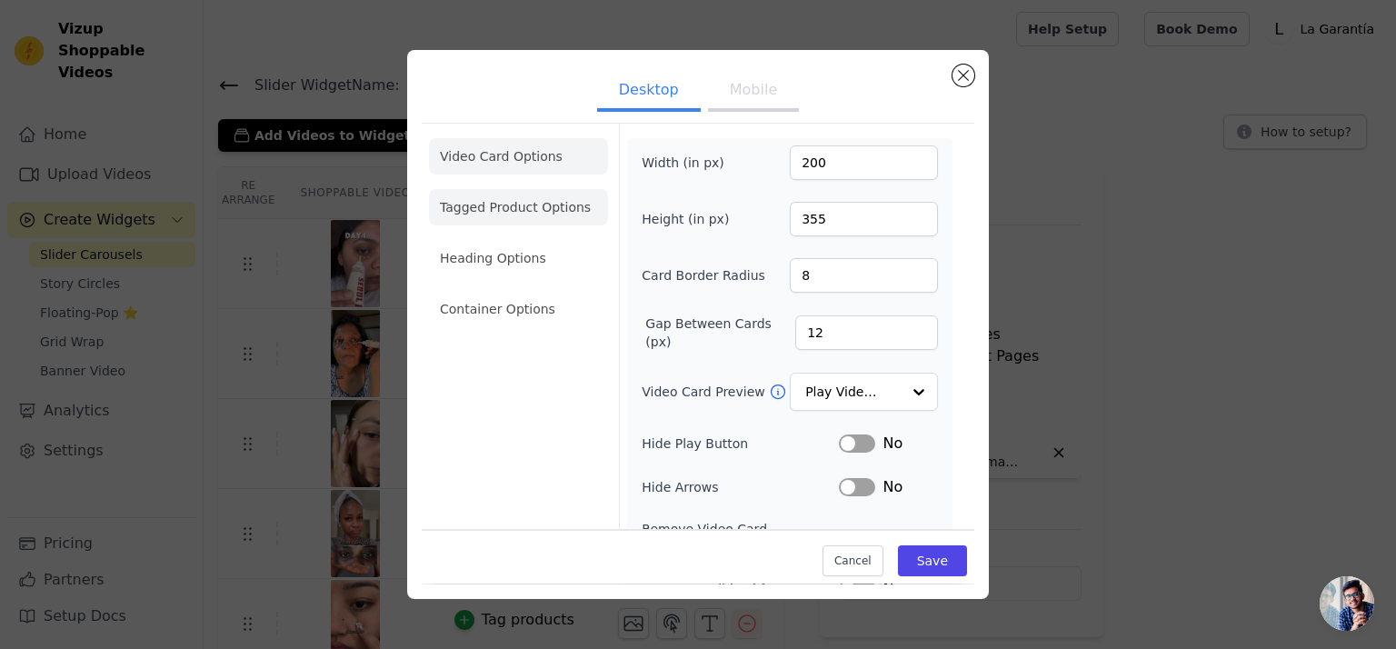
click at [513, 208] on li "Tagged Product Options" at bounding box center [518, 207] width 179 height 36
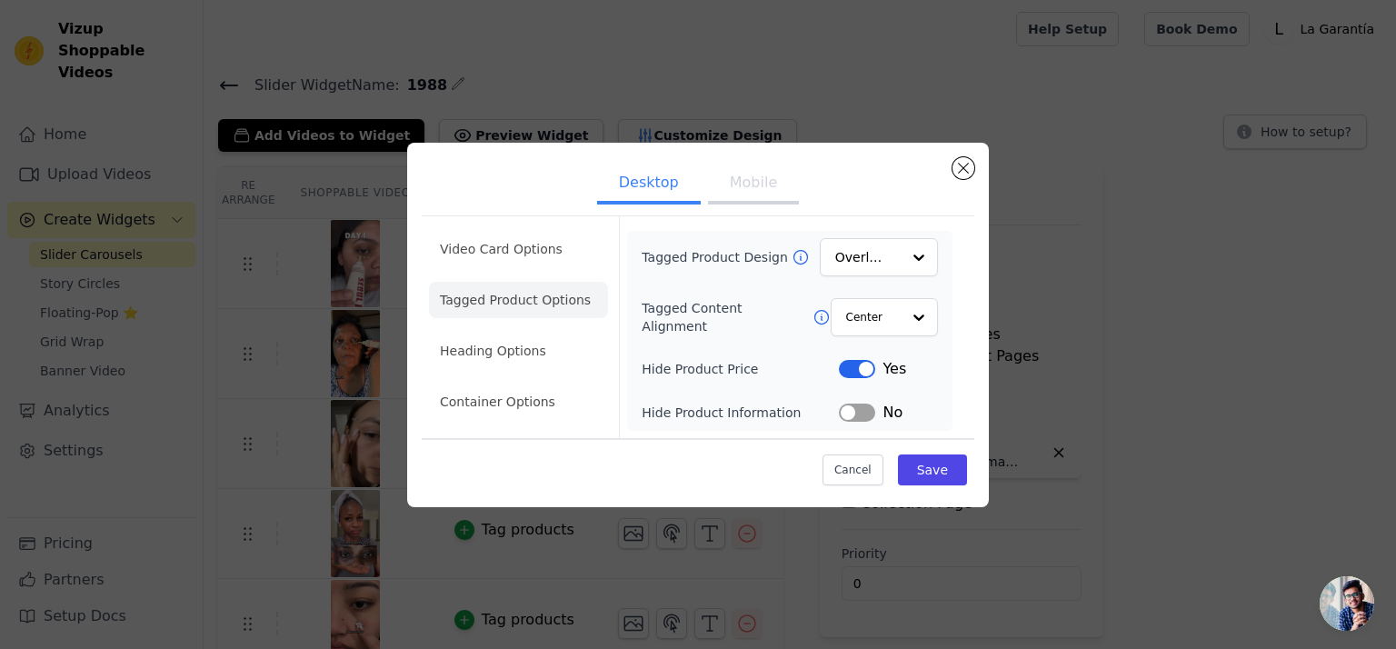
click at [754, 194] on button "Mobile" at bounding box center [753, 185] width 91 height 40
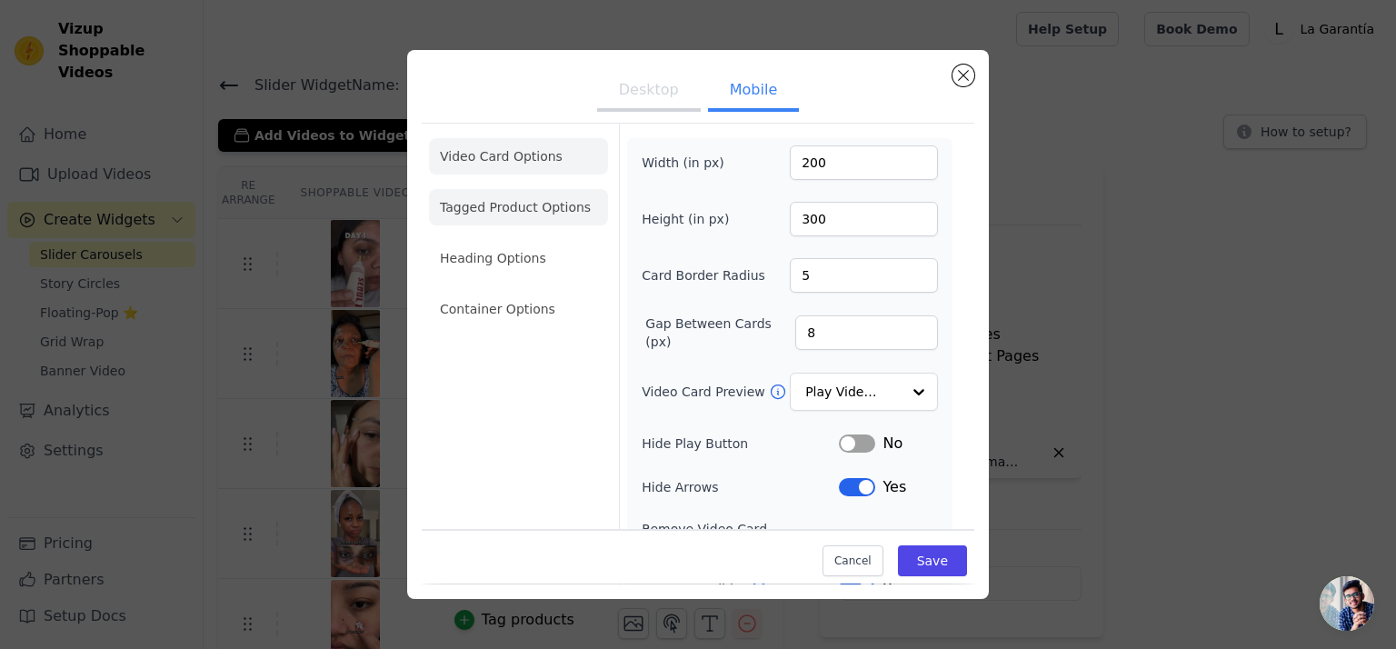
click at [515, 212] on li "Tagged Product Options" at bounding box center [518, 207] width 179 height 36
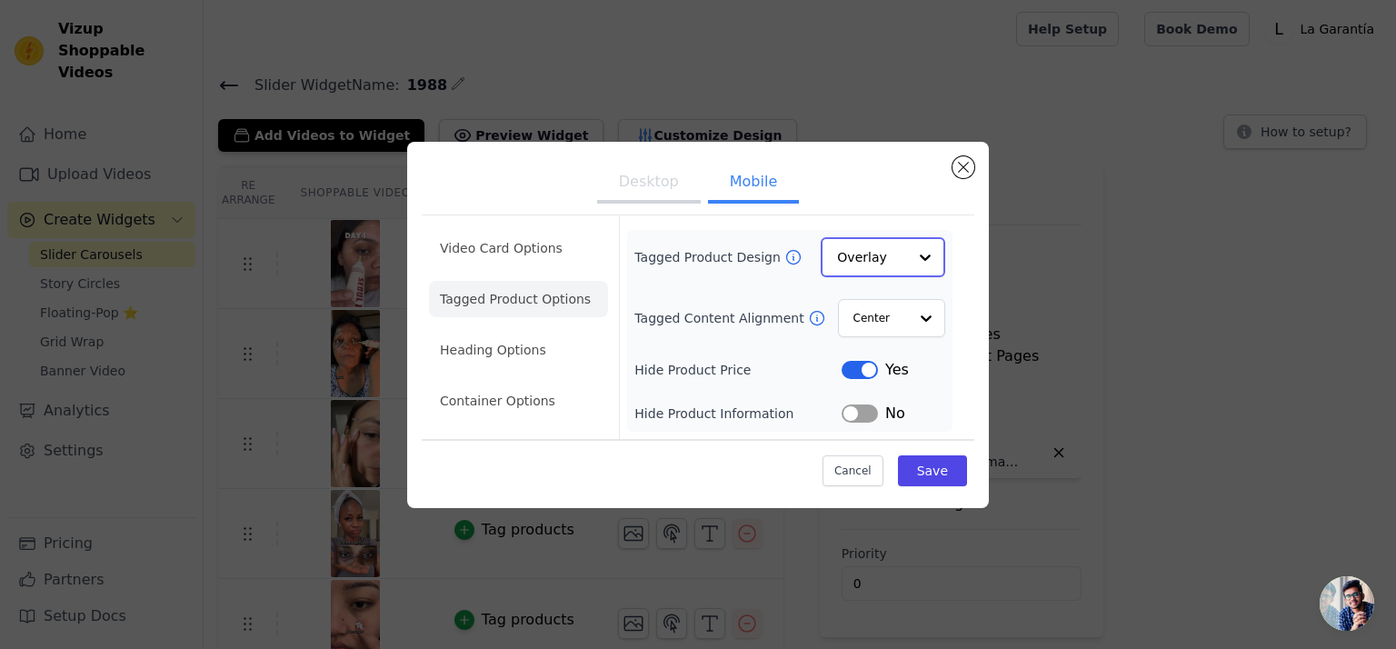
click at [871, 259] on input "Tagged Product Design" at bounding box center [872, 257] width 70 height 36
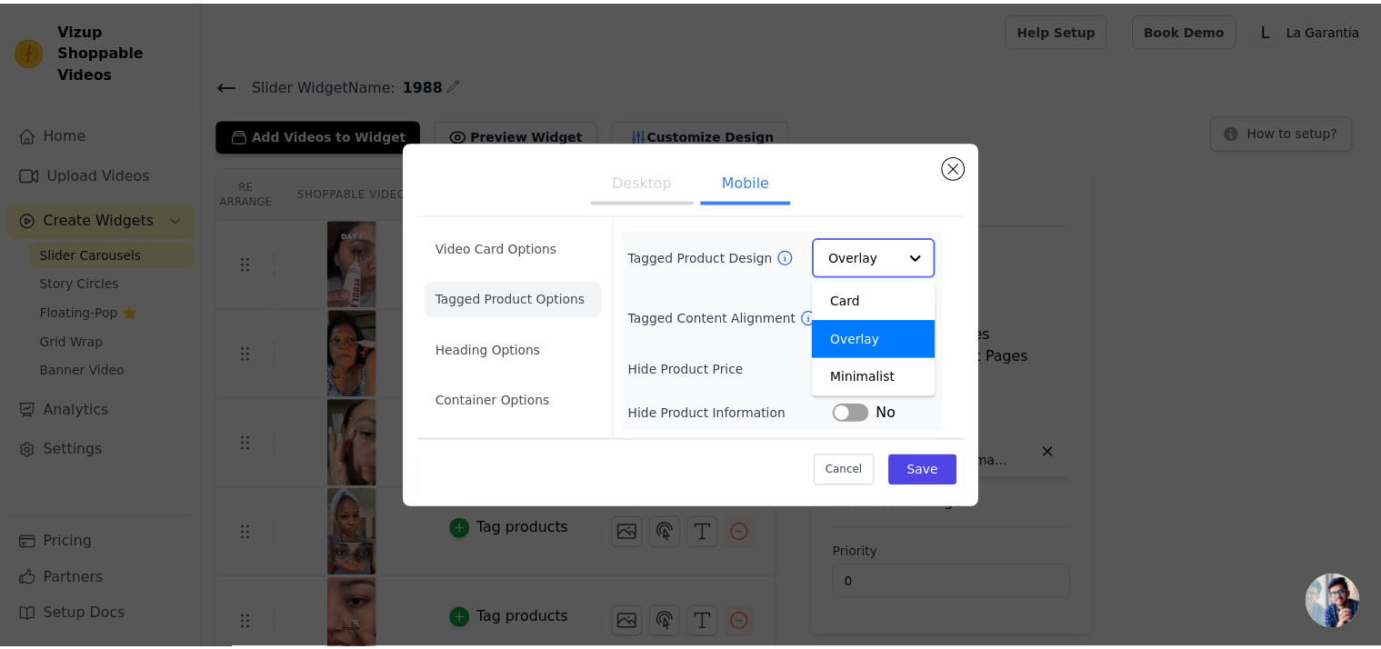
scroll to position [0, 0]
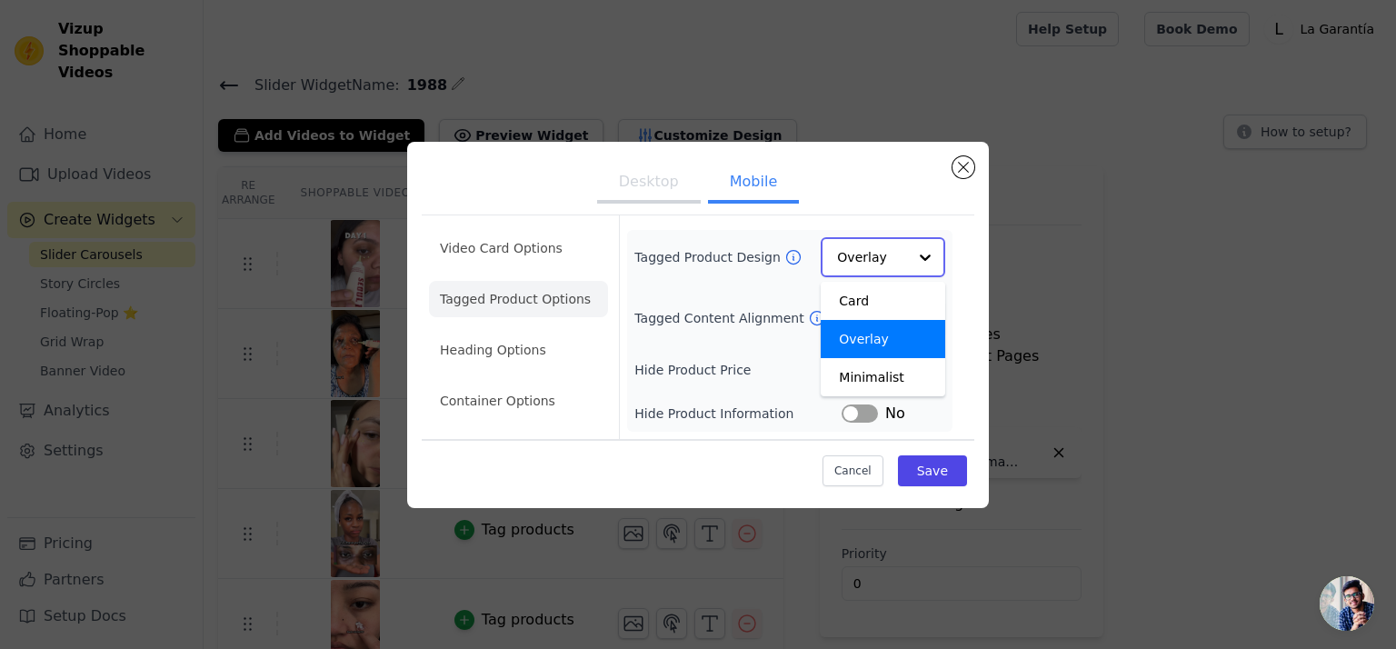
click at [871, 259] on input "Tagged Product Design" at bounding box center [872, 257] width 70 height 36
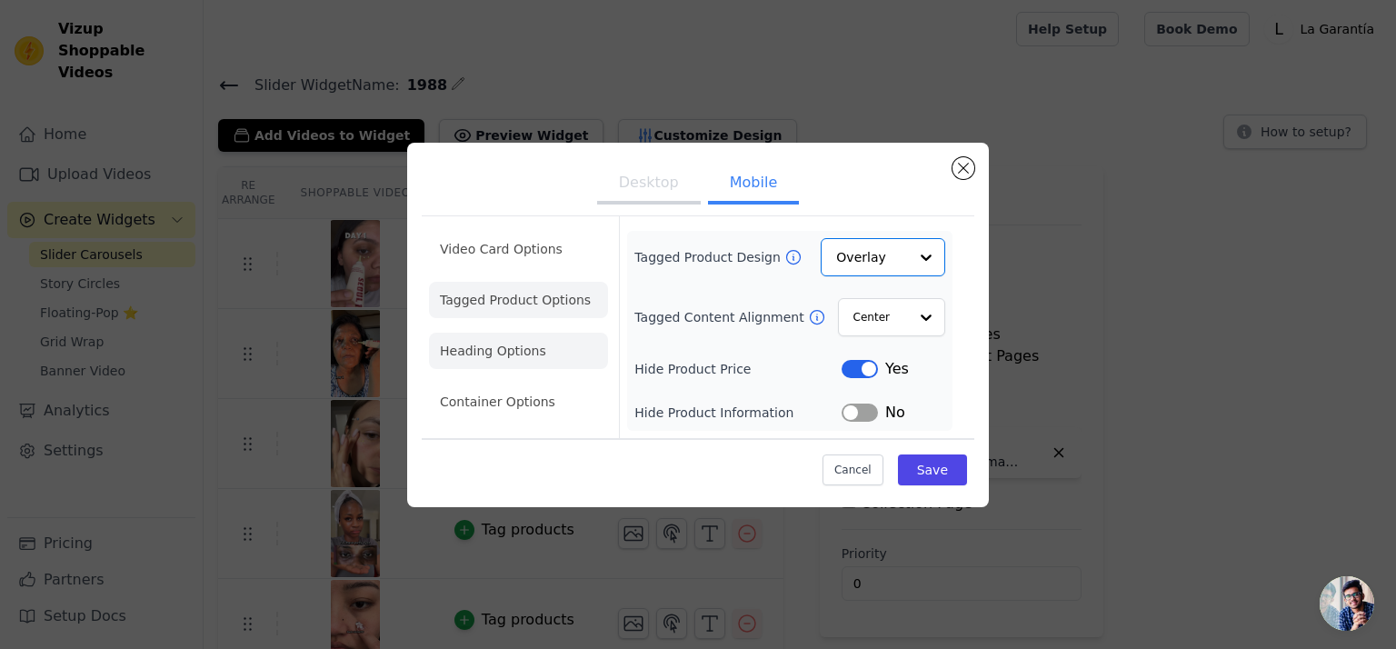
click at [506, 351] on li "Heading Options" at bounding box center [518, 351] width 179 height 36
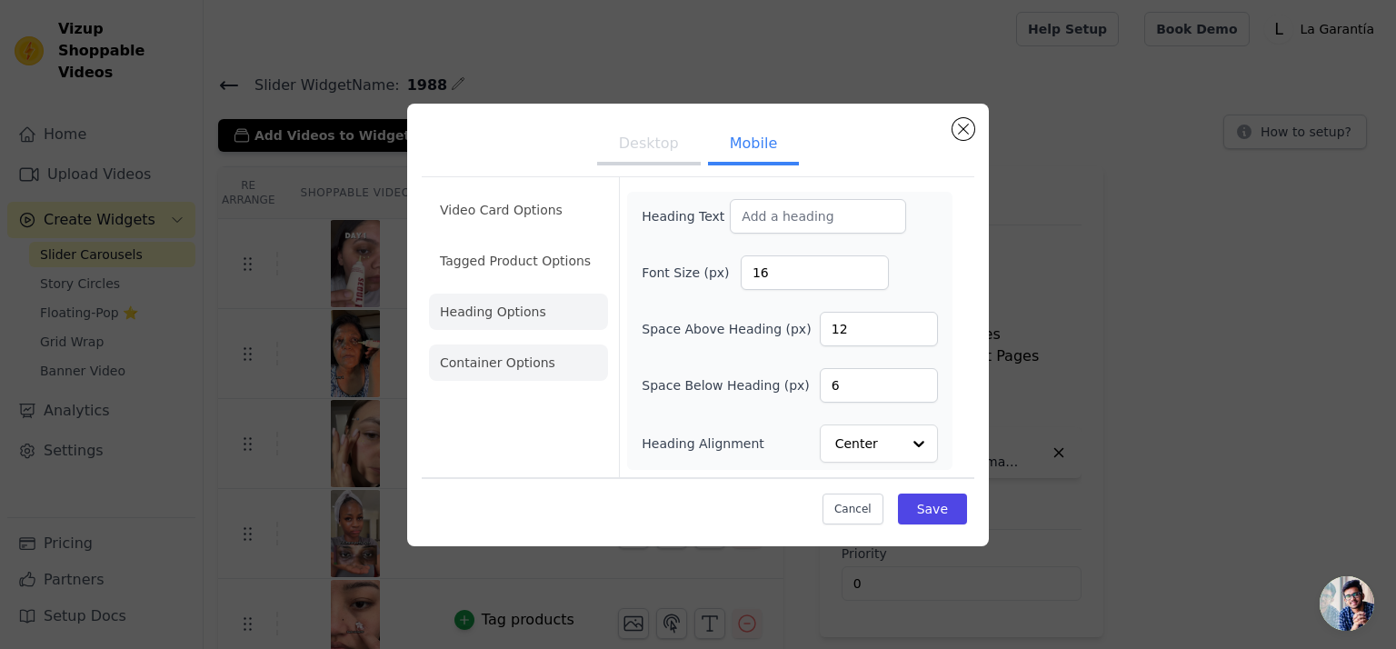
click at [494, 365] on li "Container Options" at bounding box center [518, 362] width 179 height 36
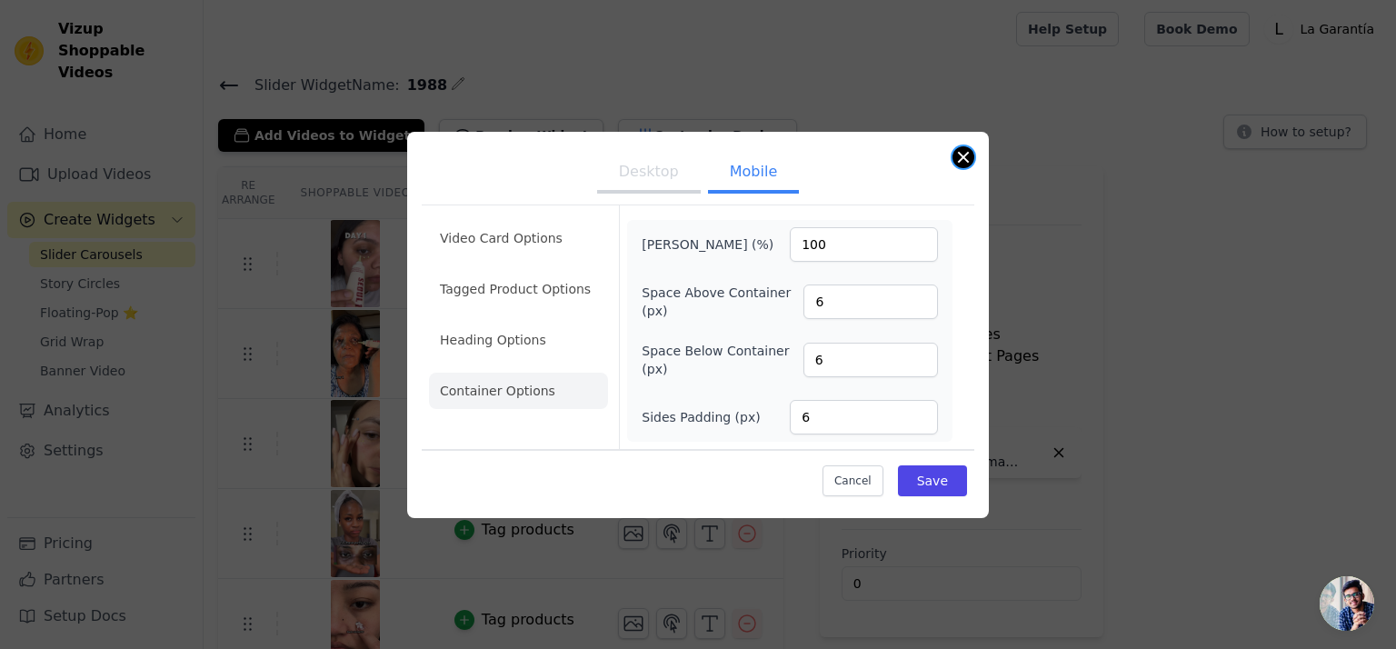
click at [961, 155] on button "Close modal" at bounding box center [963, 157] width 22 height 22
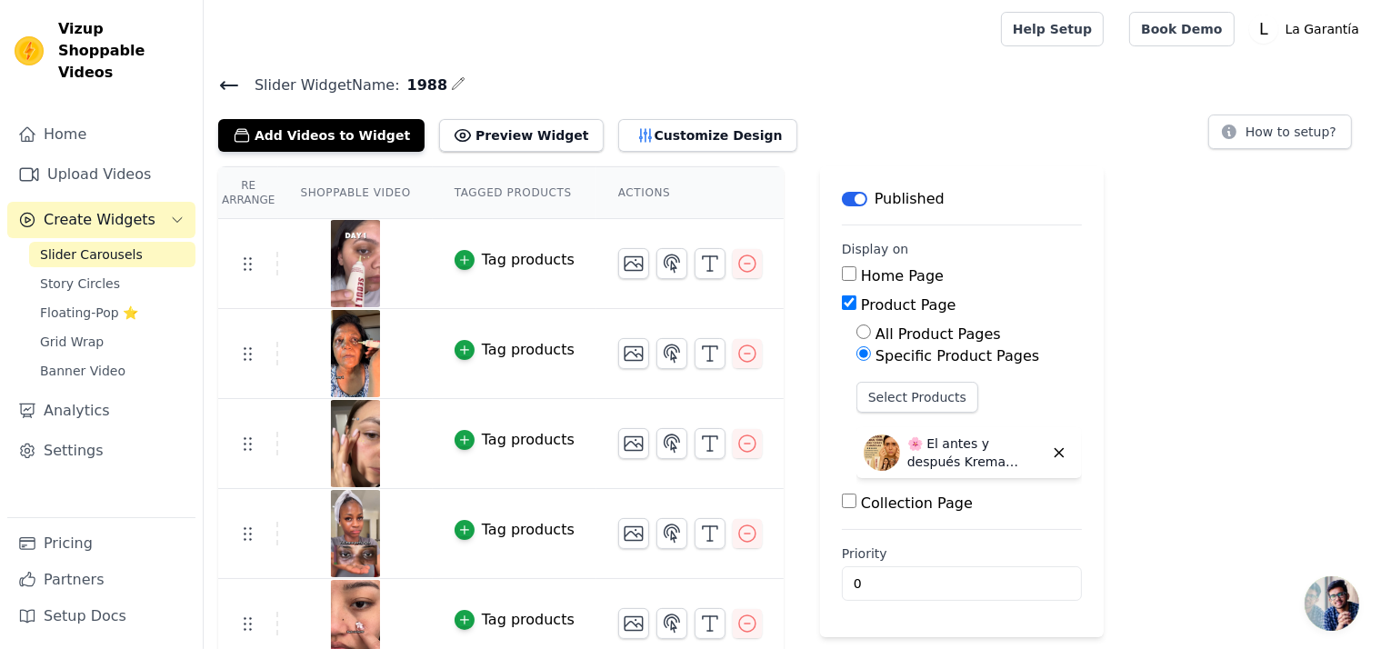
click at [1341, 616] on span "Chat abierto" at bounding box center [1331, 603] width 55 height 55
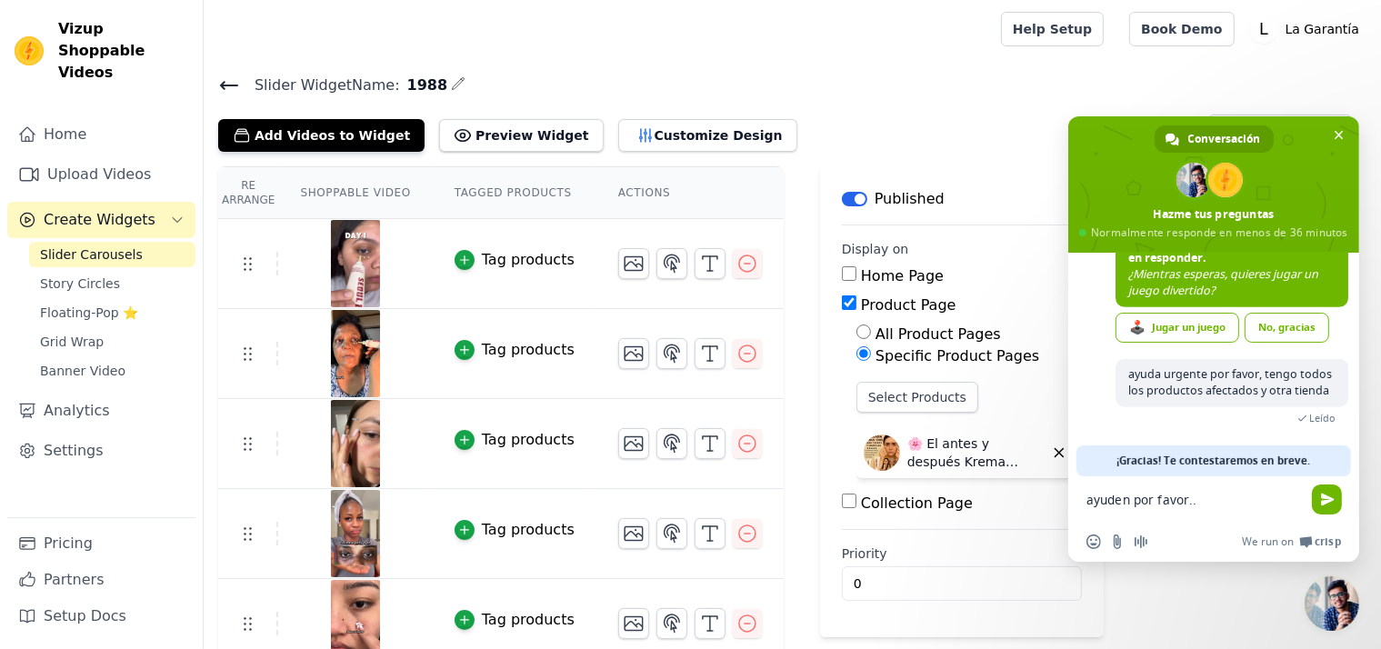
type textarea "ayuden por favor..."
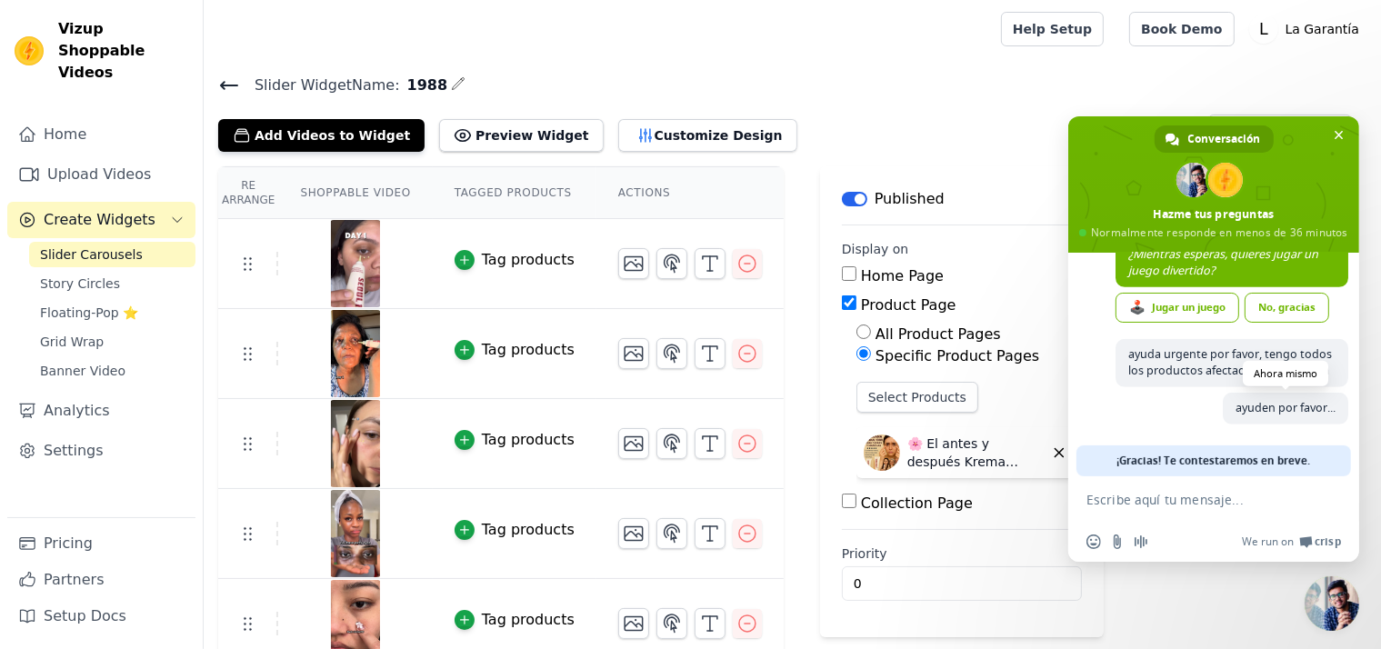
scroll to position [1192, 0]
click at [1123, 506] on textarea "Escribe aquí tu mensaje..." at bounding box center [1193, 500] width 214 height 16
paste textarea "https://www.colombia-ofertas.co/products/insuperable"
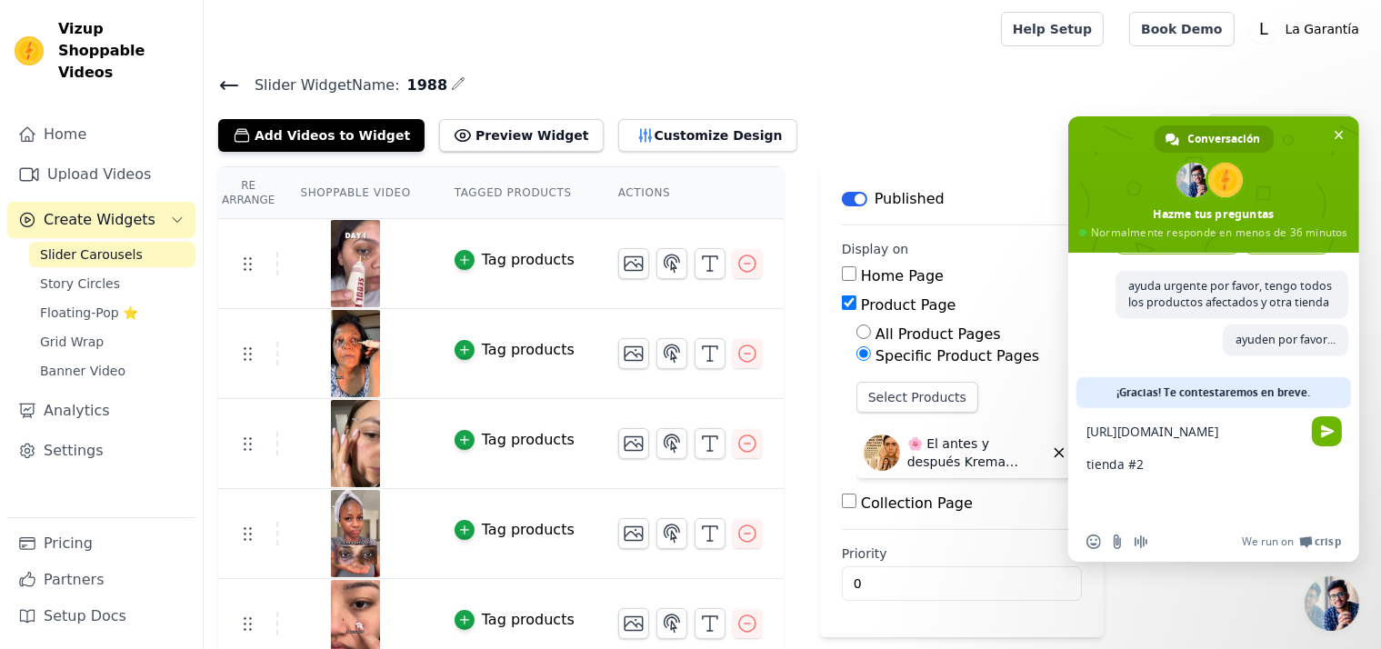
scroll to position [1260, 0]
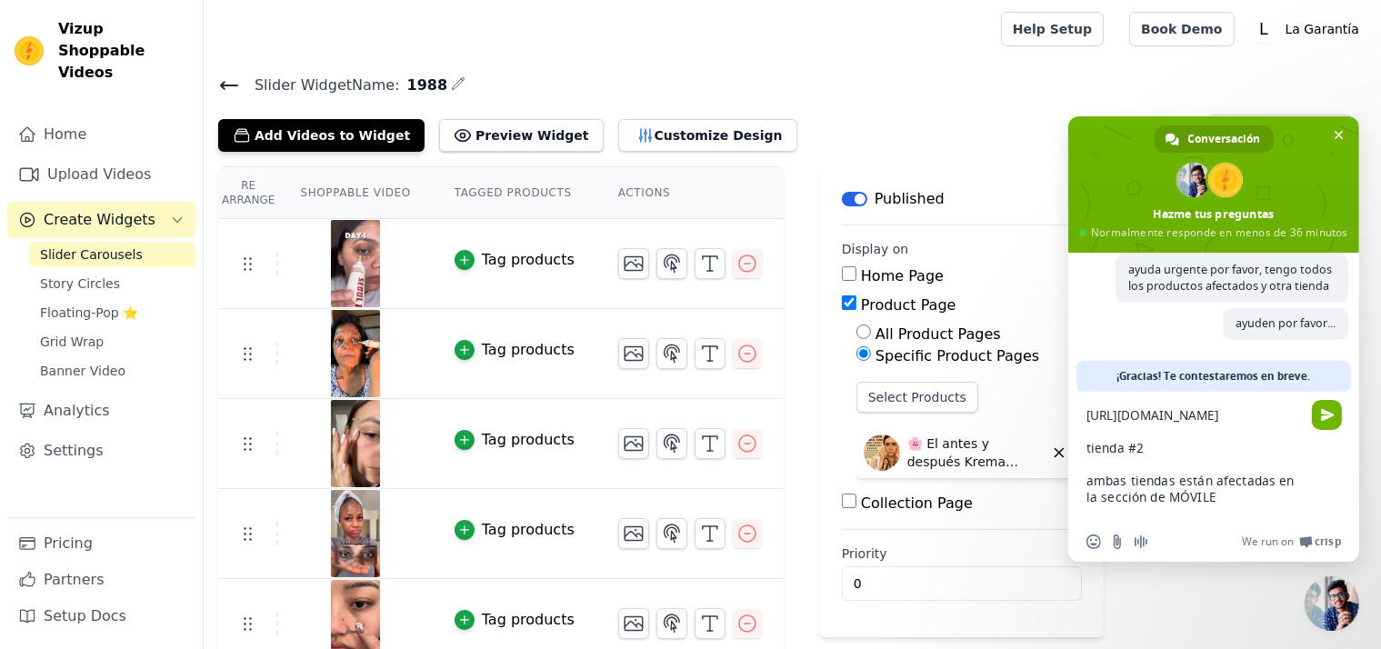
type textarea "https://www.colombia-ofertas.co/products/insuperable tienda #2 ambas tiendas es…"
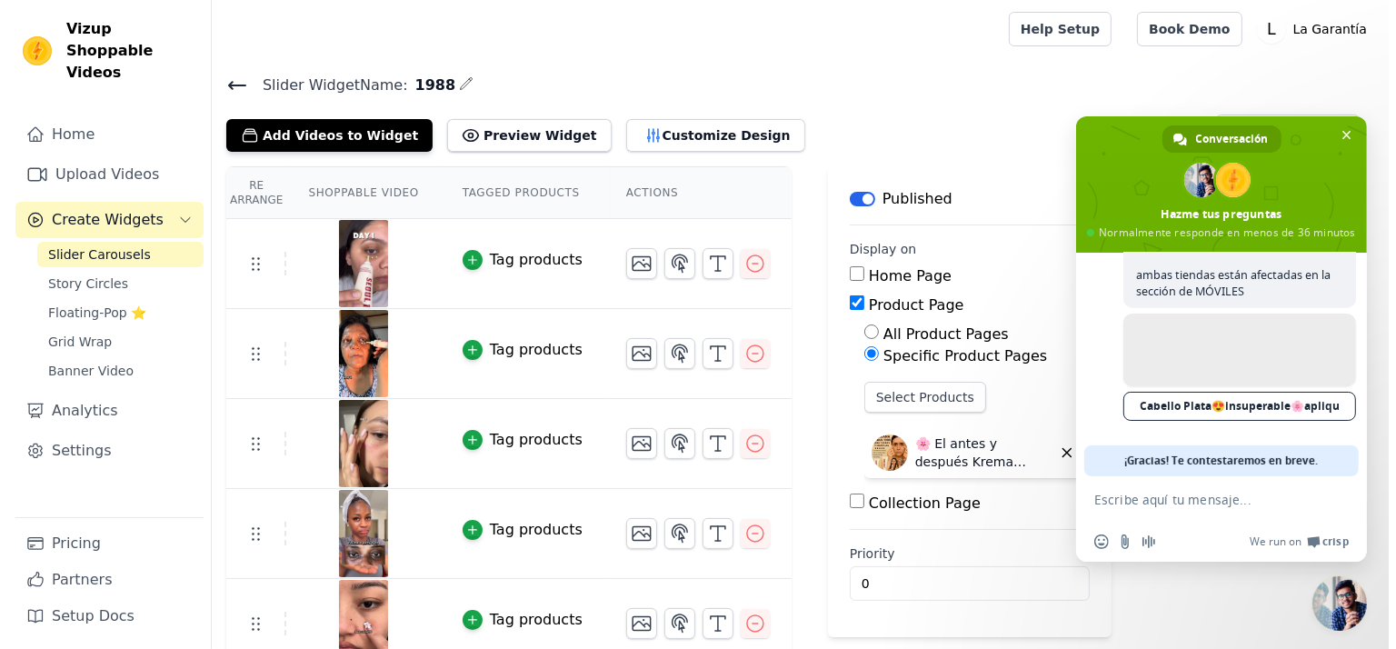
scroll to position [1450, 0]
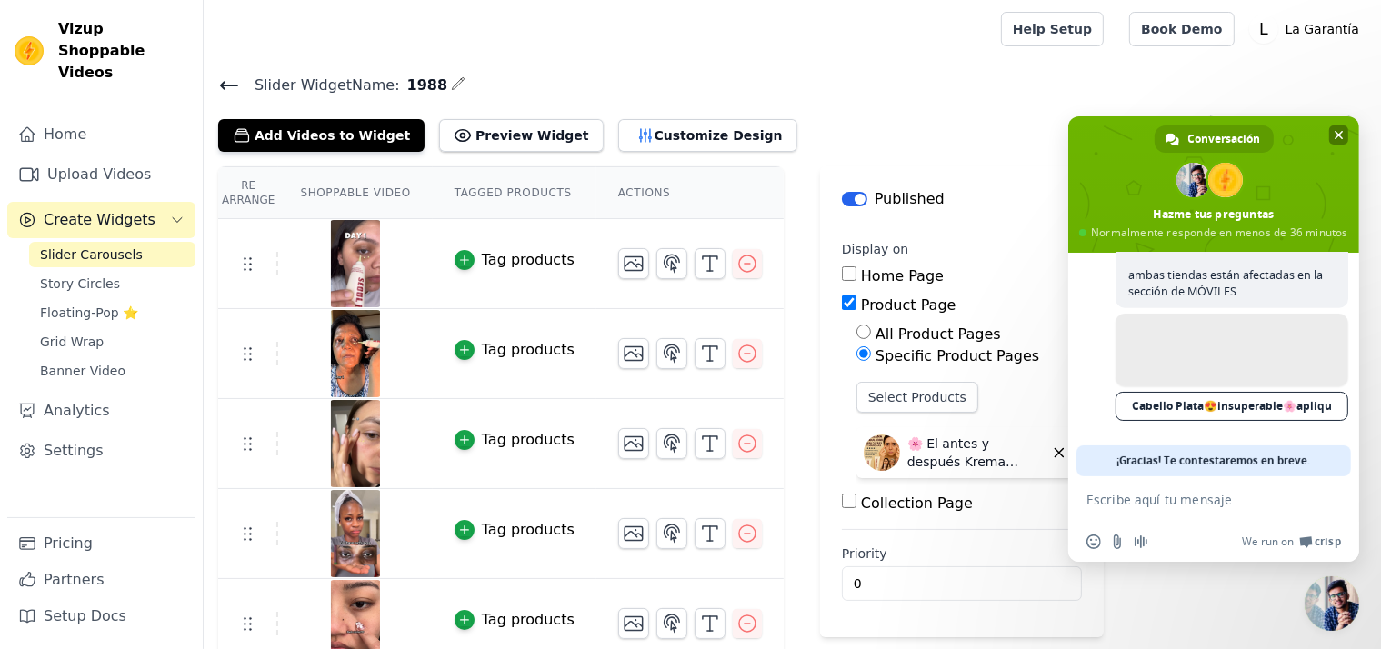
click at [1340, 131] on span "Cerrar el chat" at bounding box center [1338, 135] width 9 height 9
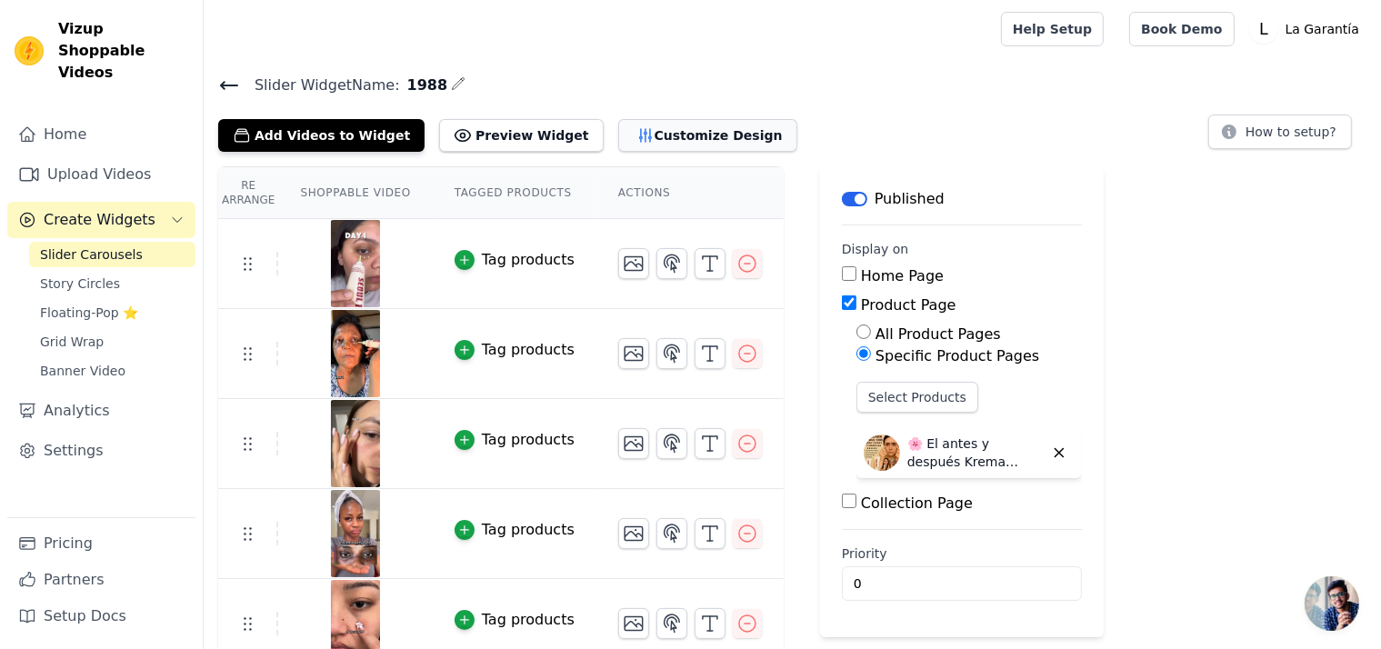
click at [618, 132] on button "Customize Design" at bounding box center [707, 135] width 179 height 33
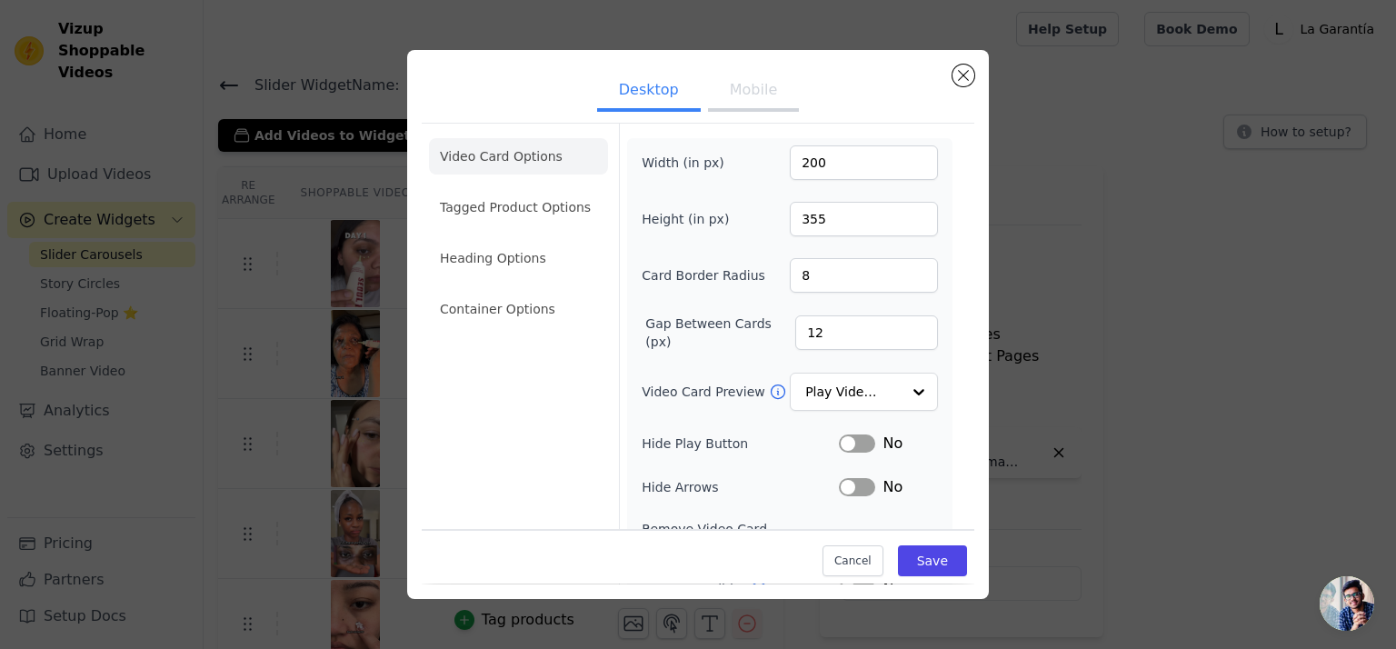
click at [713, 99] on button "Mobile" at bounding box center [753, 92] width 91 height 40
click at [624, 85] on button "Desktop" at bounding box center [649, 92] width 104 height 40
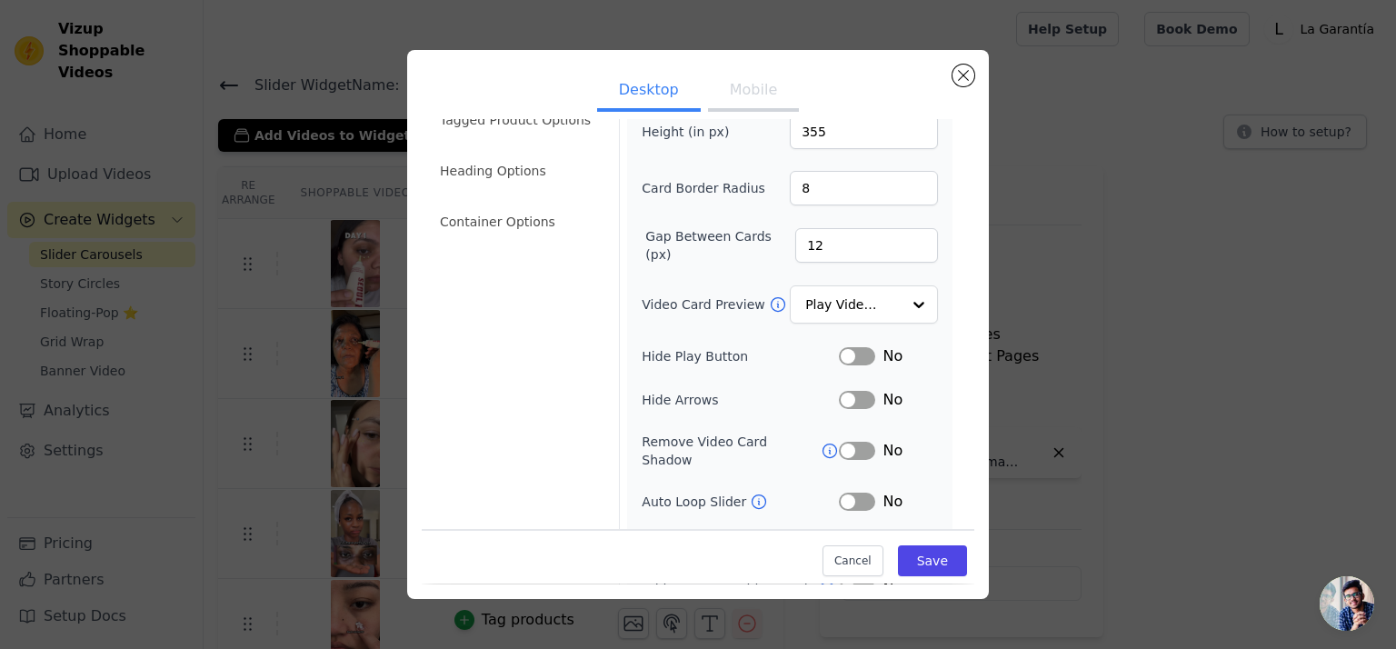
scroll to position [156, 0]
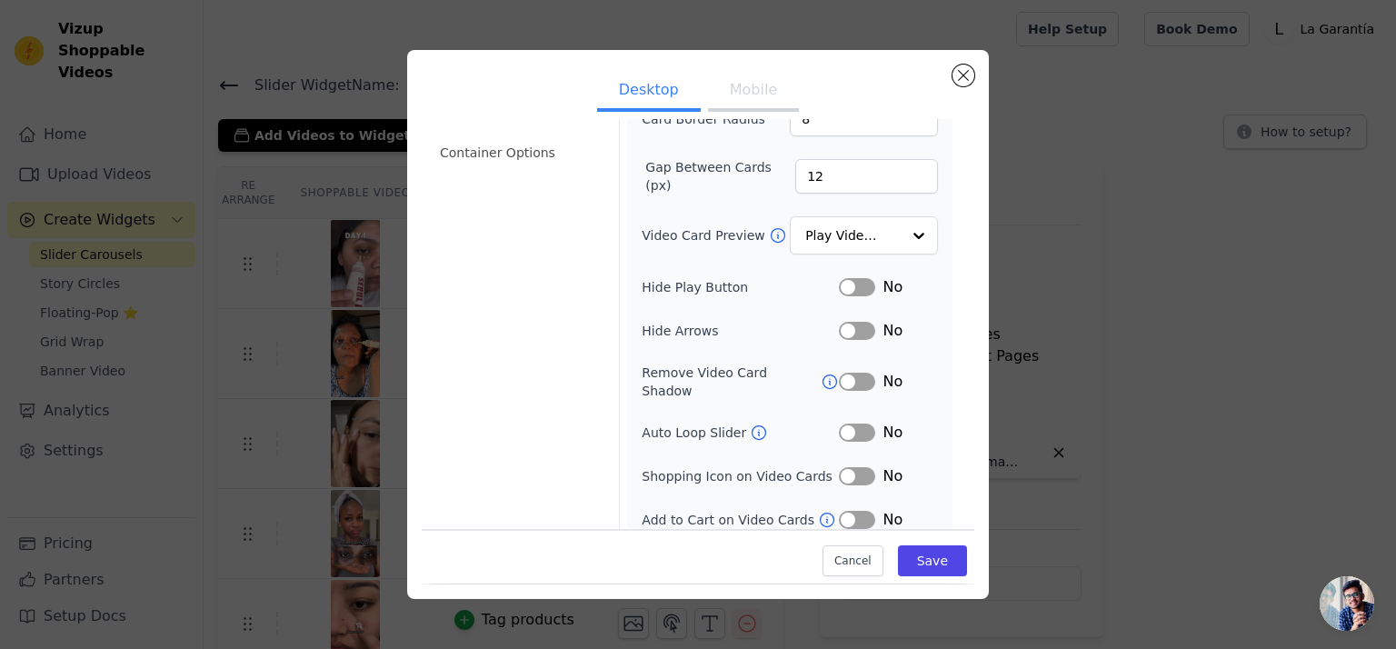
click at [739, 95] on button "Mobile" at bounding box center [753, 92] width 91 height 40
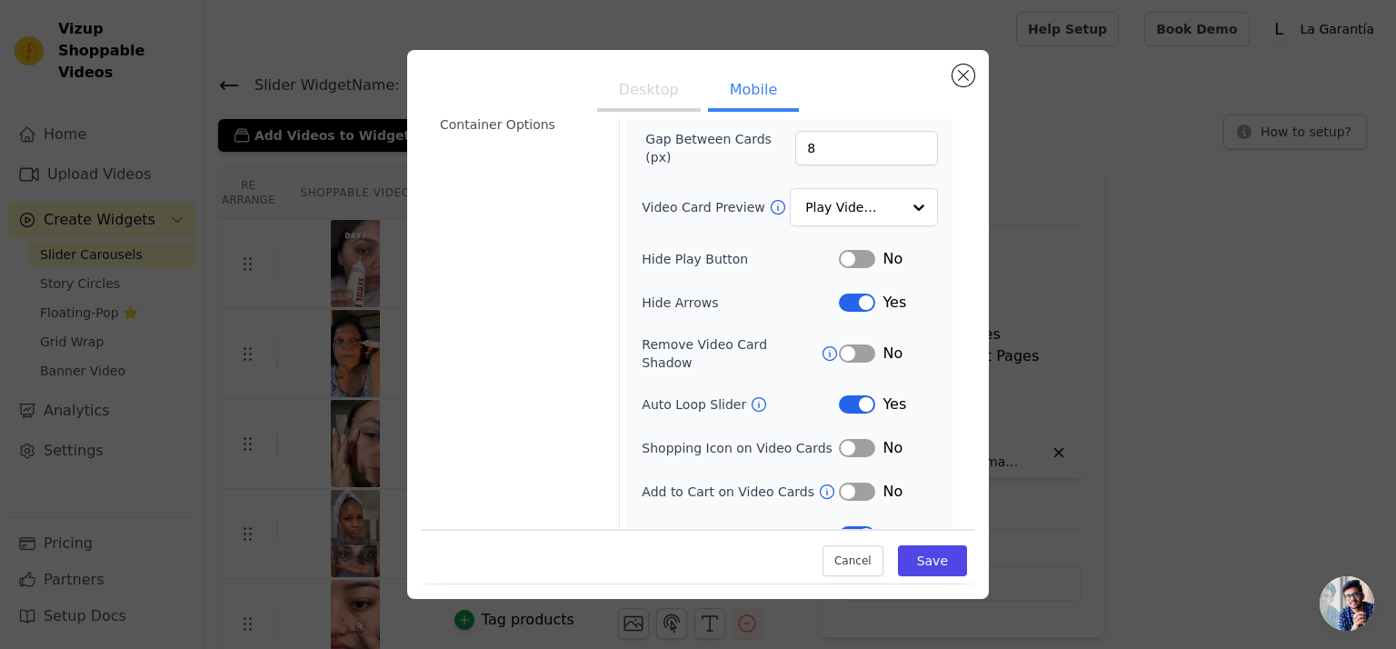
scroll to position [200, 0]
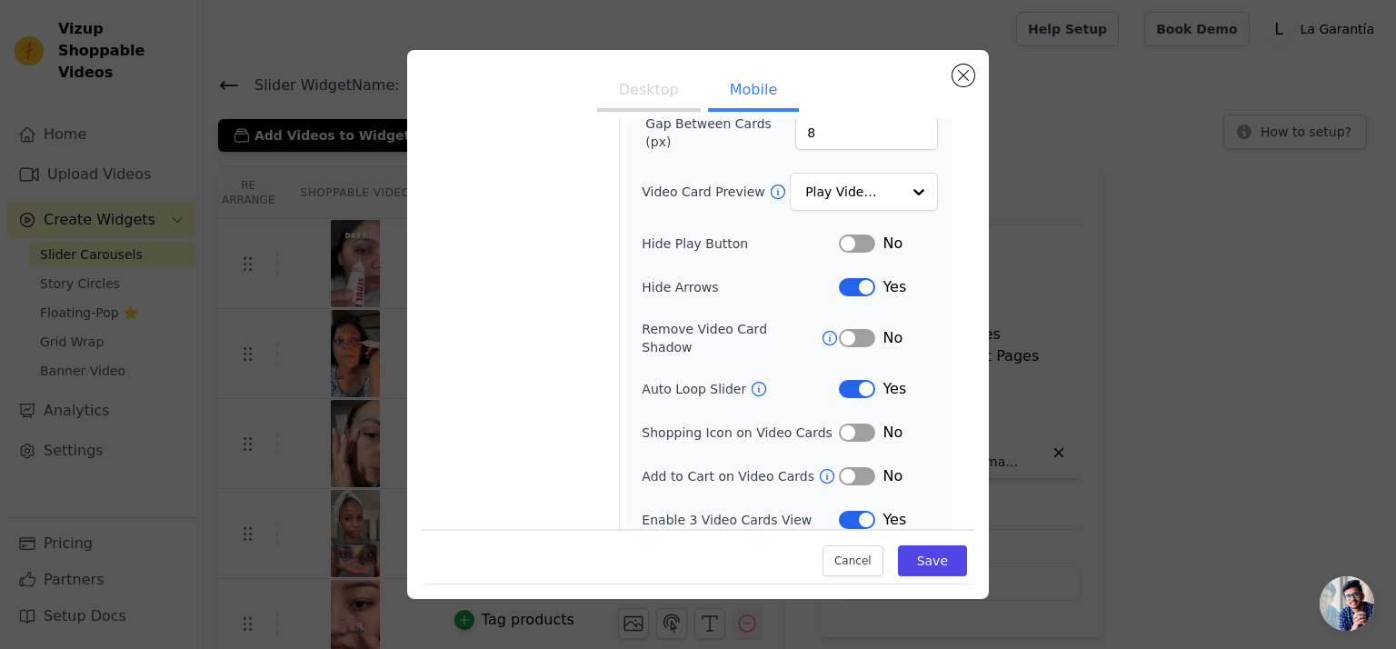
drag, startPoint x: 844, startPoint y: 498, endPoint x: 835, endPoint y: 478, distance: 22.0
click at [845, 511] on button "Label" at bounding box center [857, 520] width 36 height 18
click at [839, 380] on button "Label" at bounding box center [857, 389] width 36 height 18
click at [839, 287] on button "Label" at bounding box center [857, 287] width 36 height 18
click at [907, 556] on button "Save" at bounding box center [932, 561] width 69 height 31
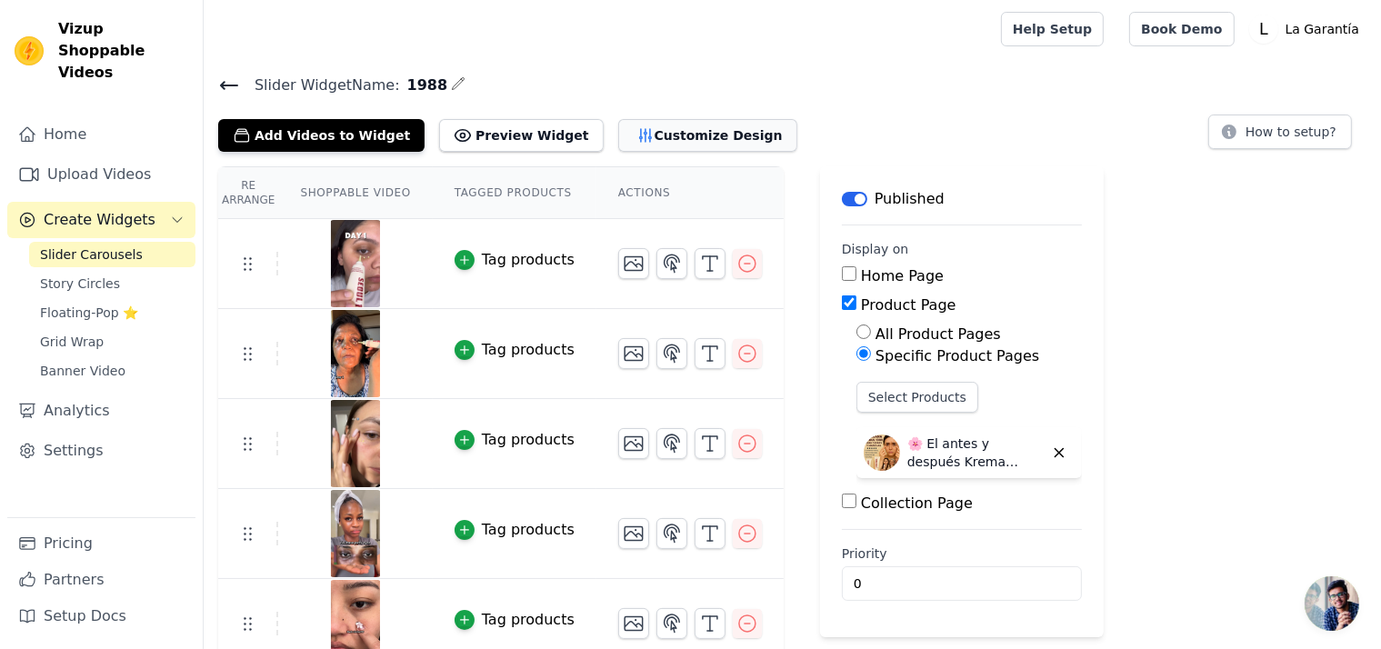
click at [680, 139] on button "Customize Design" at bounding box center [707, 135] width 179 height 33
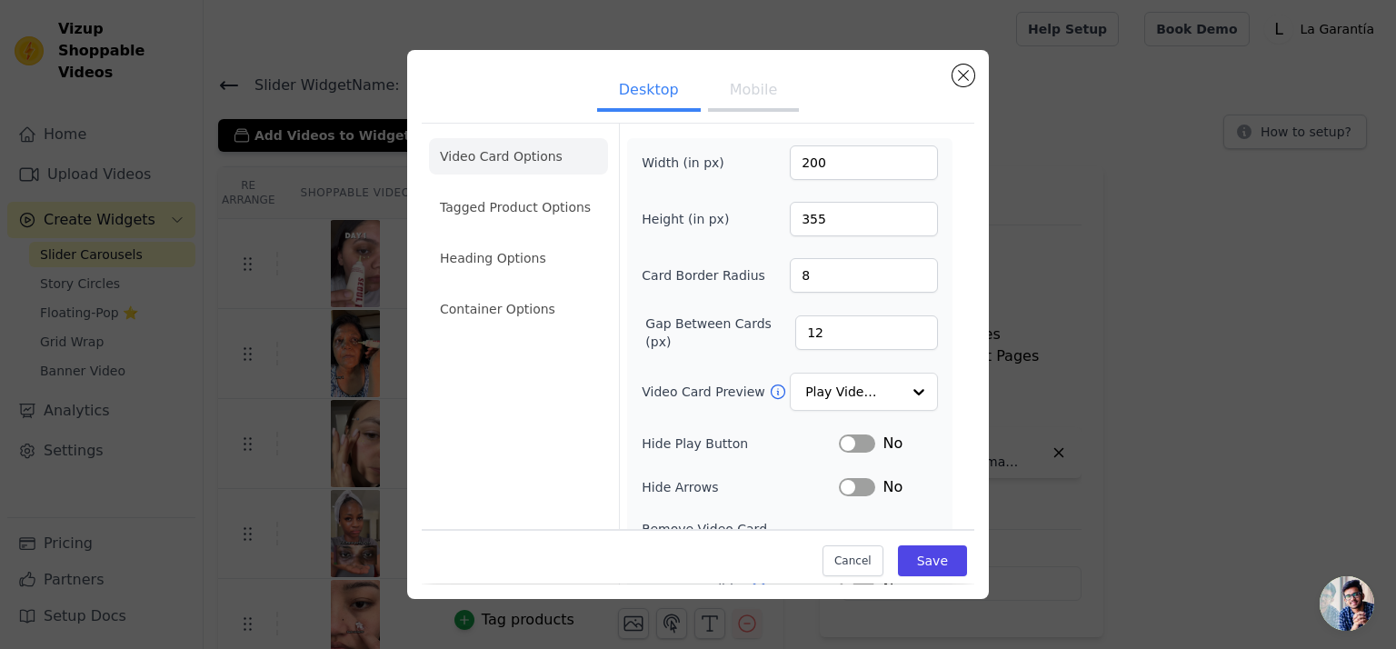
click at [727, 96] on button "Mobile" at bounding box center [753, 92] width 91 height 40
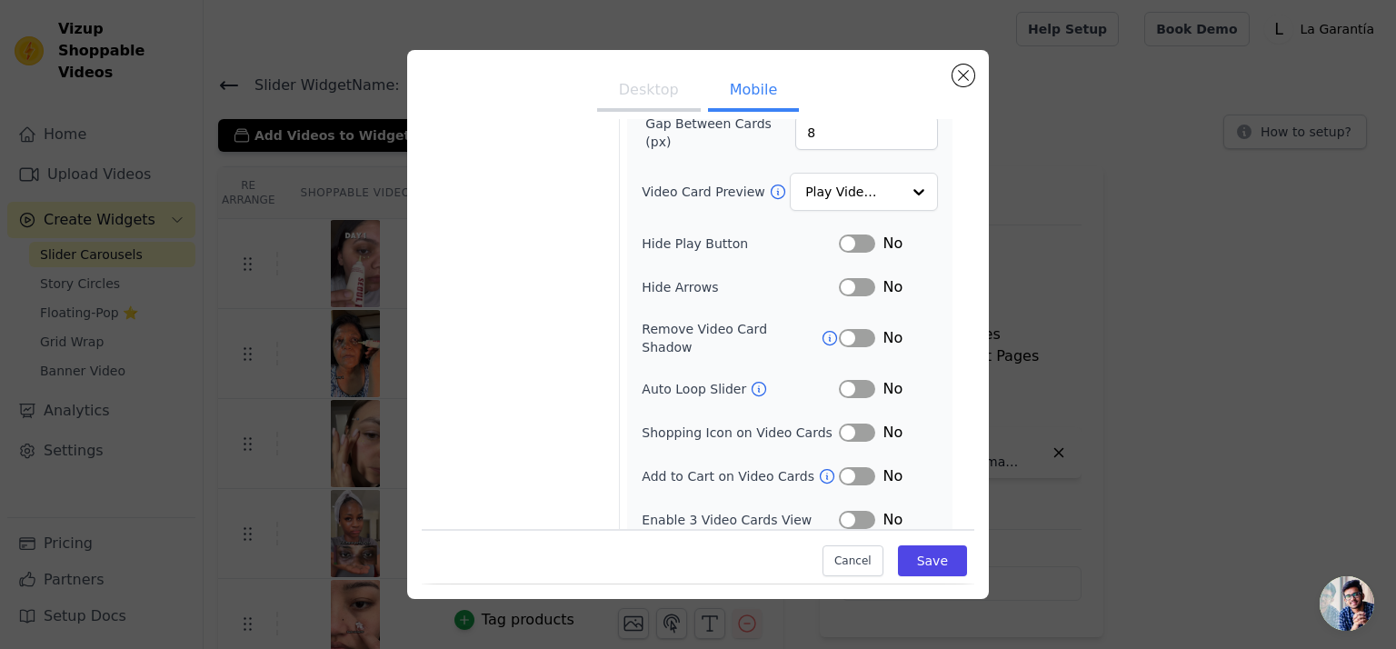
click at [852, 380] on button "Label" at bounding box center [857, 389] width 36 height 18
click at [926, 564] on button "Save" at bounding box center [932, 561] width 69 height 31
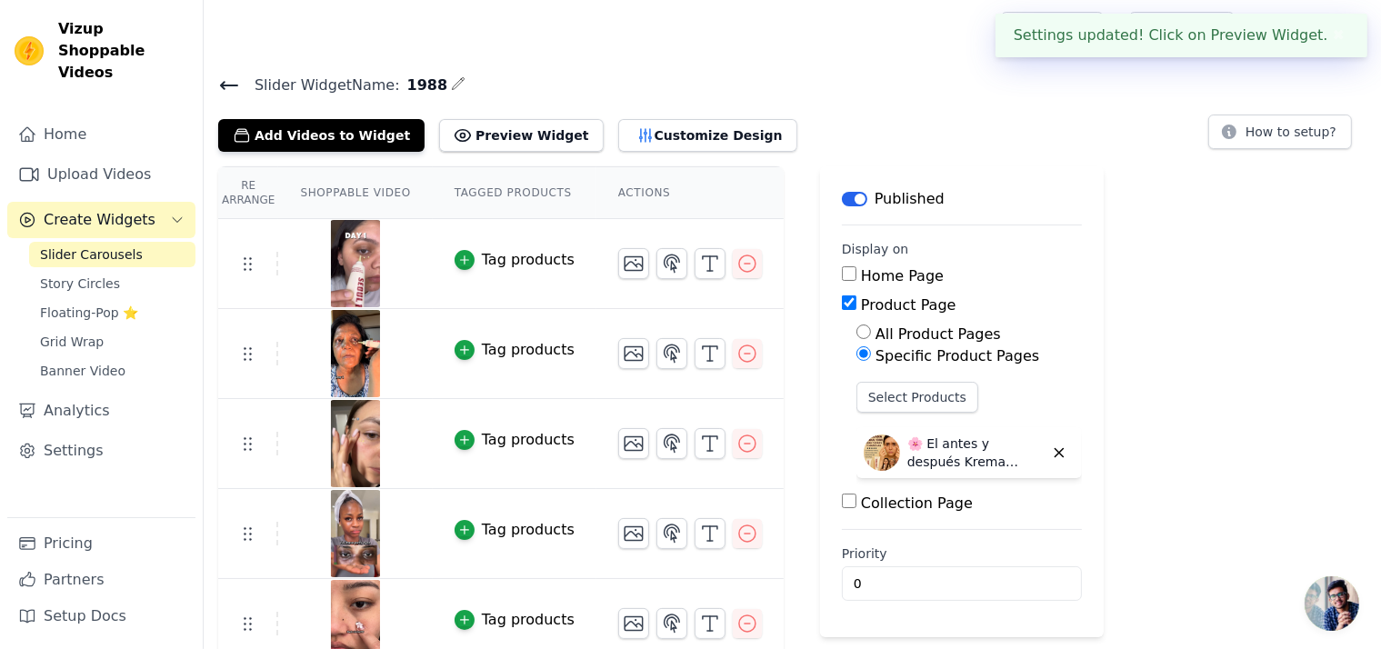
click at [1327, 615] on span "Chat abierto" at bounding box center [1331, 603] width 55 height 55
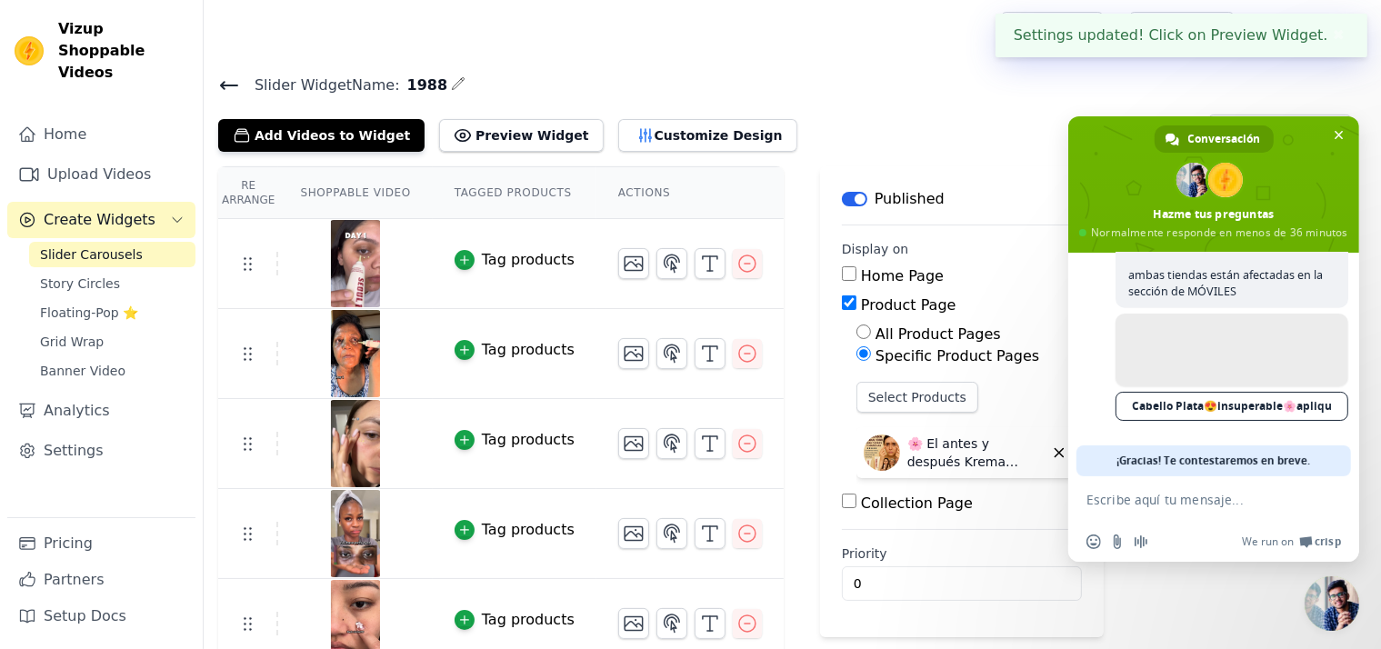
click at [1141, 503] on textarea "Escribe aquí tu mensaje..." at bounding box center [1193, 500] width 214 height 16
type textarea "u"
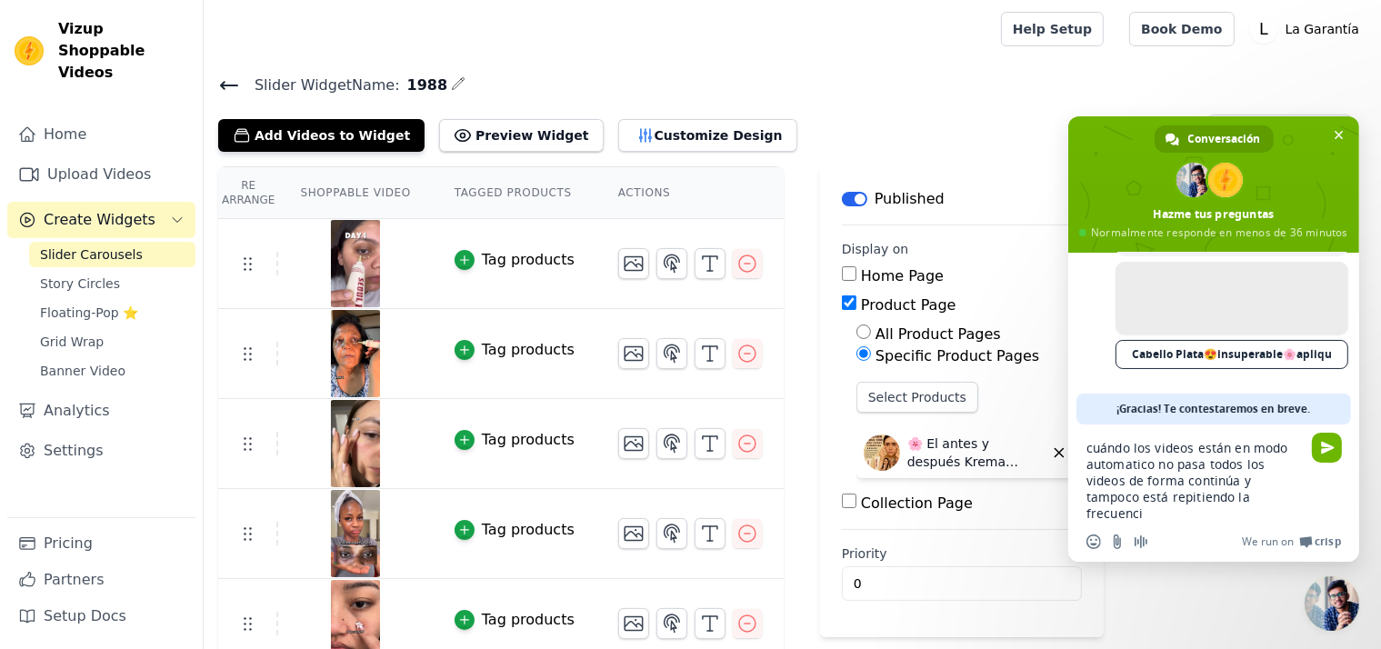
type textarea "cuándo los videos están en modo automatico no pasa todos los videos de forma co…"
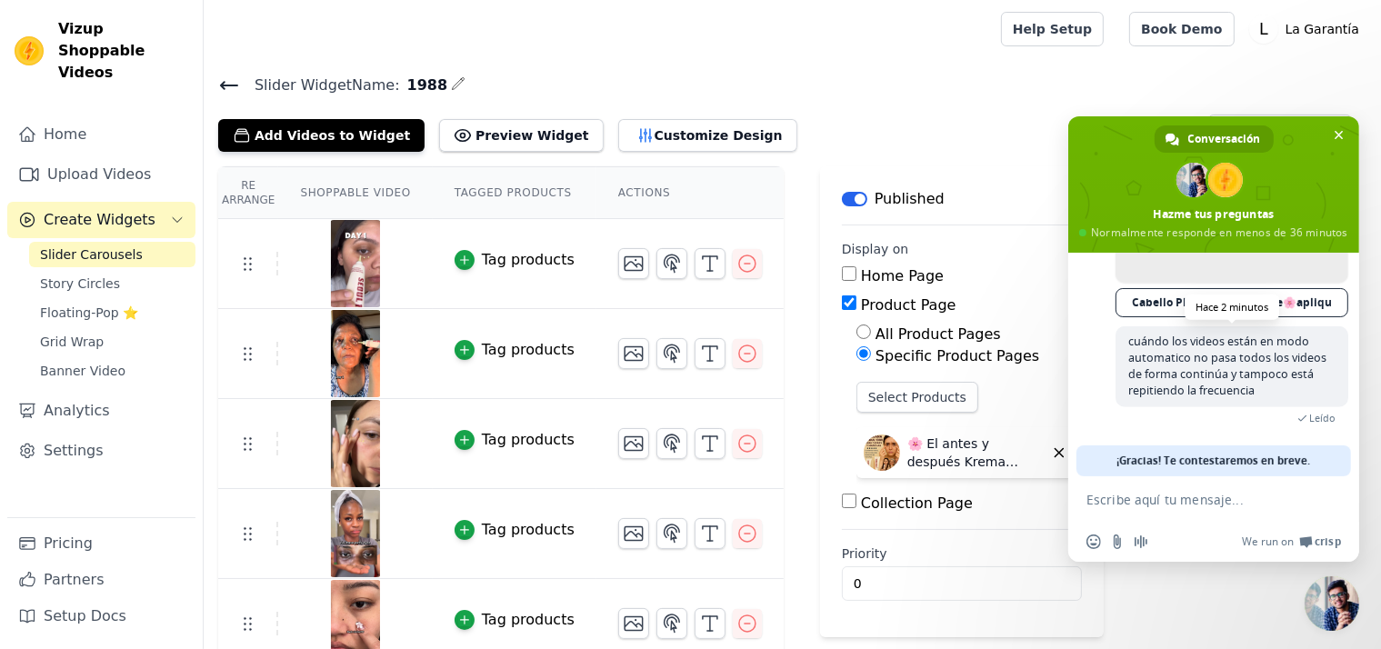
scroll to position [1557, 0]
